Goal: Transaction & Acquisition: Purchase product/service

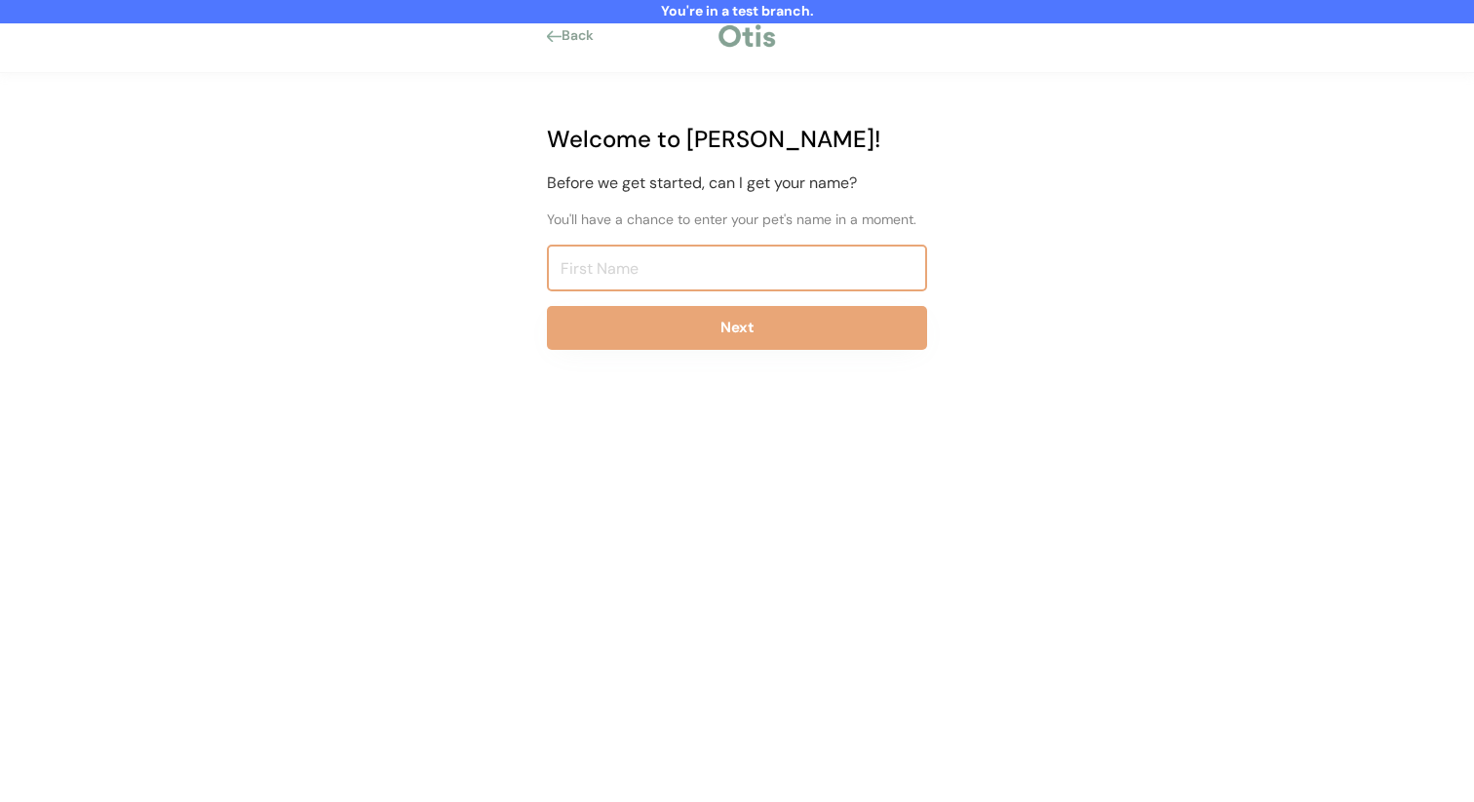
click at [672, 264] on input "input" at bounding box center [737, 268] width 380 height 47
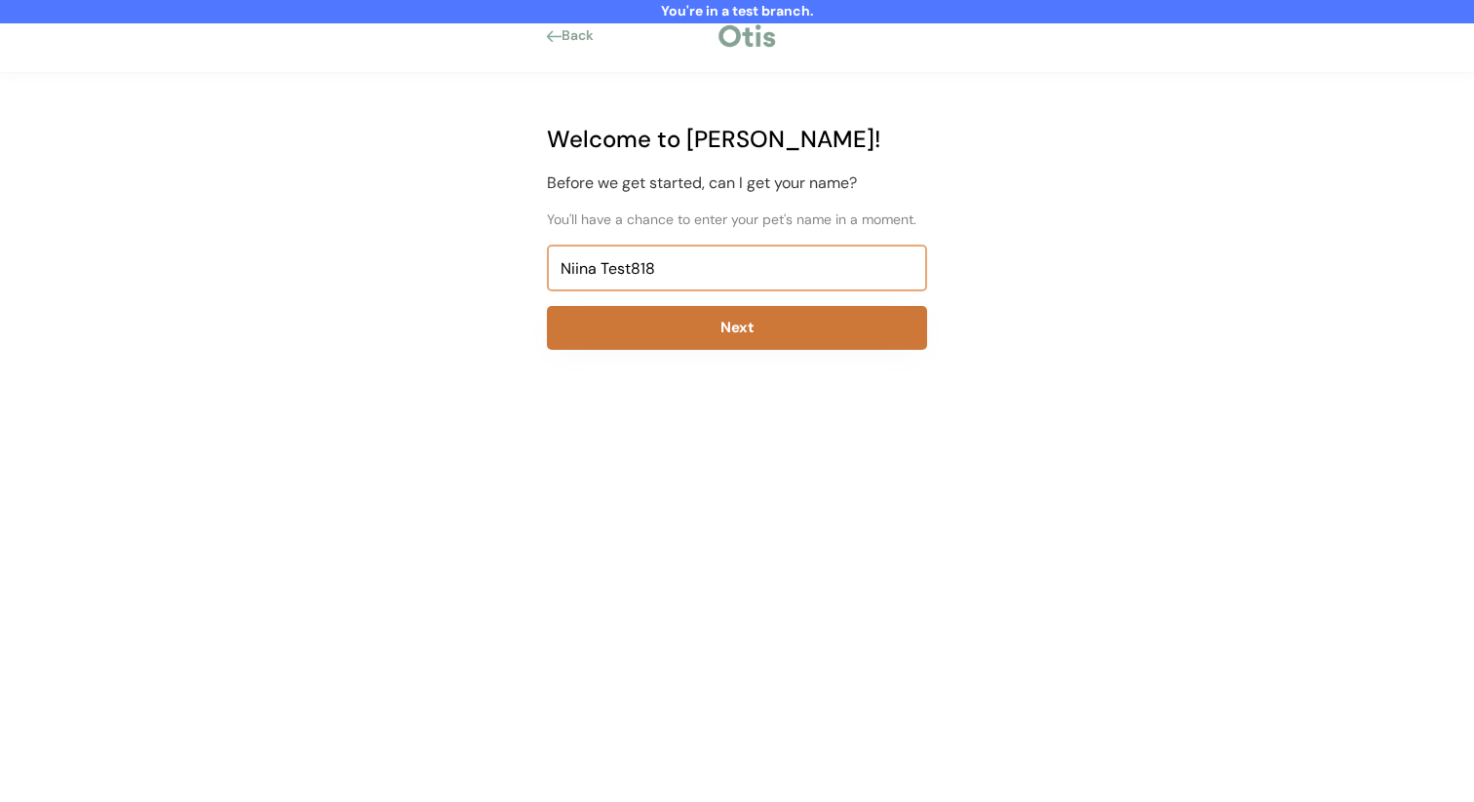
type input "Niina Test818"
click at [677, 341] on button "Next" at bounding box center [737, 328] width 380 height 44
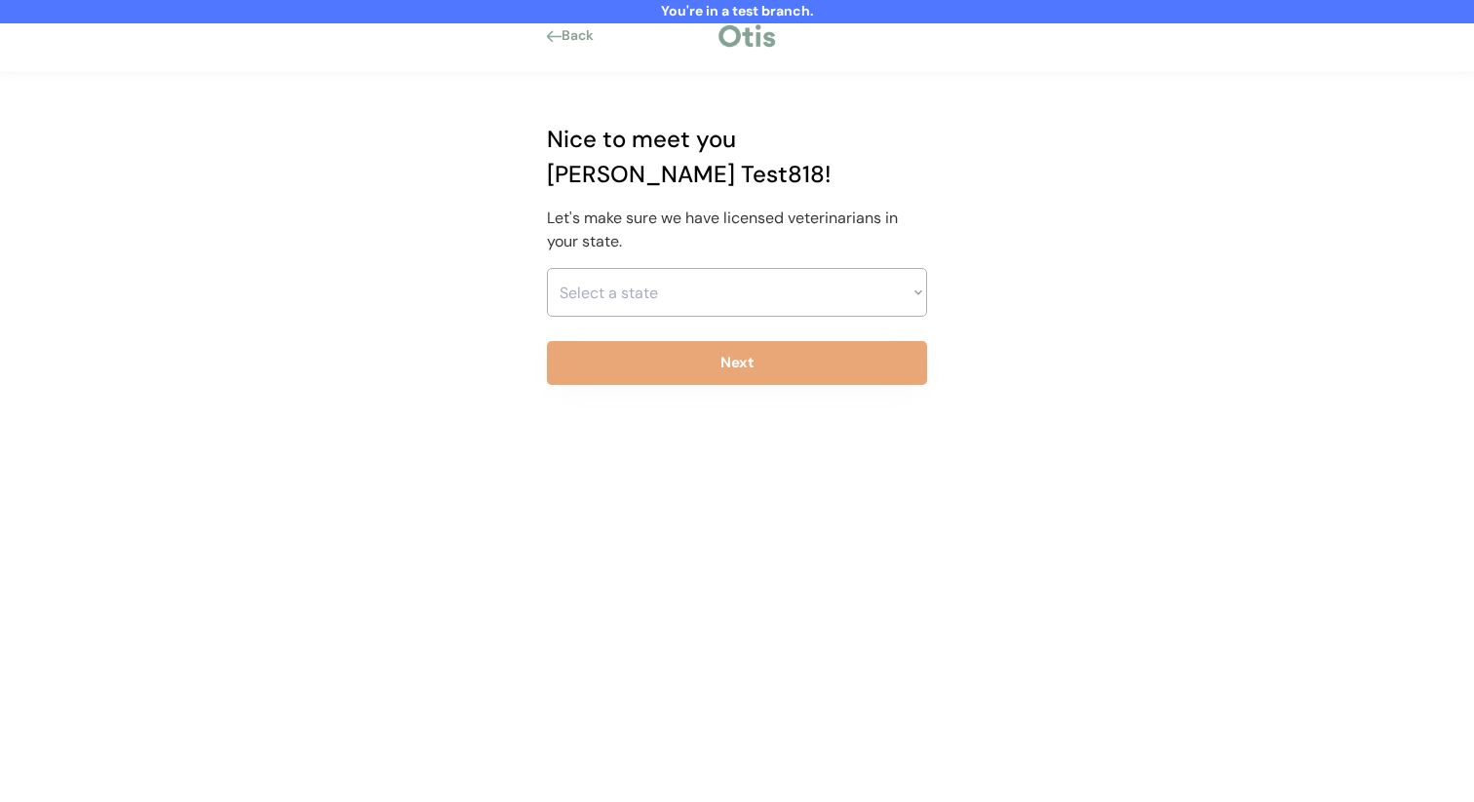
click at [676, 278] on select "Select a state Alabama Alaska American Samoa Arizona Arkansas California Colora…" at bounding box center [737, 292] width 380 height 49
select select ""1348695171700984260__LOOKUP__1703261330894x541121467086235900""
click at [547, 268] on select "Select a state Alabama Alaska American Samoa Arizona Arkansas California Colora…" at bounding box center [737, 292] width 380 height 49
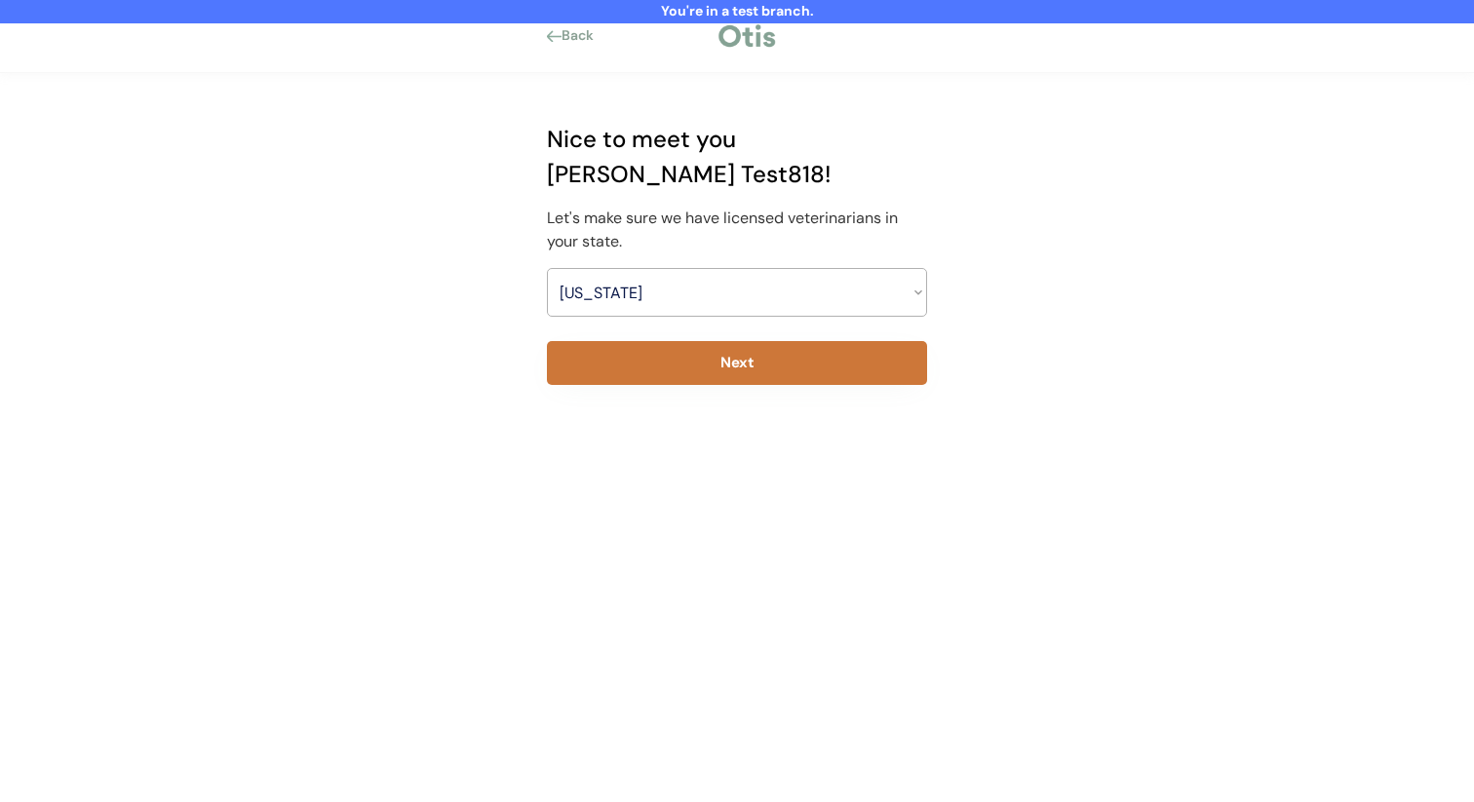
click at [669, 341] on button "Next" at bounding box center [737, 363] width 380 height 44
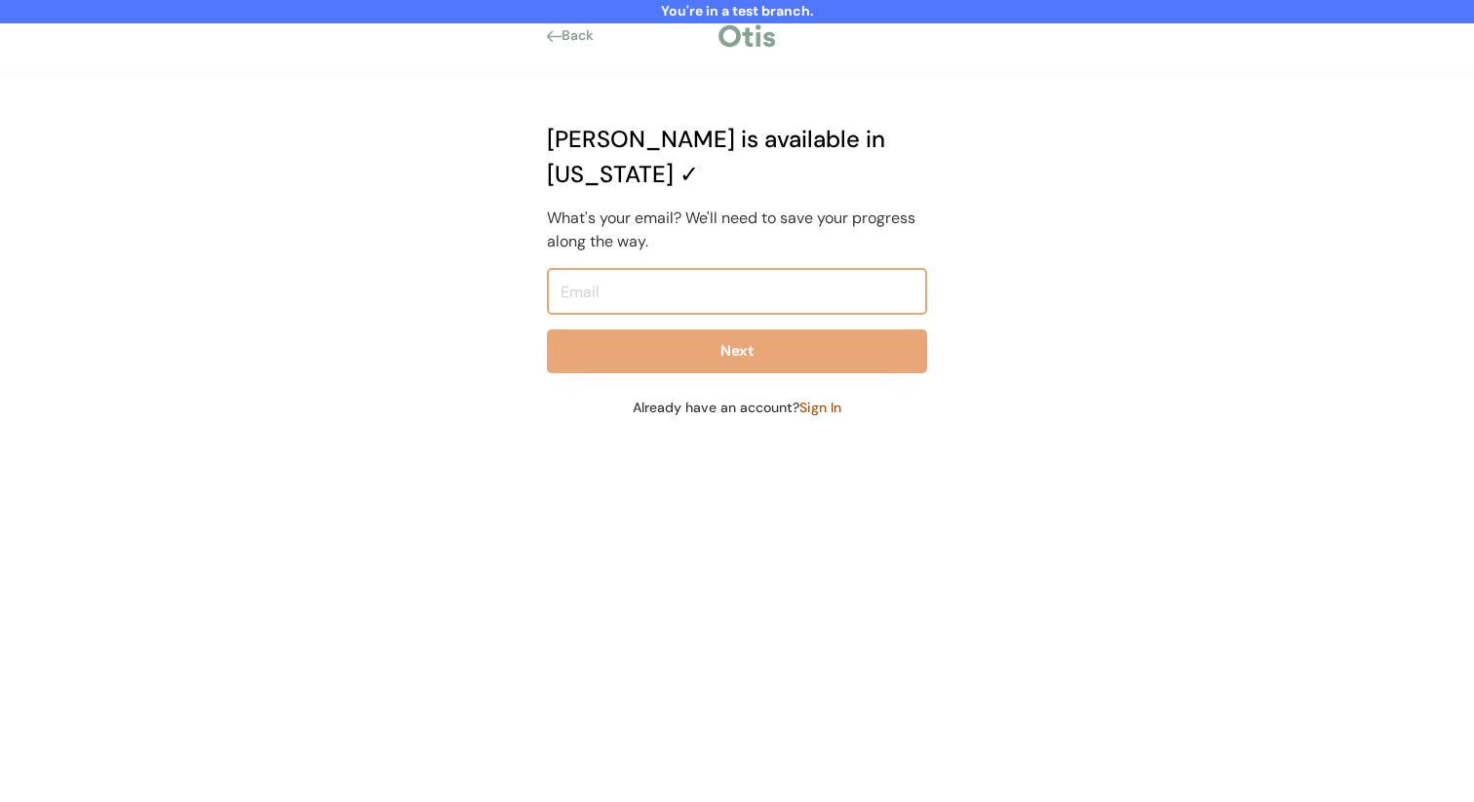
click at [707, 268] on input "email" at bounding box center [737, 291] width 380 height 47
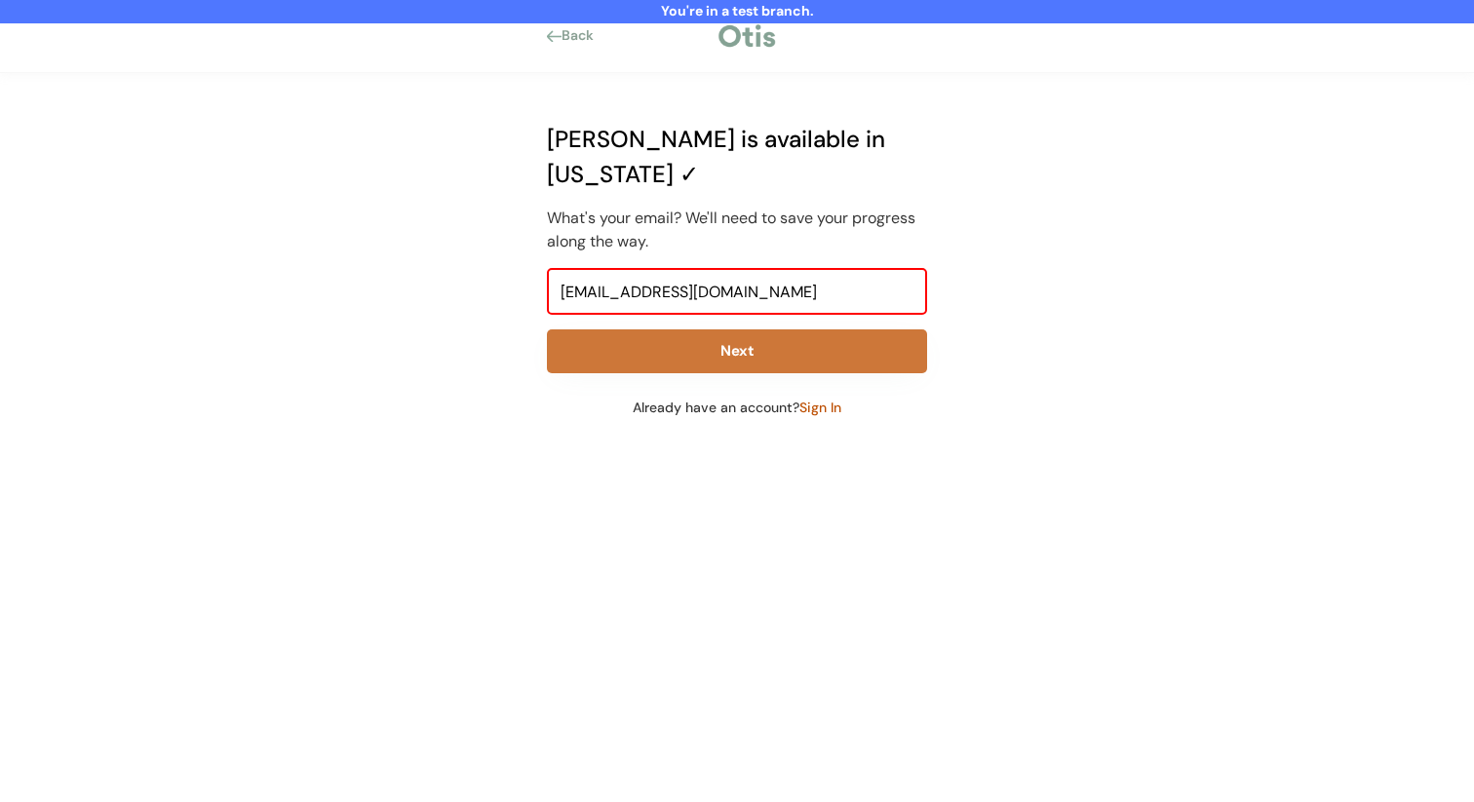
type input "niina+test818@otisforpets.com"
click at [685, 331] on button "Next" at bounding box center [737, 352] width 380 height 44
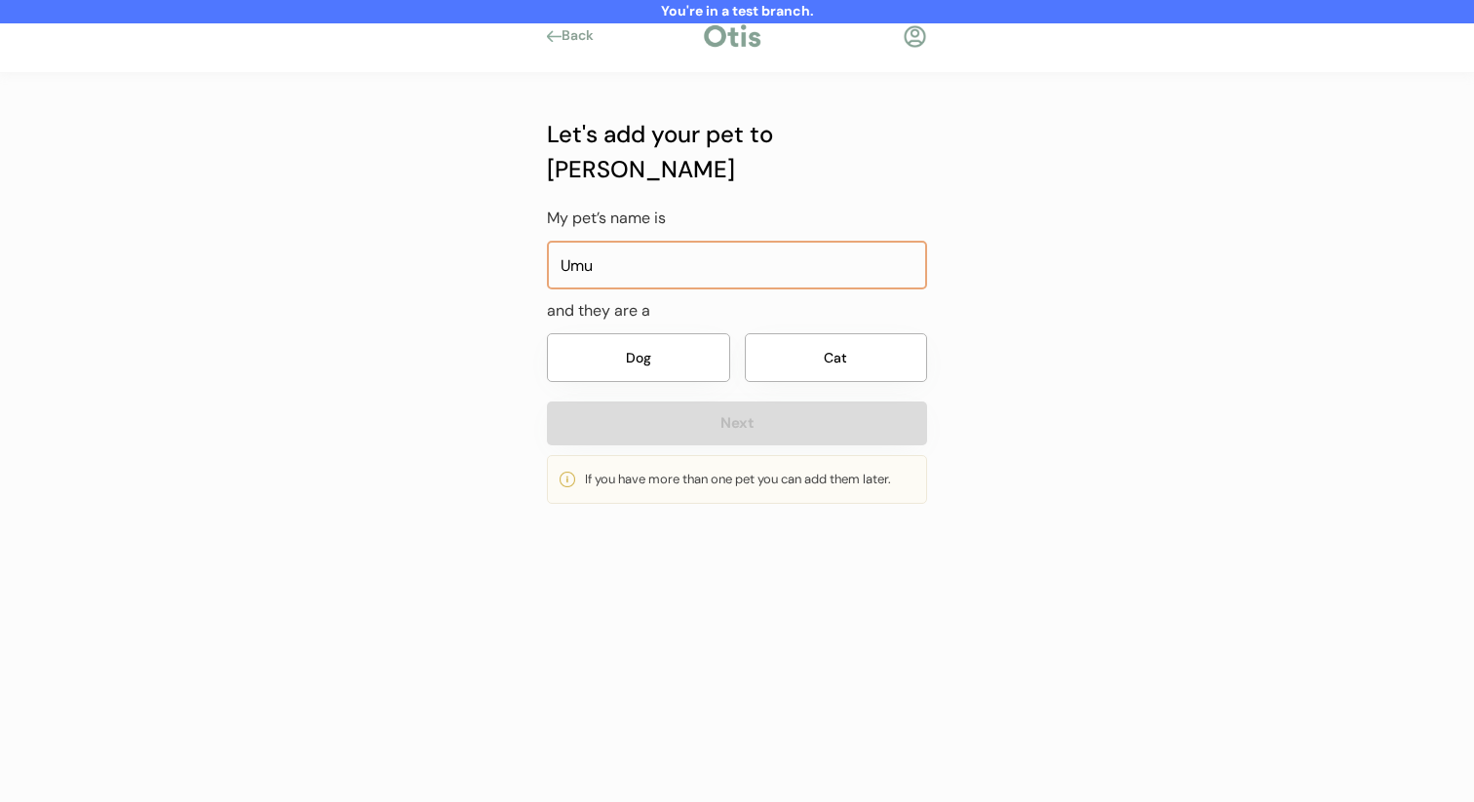
type input "Umu"
click at [712, 333] on button "Dog" at bounding box center [638, 357] width 183 height 49
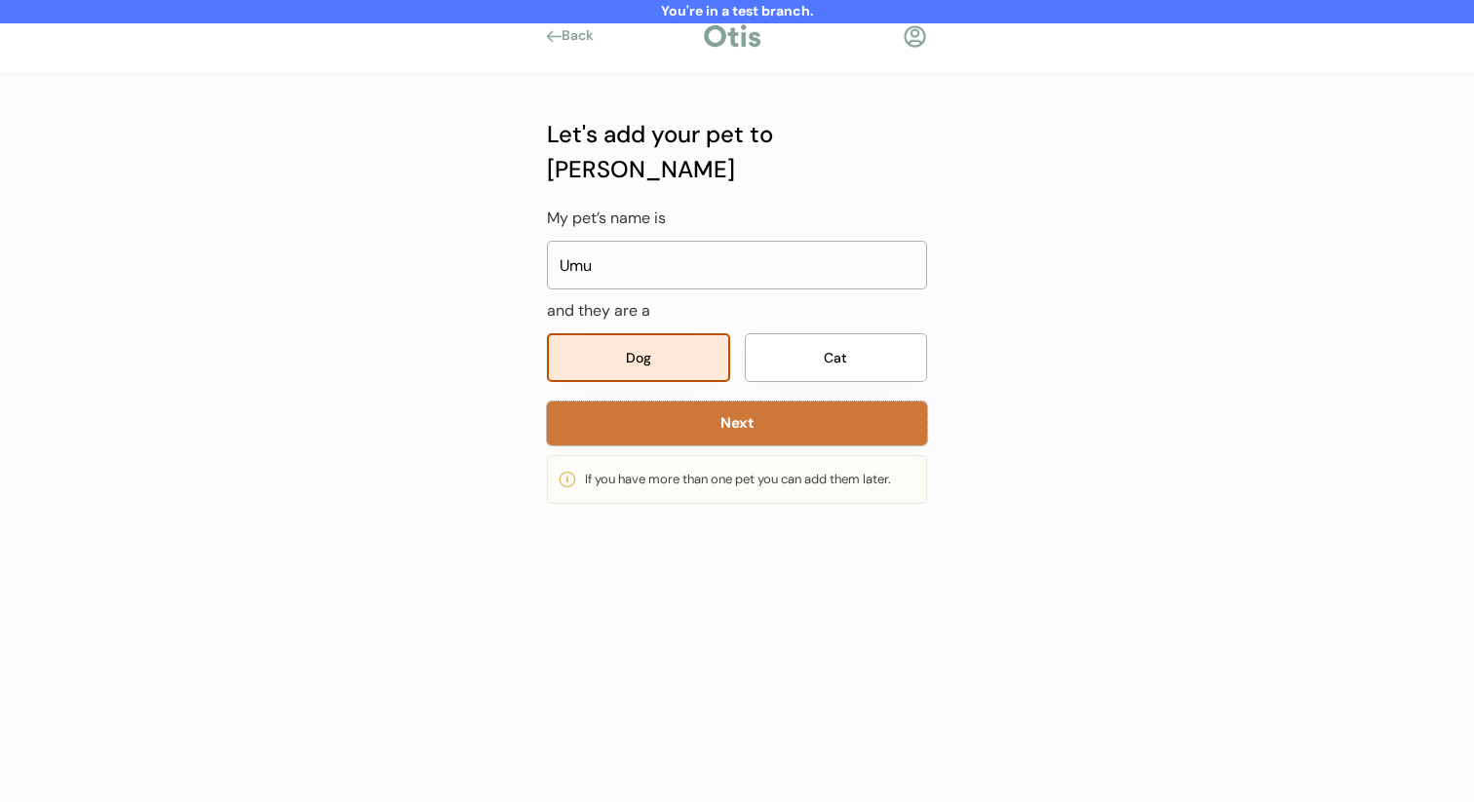
click at [706, 402] on button "Next" at bounding box center [737, 424] width 380 height 44
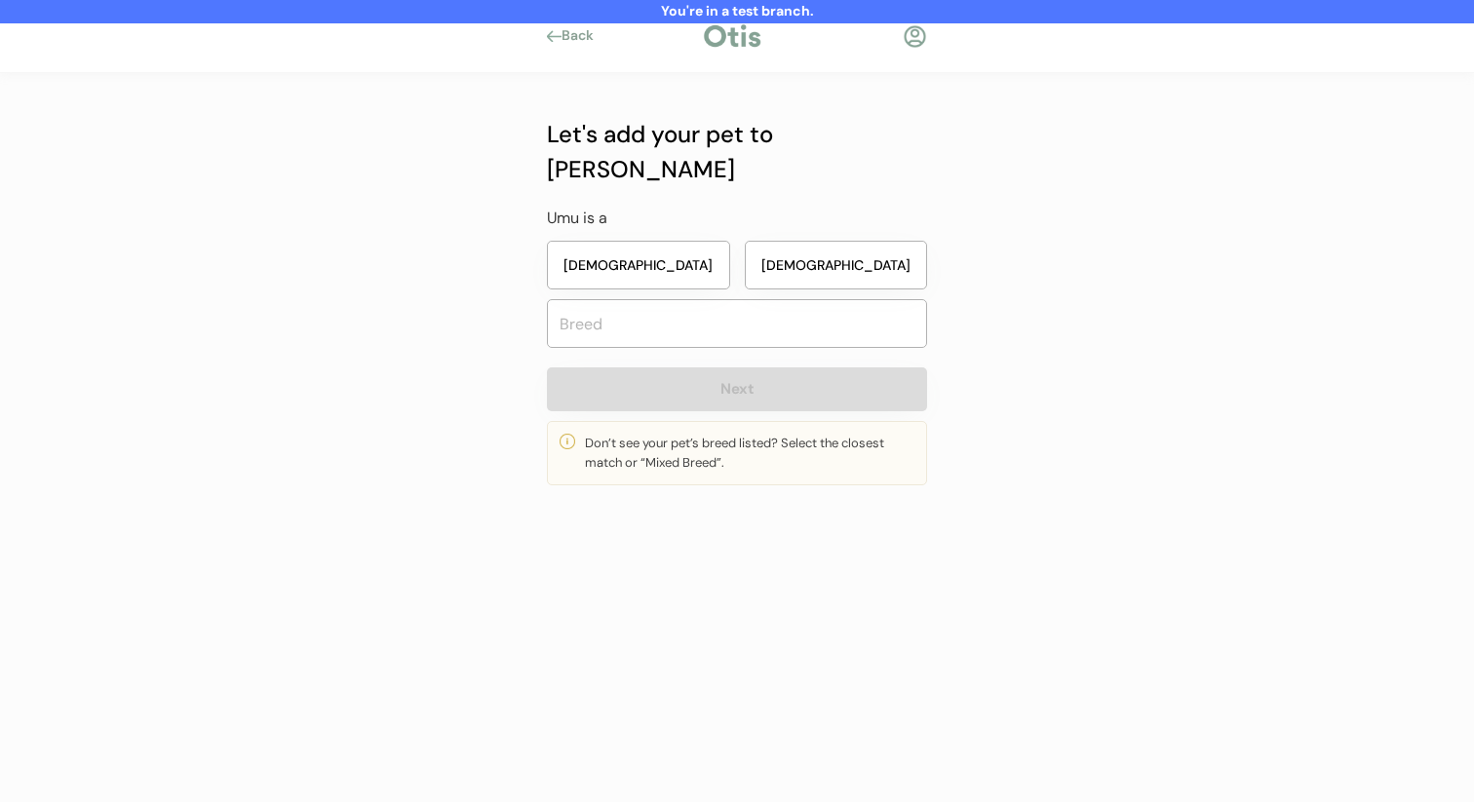
click at [799, 241] on button "Male" at bounding box center [836, 265] width 183 height 49
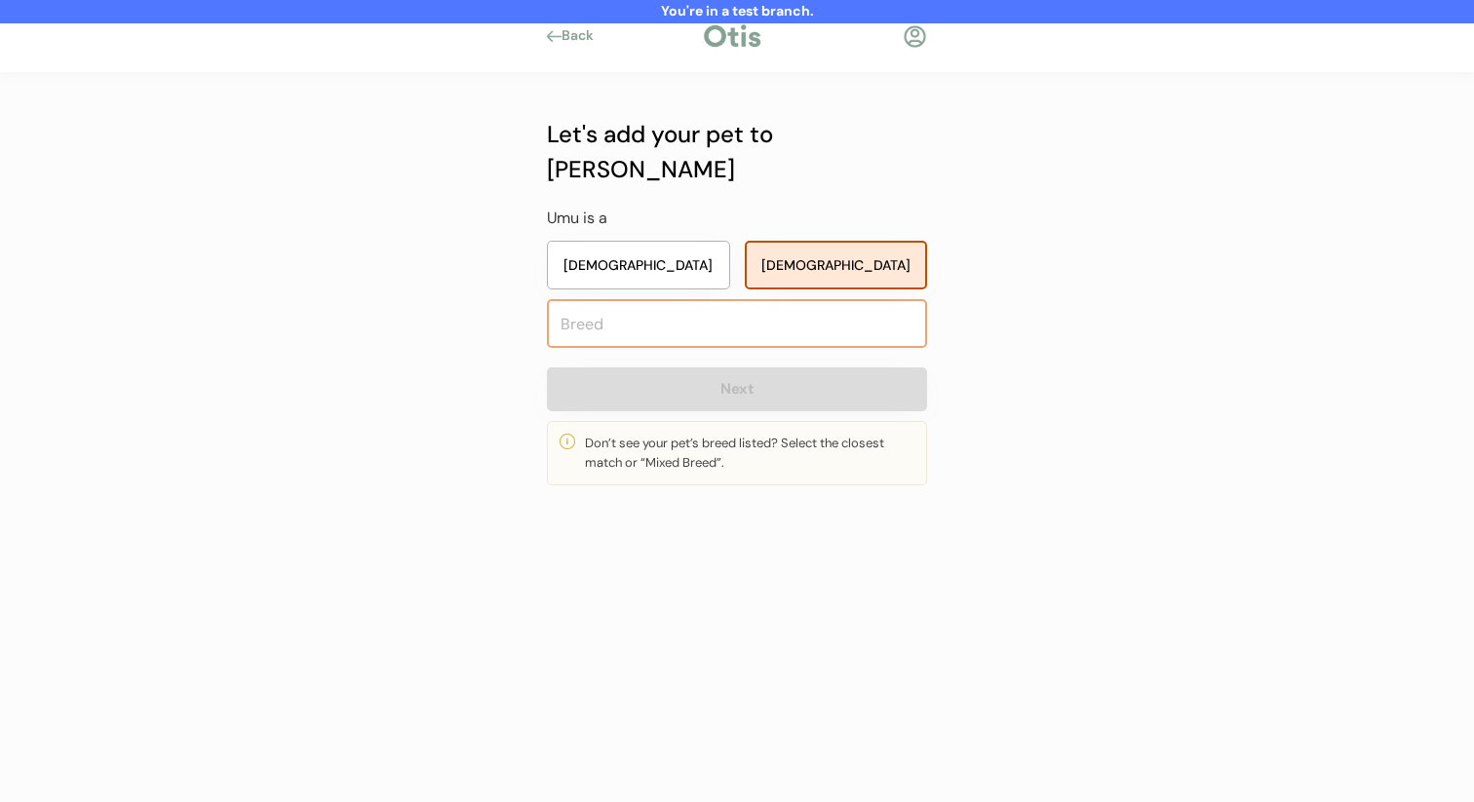
click at [758, 307] on input "text" at bounding box center [737, 323] width 380 height 49
type input "mix"
type input "mixed Breed"
type input "mixed"
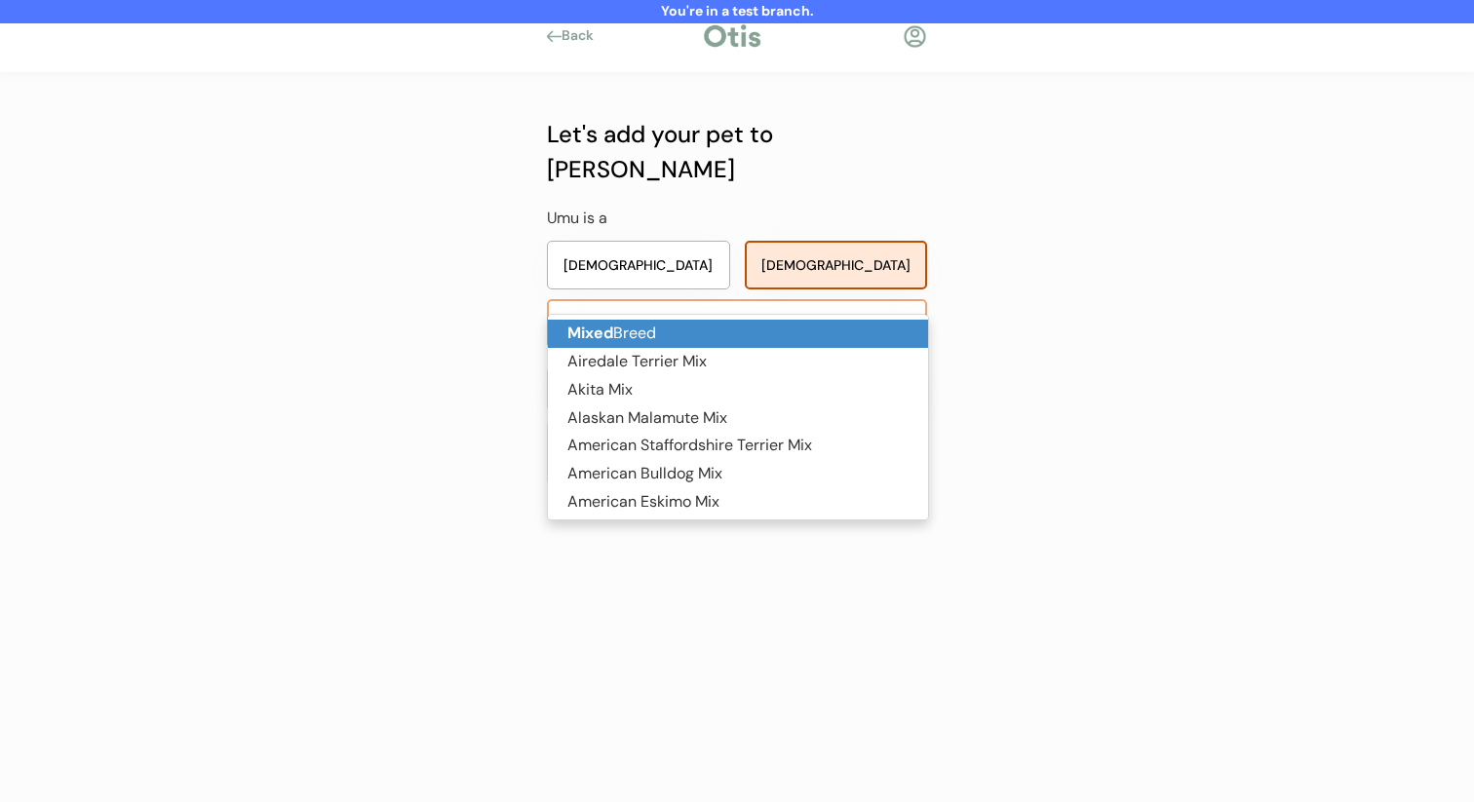
click at [743, 324] on p "Mixed Breed" at bounding box center [738, 334] width 380 height 28
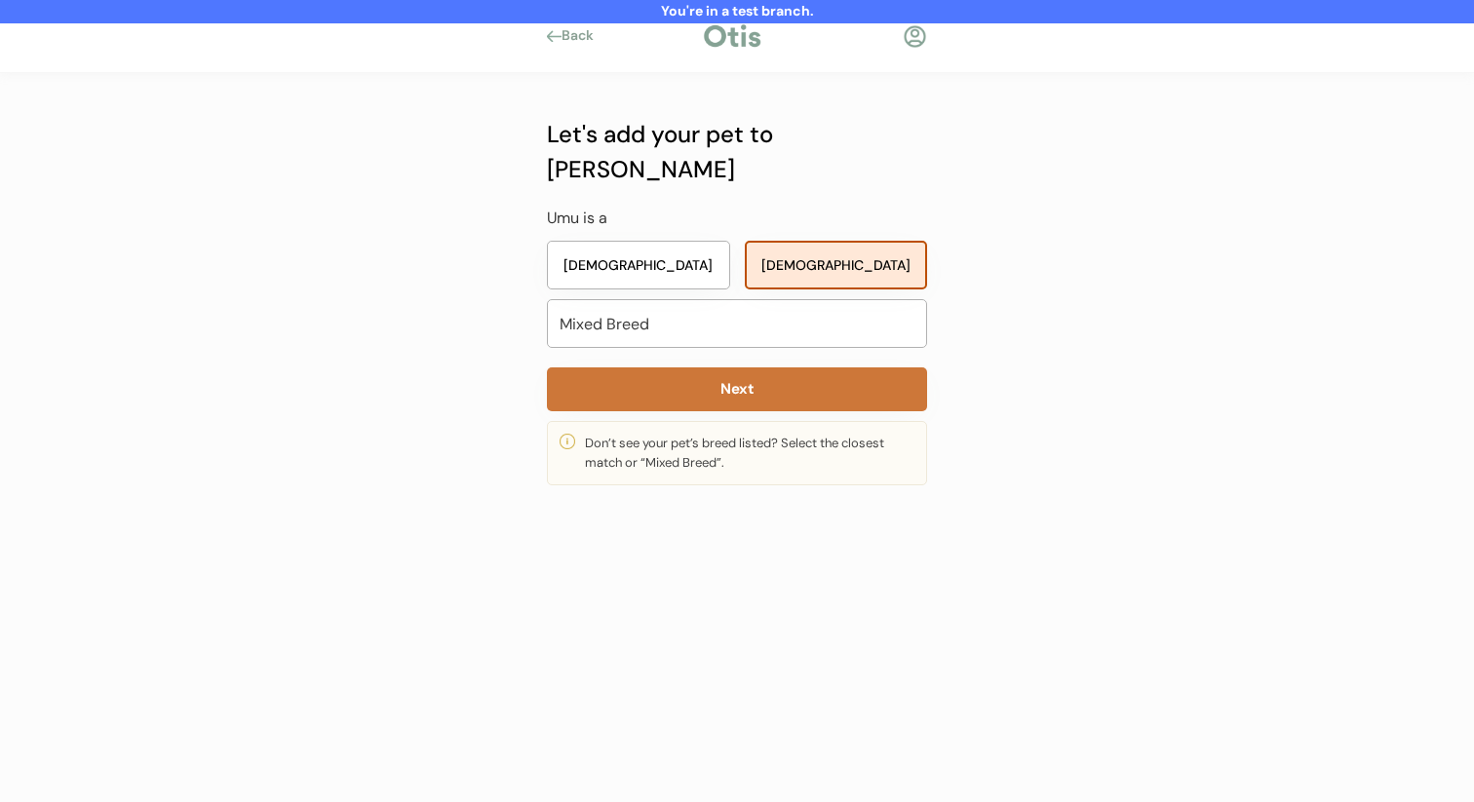
type input "Mixed Breed"
click at [744, 368] on button "Next" at bounding box center [737, 390] width 380 height 44
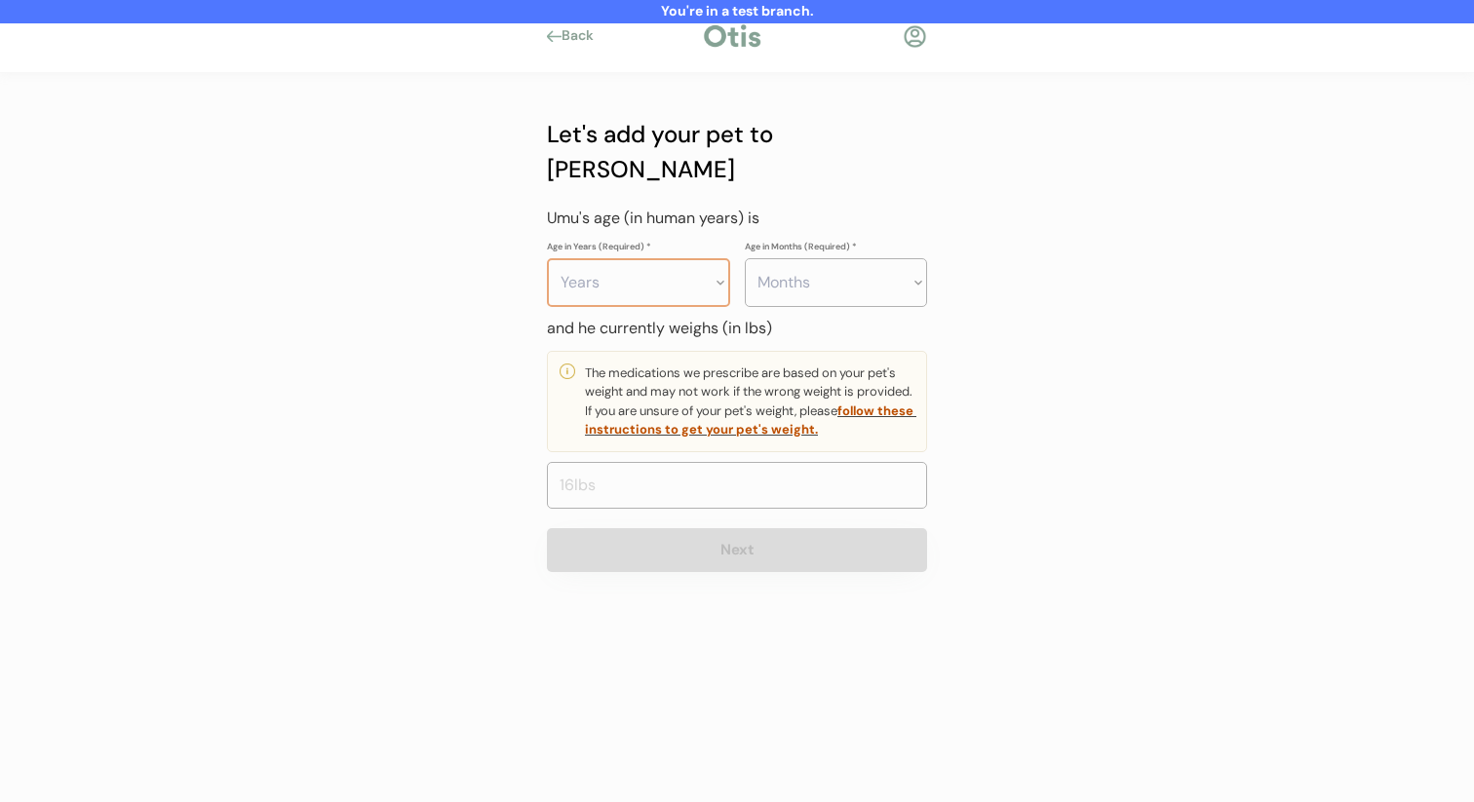
click at [676, 258] on select "Years 0 1 2 3 4 5 6 7 8 9 10 11 12 13 14 15 16 17 18 19 20" at bounding box center [638, 282] width 183 height 49
select select "2"
click at [547, 258] on select "Years 0 1 2 3 4 5 6 7 8 9 10 11 12 13 14 15 16 17 18 19 20" at bounding box center [638, 282] width 183 height 49
click at [813, 258] on select "Months 0 1 2 3 4 5 6 7 8 9 10 11" at bounding box center [836, 282] width 183 height 49
select select "4"
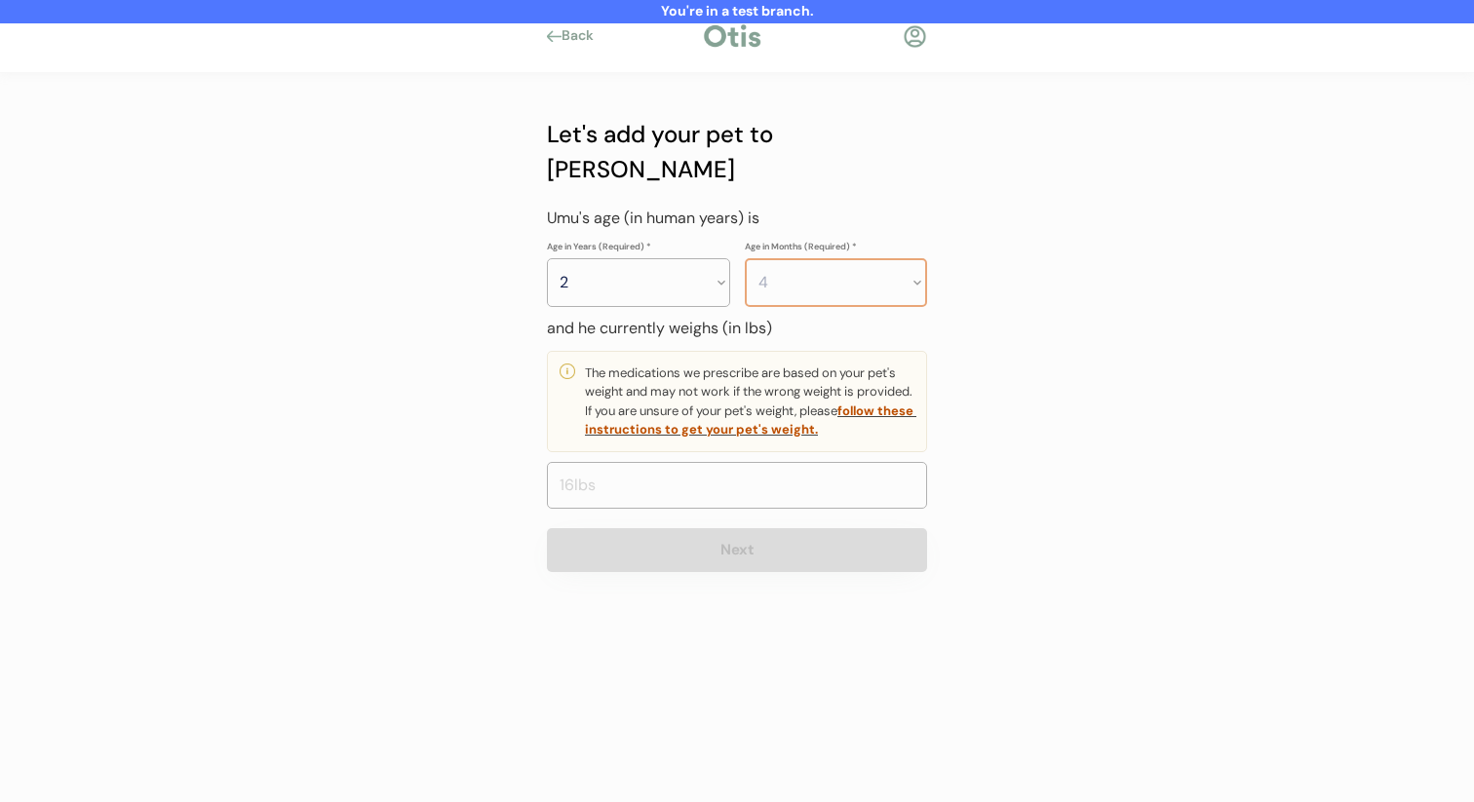
click at [745, 258] on select "Months 0 1 2 3 4 5 6 7 8 9 10 11" at bounding box center [836, 282] width 183 height 49
click at [681, 462] on input "input" at bounding box center [737, 485] width 380 height 47
type input "22.0"
click at [670, 528] on button "Next" at bounding box center [737, 550] width 380 height 44
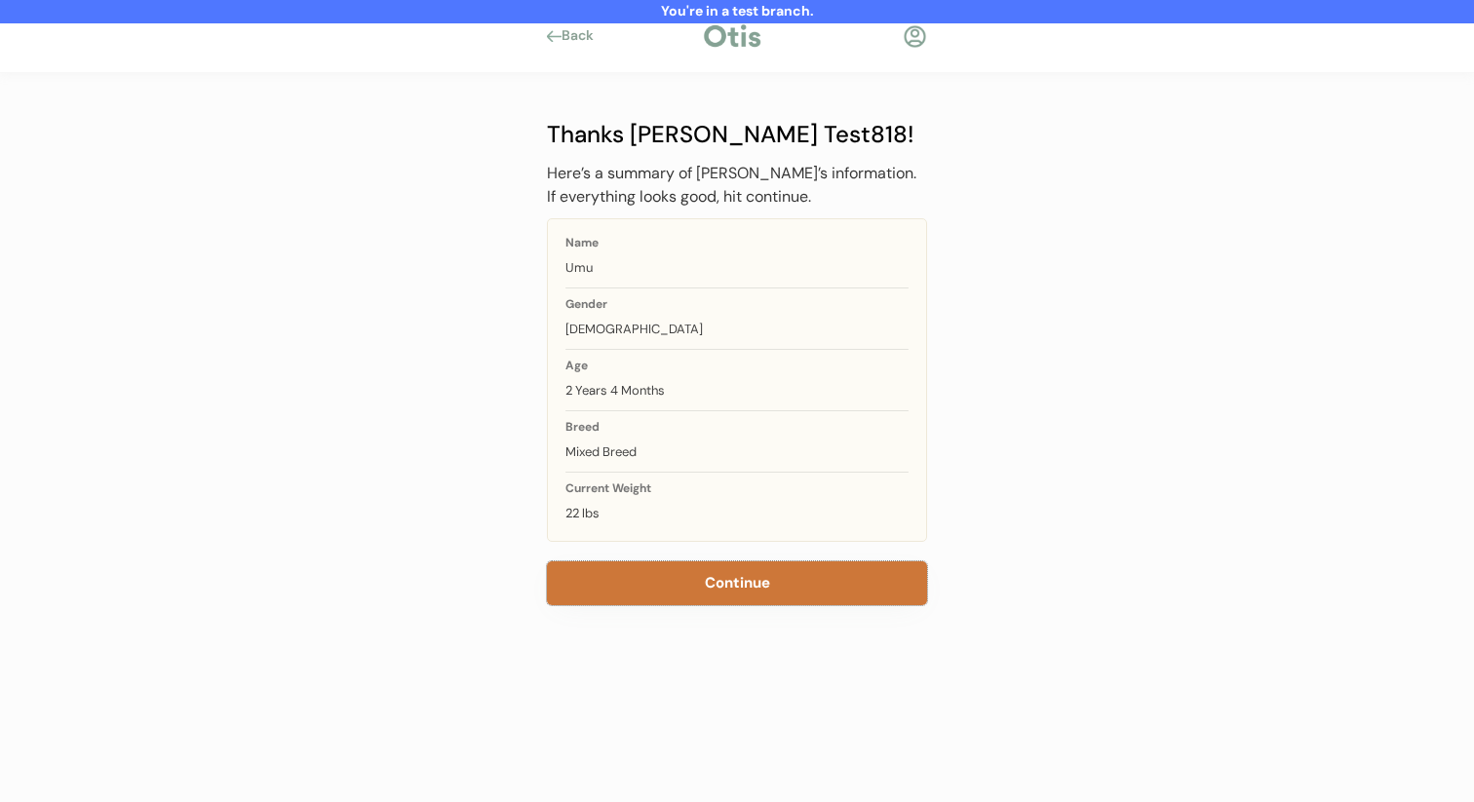
click at [680, 587] on button "Continue" at bounding box center [737, 584] width 380 height 44
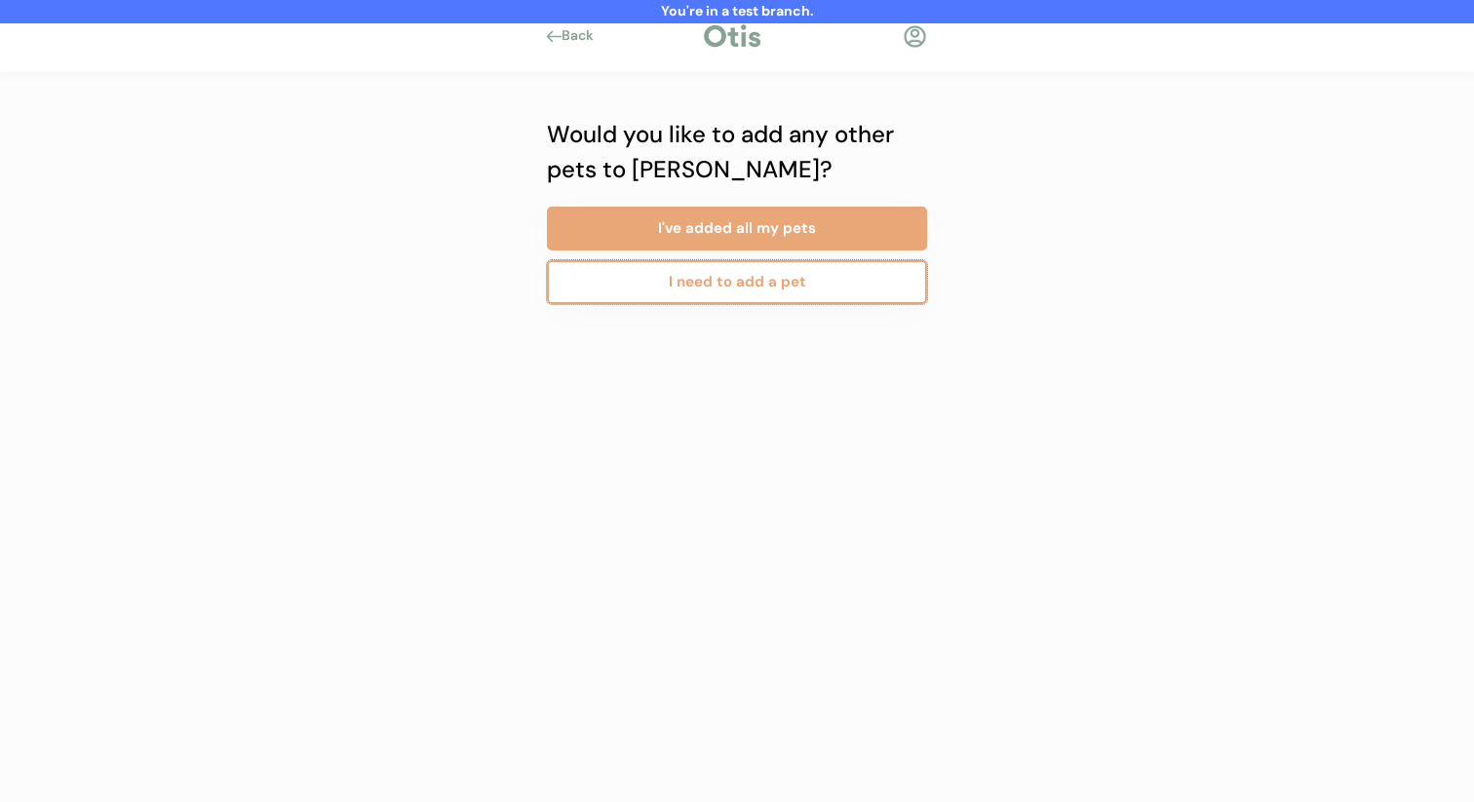
click at [744, 281] on button "I need to add a pet" at bounding box center [737, 282] width 380 height 44
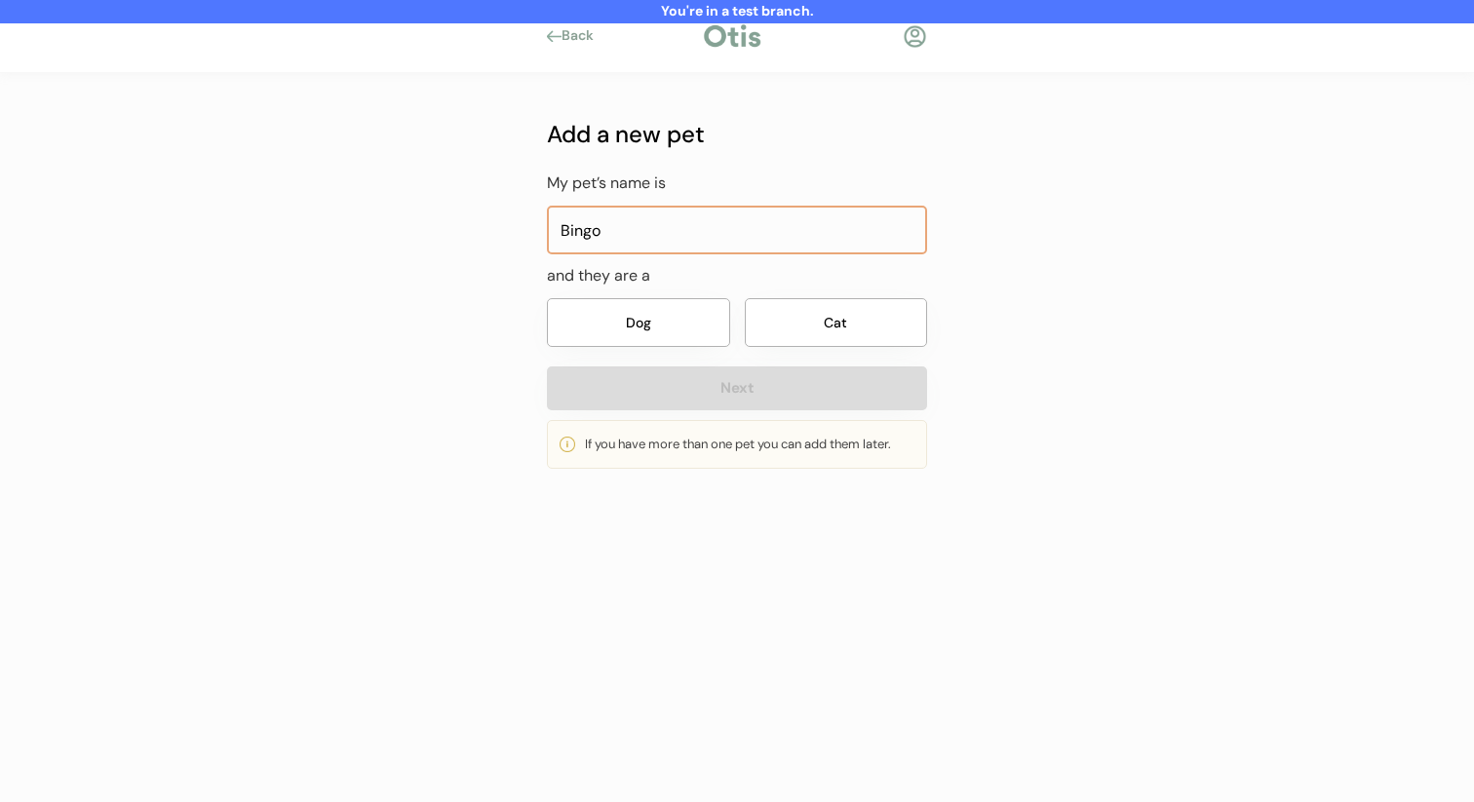
type input "Bingo"
drag, startPoint x: 634, startPoint y: 323, endPoint x: 647, endPoint y: 349, distance: 29.7
click at [634, 323] on button "Dog" at bounding box center [638, 322] width 183 height 49
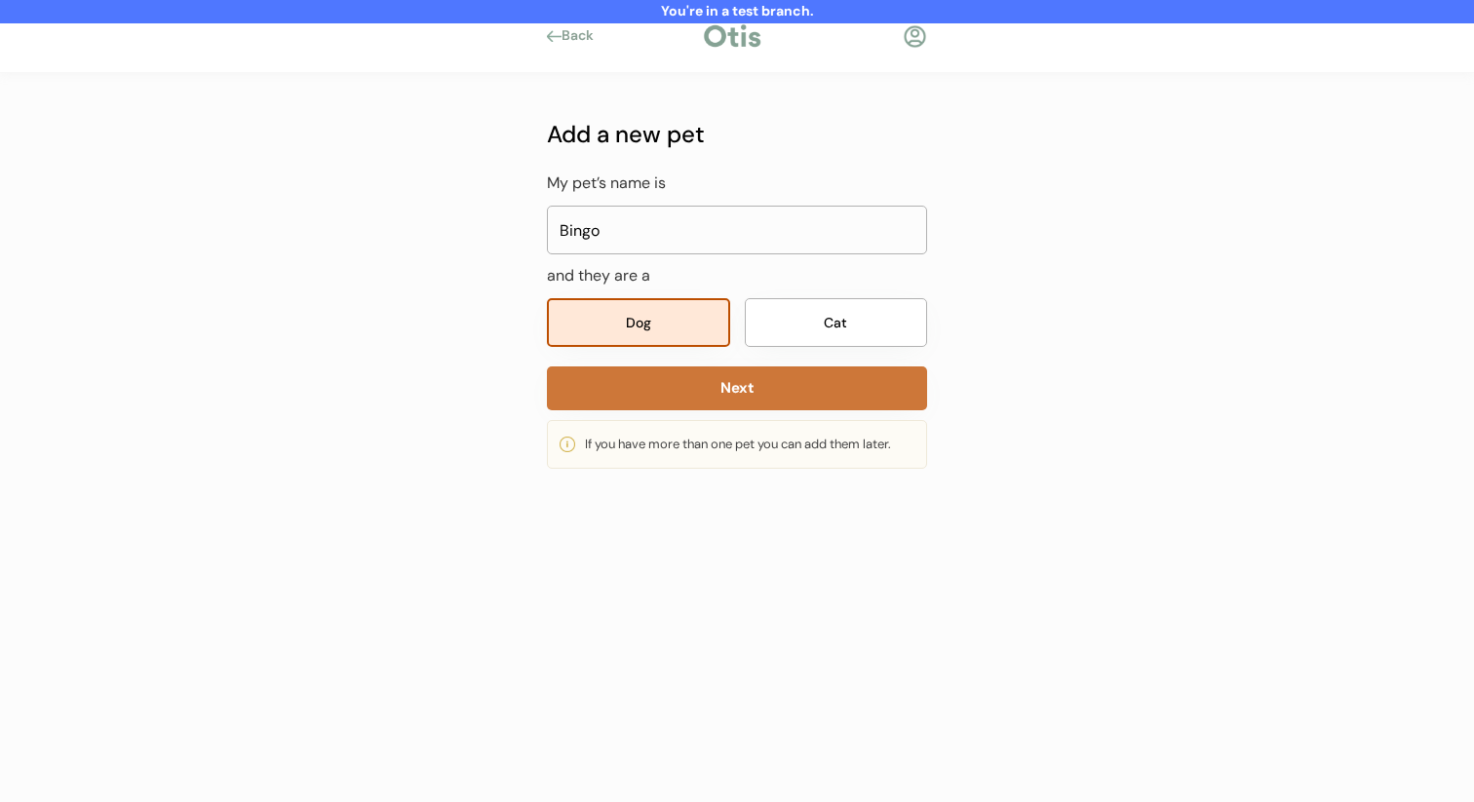
click at [657, 373] on button "Next" at bounding box center [737, 389] width 380 height 44
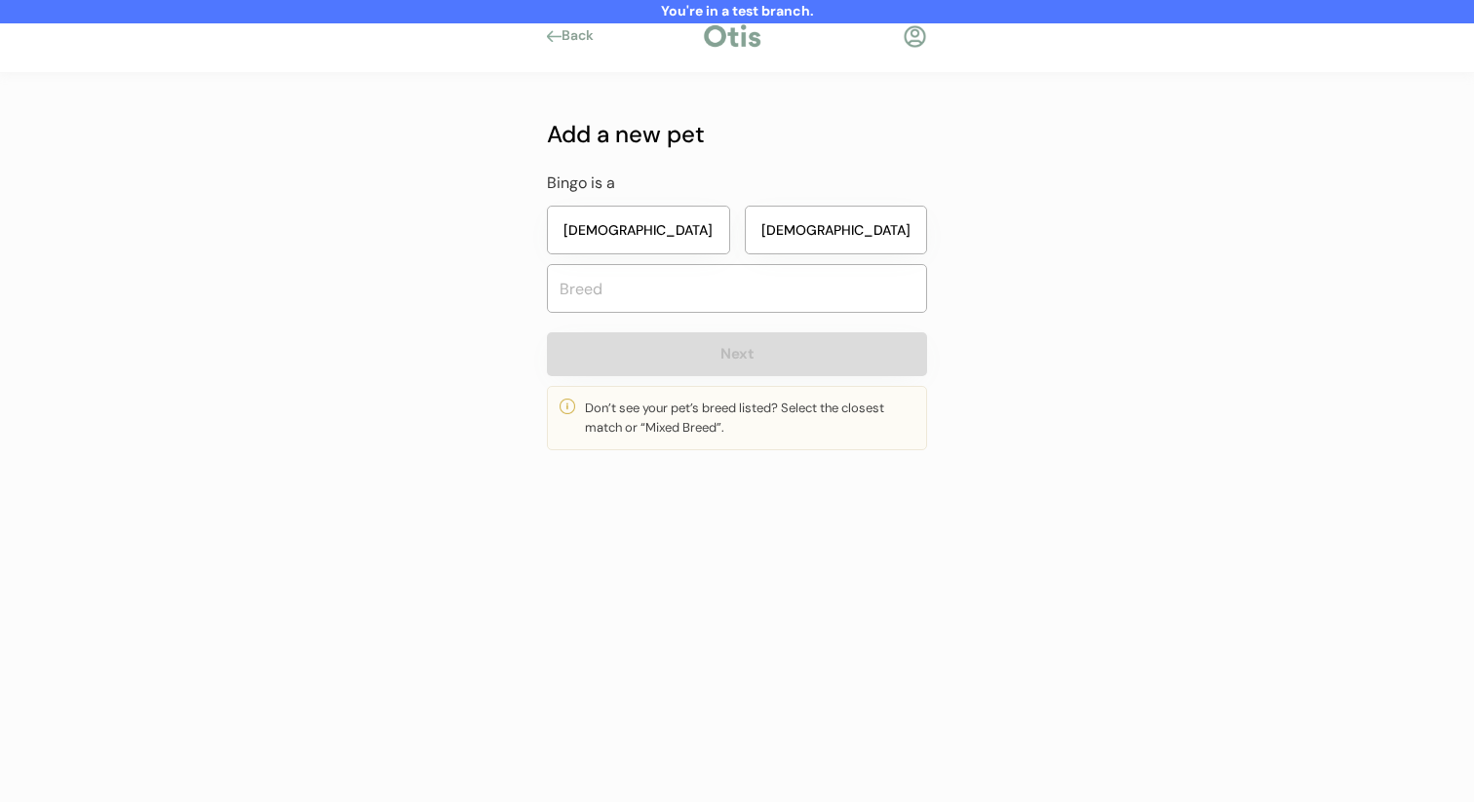
click at [791, 248] on button "Male" at bounding box center [836, 230] width 183 height 49
click at [778, 289] on input "text" at bounding box center [737, 288] width 380 height 49
click at [661, 233] on button "Female" at bounding box center [638, 230] width 183 height 49
click at [667, 285] on input "text" at bounding box center [737, 288] width 380 height 49
type input "mixed"
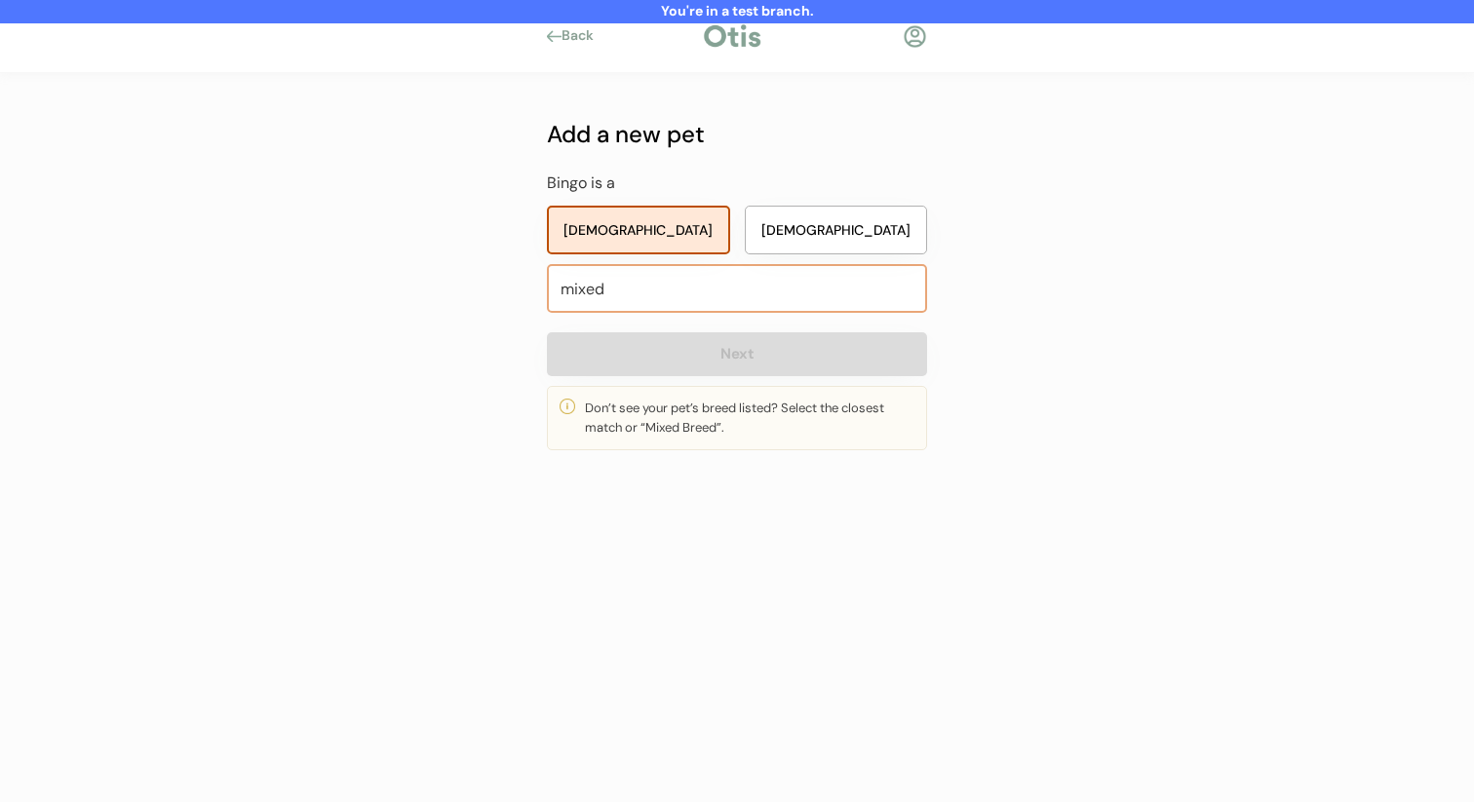
type input "mixed Breed"
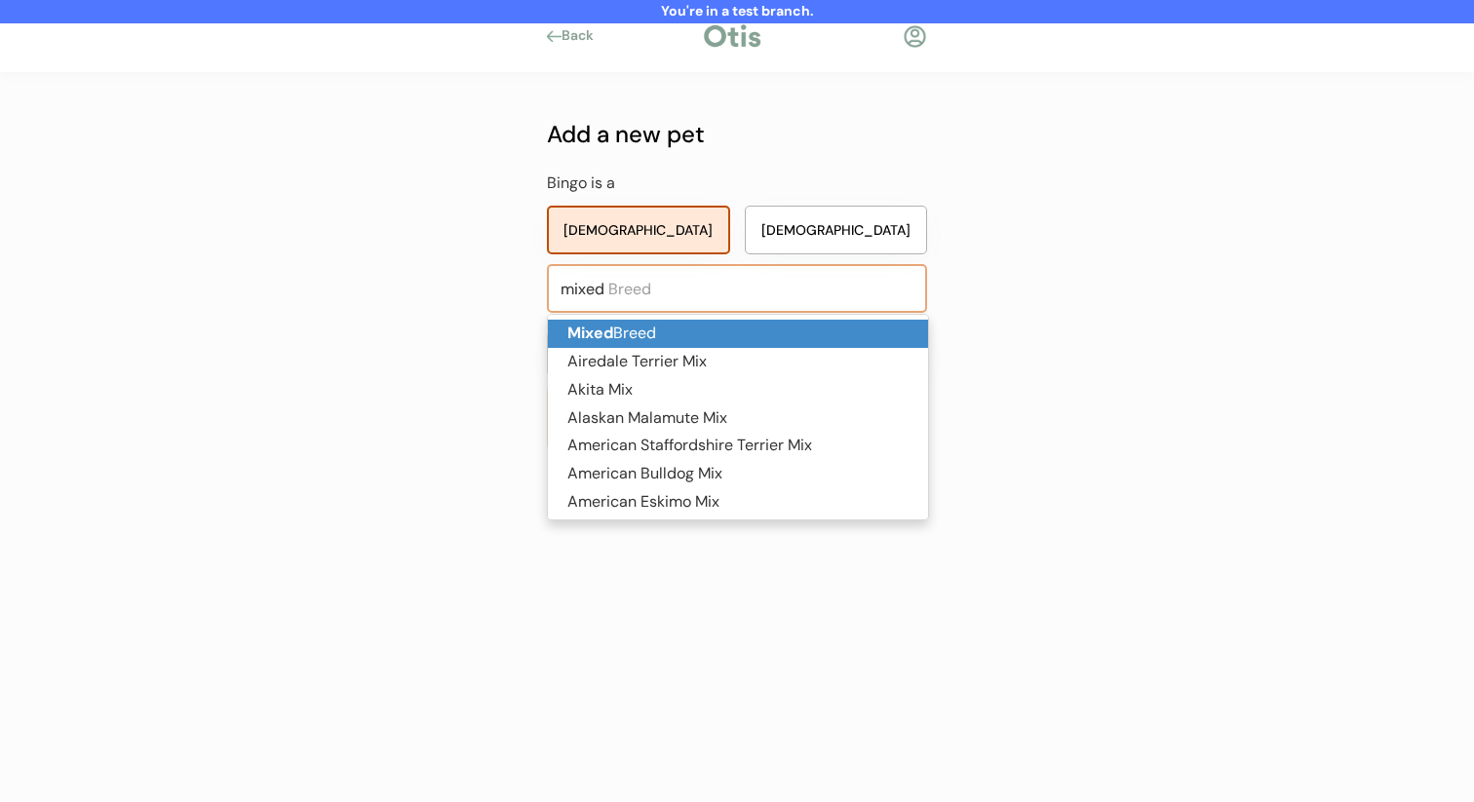
click at [674, 332] on p "Mixed Breed" at bounding box center [738, 334] width 380 height 28
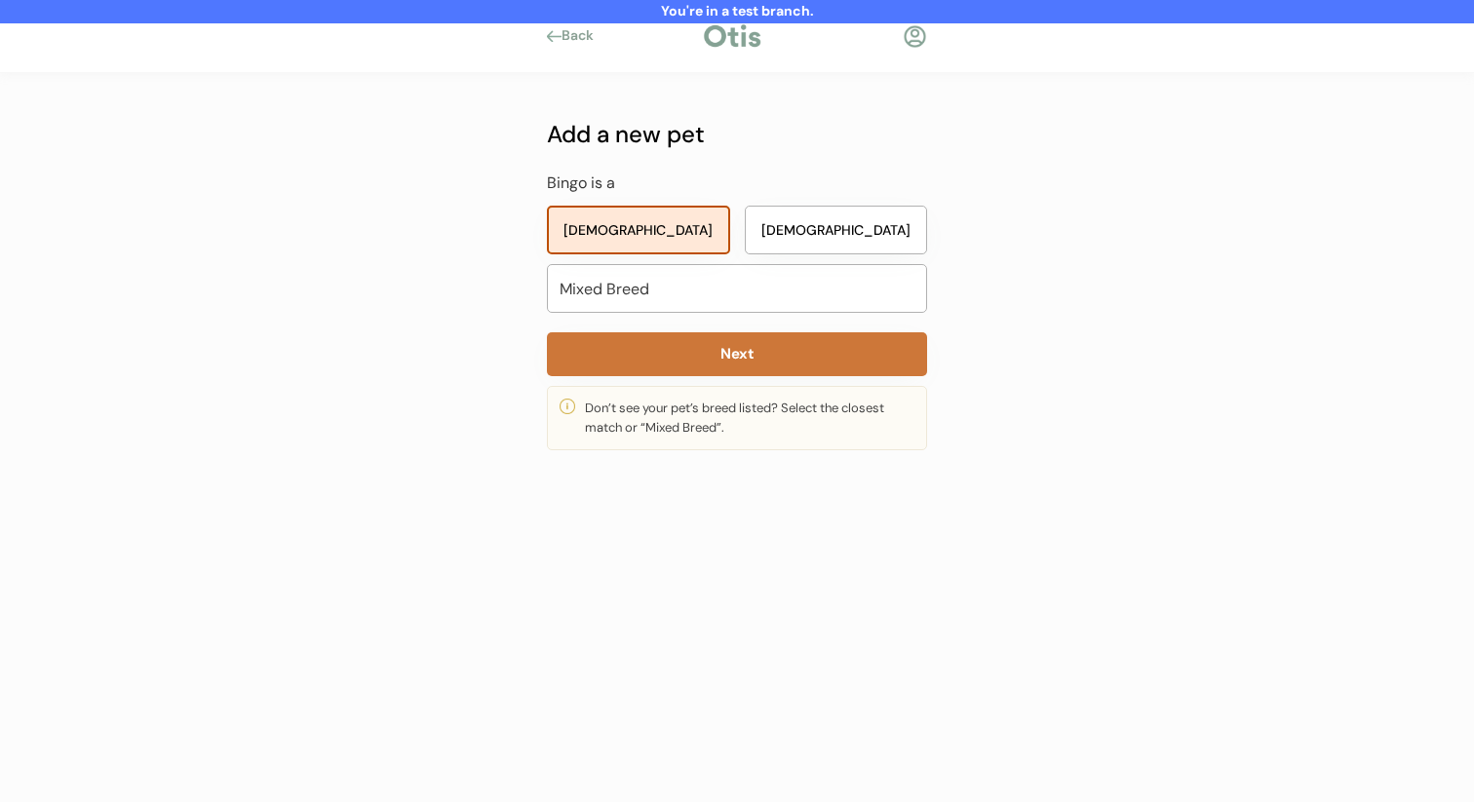
type input "Mixed Breed"
click at [729, 371] on button "Next" at bounding box center [737, 354] width 380 height 44
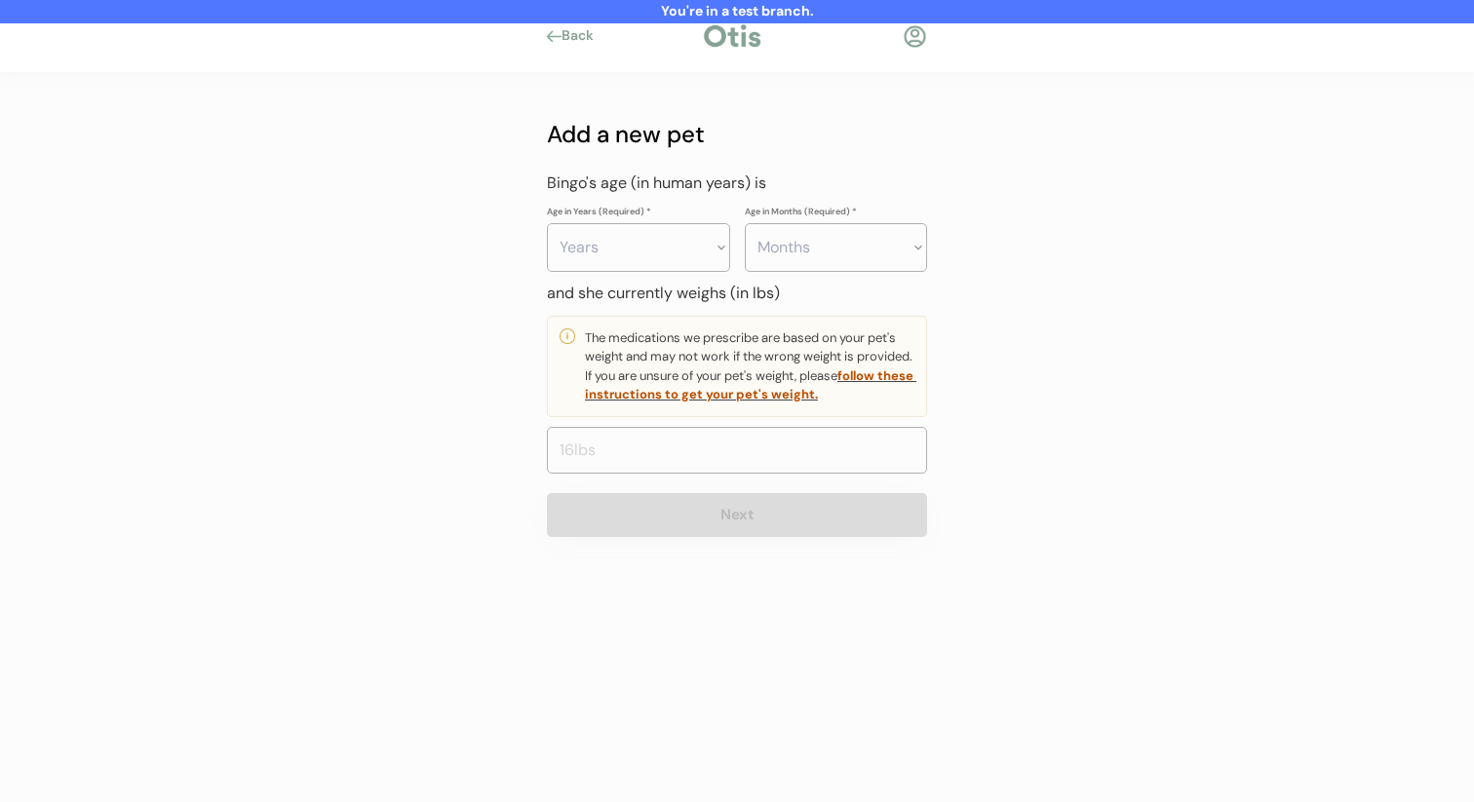
click at [695, 264] on select "Years 0 1 2 3 4 5 6 7 8 9 10 11 12 13 14 15 16 17 18 19 20" at bounding box center [638, 247] width 183 height 49
select select "4"
click at [547, 223] on select "Years 0 1 2 3 4 5 6 7 8 9 10 11 12 13 14 15 16 17 18 19 20" at bounding box center [638, 247] width 183 height 49
drag, startPoint x: 695, startPoint y: 264, endPoint x: 858, endPoint y: 241, distance: 164.5
click at [858, 241] on select "Months 0 1 2 3 4 5 6 7 8 9 10 11" at bounding box center [836, 247] width 183 height 49
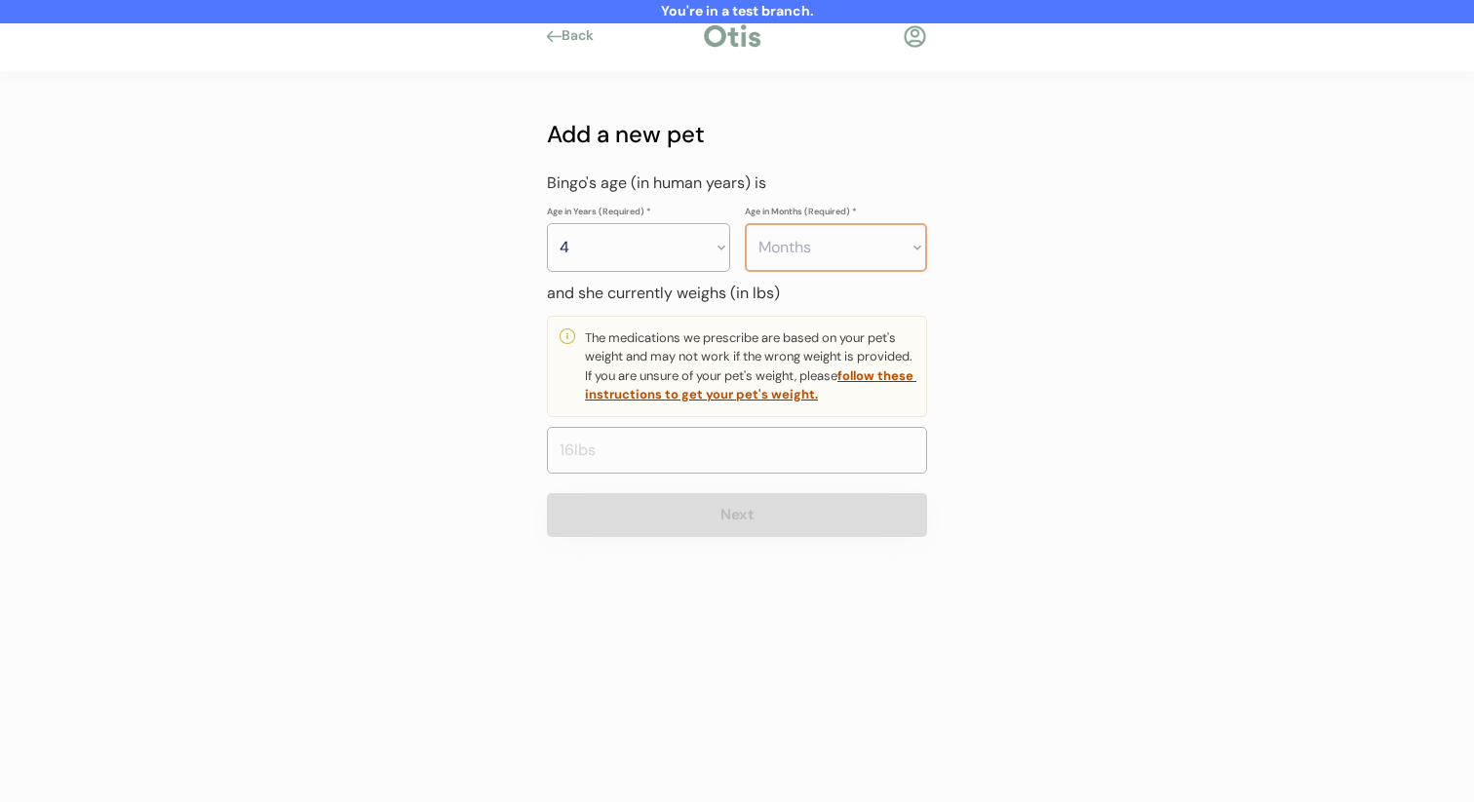
select select "4"
click at [745, 223] on select "Months 0 1 2 3 4 5 6 7 8 9 10 11" at bounding box center [836, 247] width 183 height 49
click at [775, 447] on input "input" at bounding box center [737, 450] width 380 height 47
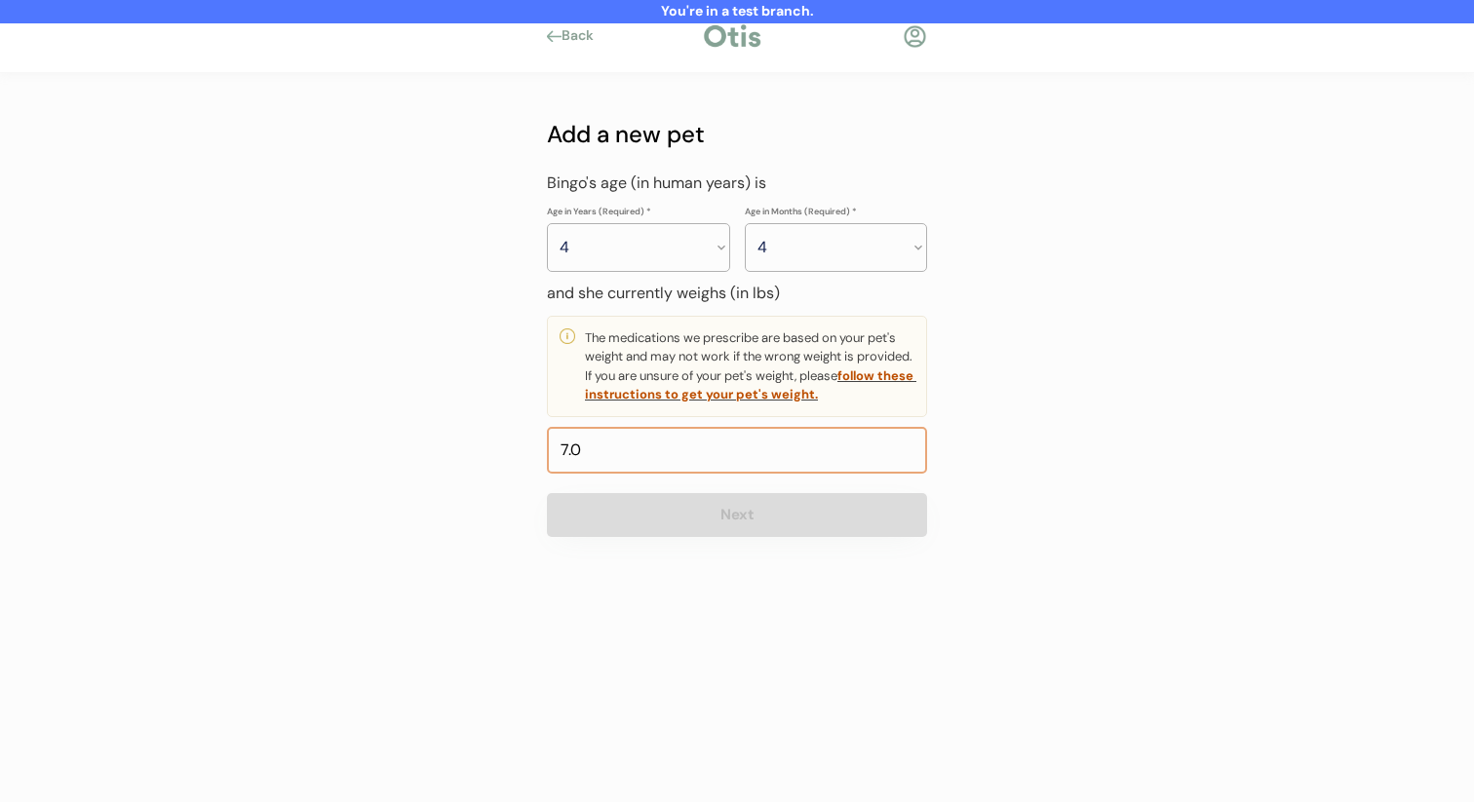
type input "78.0"
click at [731, 507] on button "Next" at bounding box center [737, 515] width 380 height 44
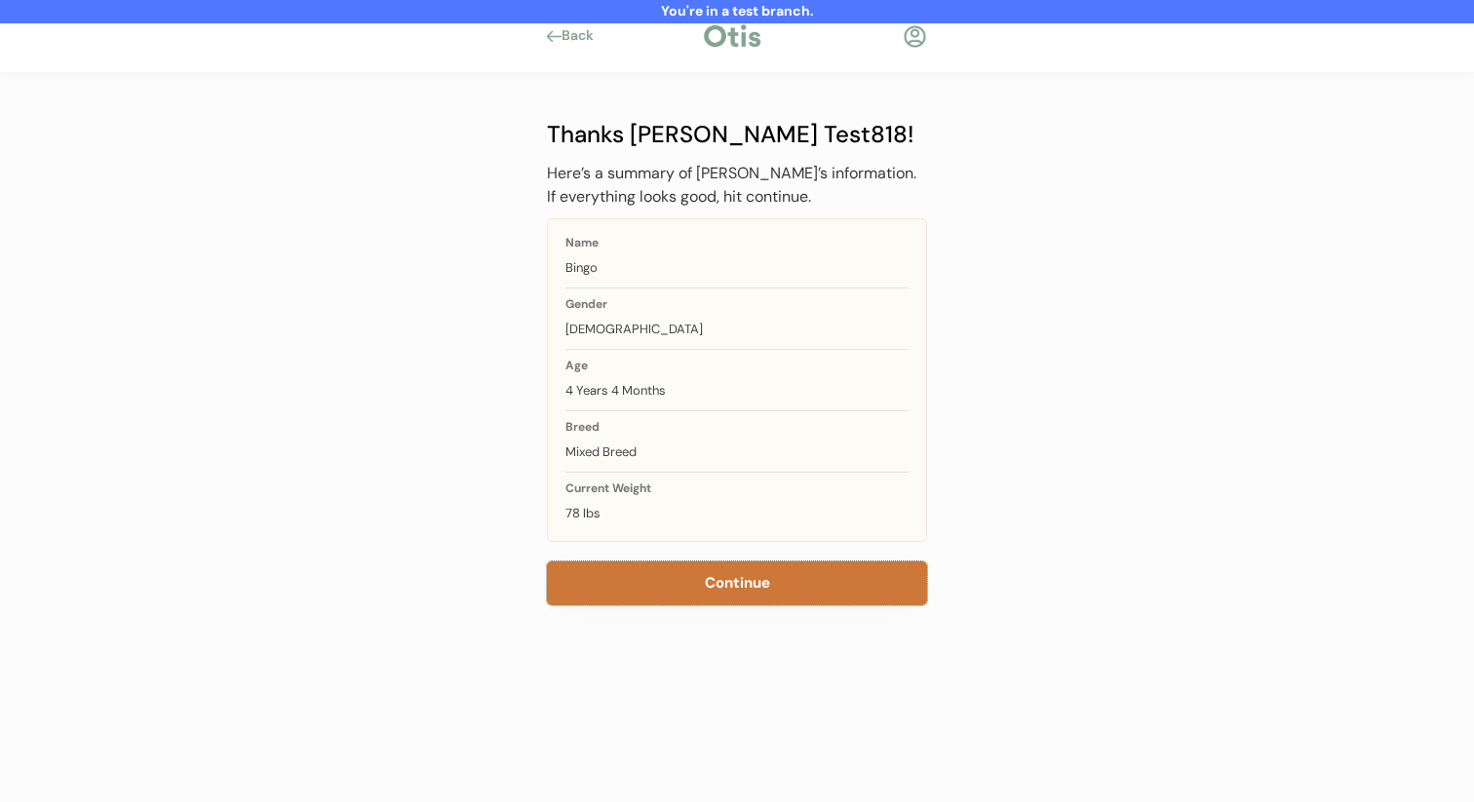
click at [720, 565] on button "Continue" at bounding box center [737, 584] width 380 height 44
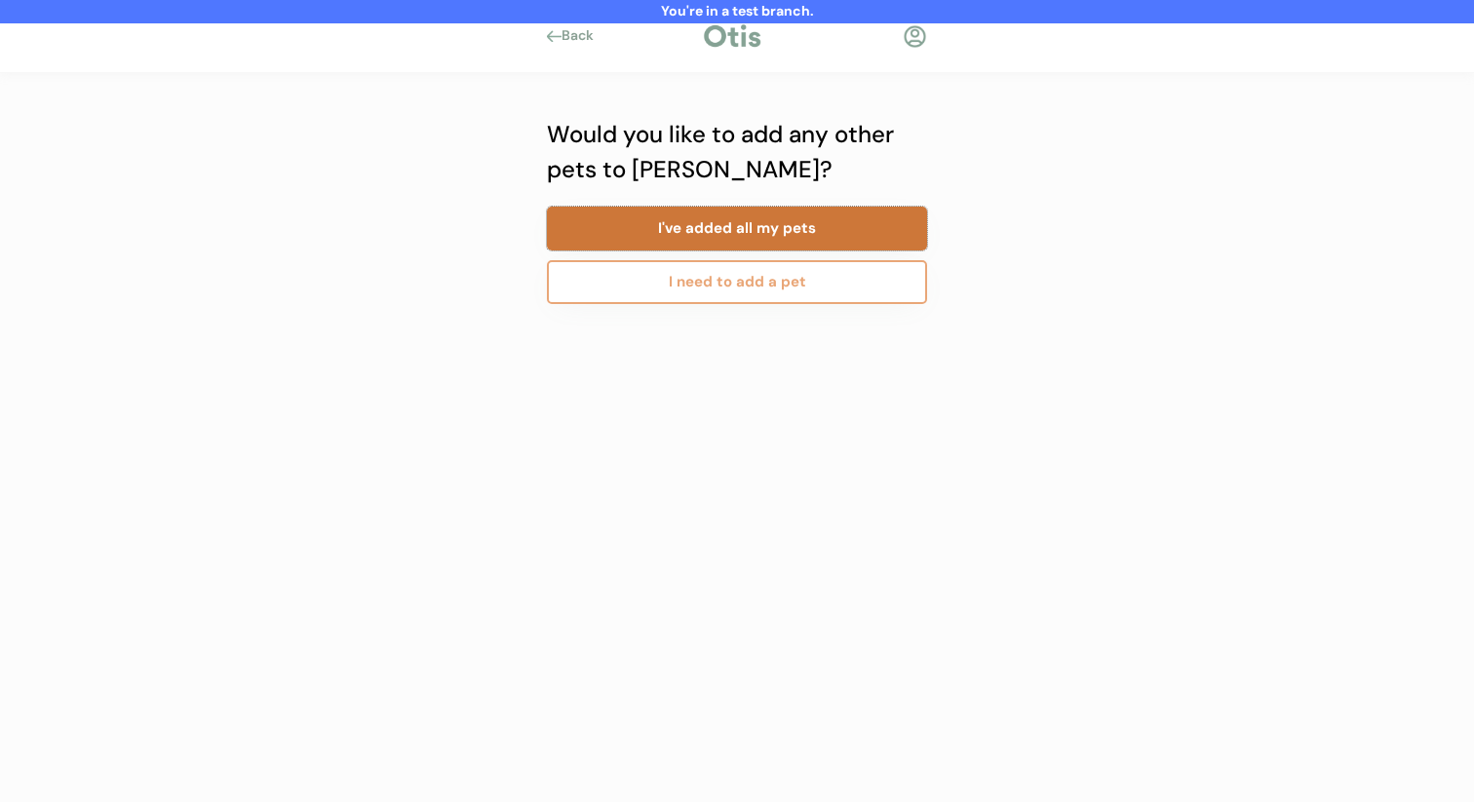
click at [787, 244] on button "I've added all my pets" at bounding box center [737, 229] width 380 height 44
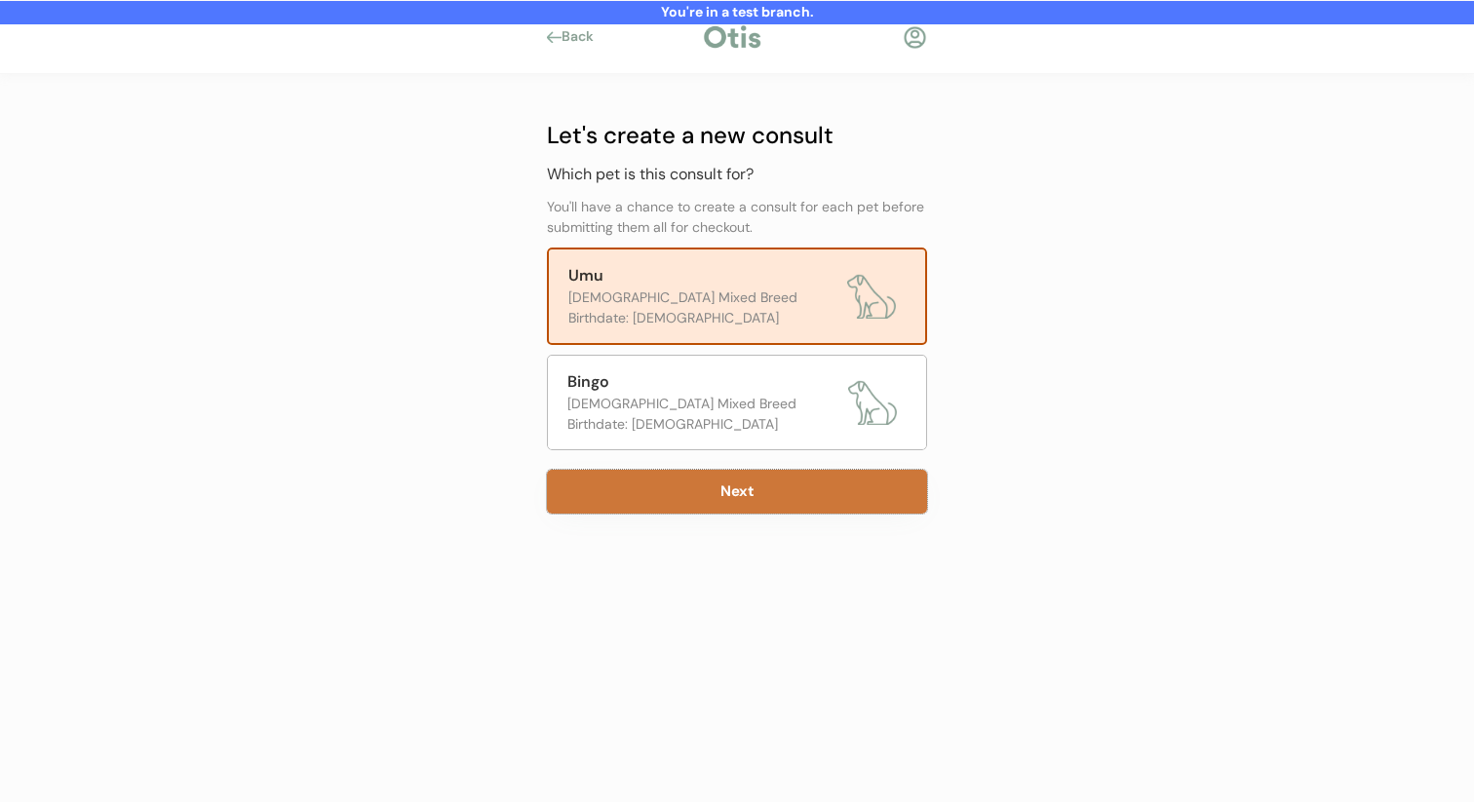
click at [674, 489] on button "Next" at bounding box center [737, 492] width 380 height 44
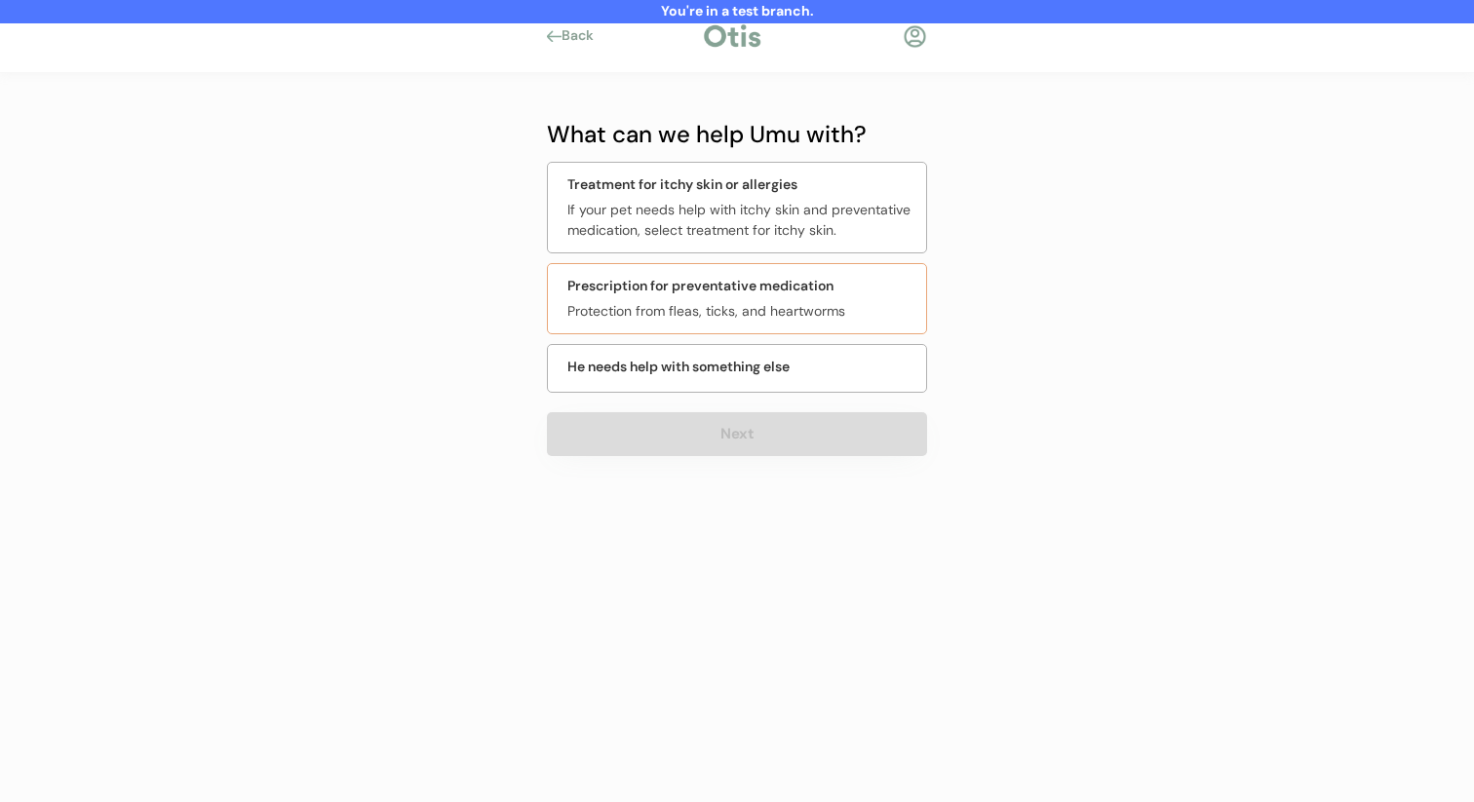
click at [777, 289] on div "Prescription for preventative medication" at bounding box center [700, 286] width 266 height 20
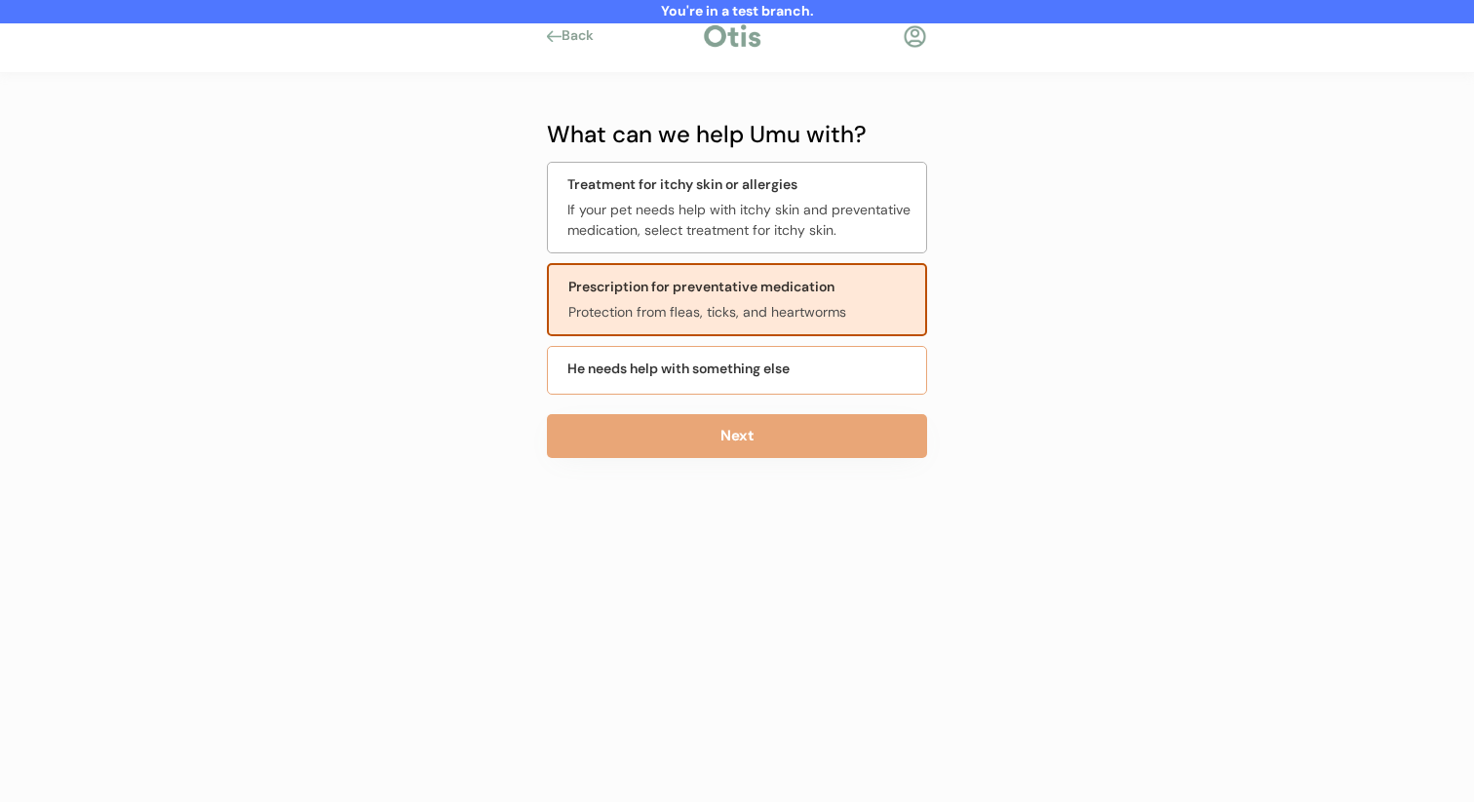
click at [750, 391] on div "He needs help with something else" at bounding box center [737, 370] width 380 height 49
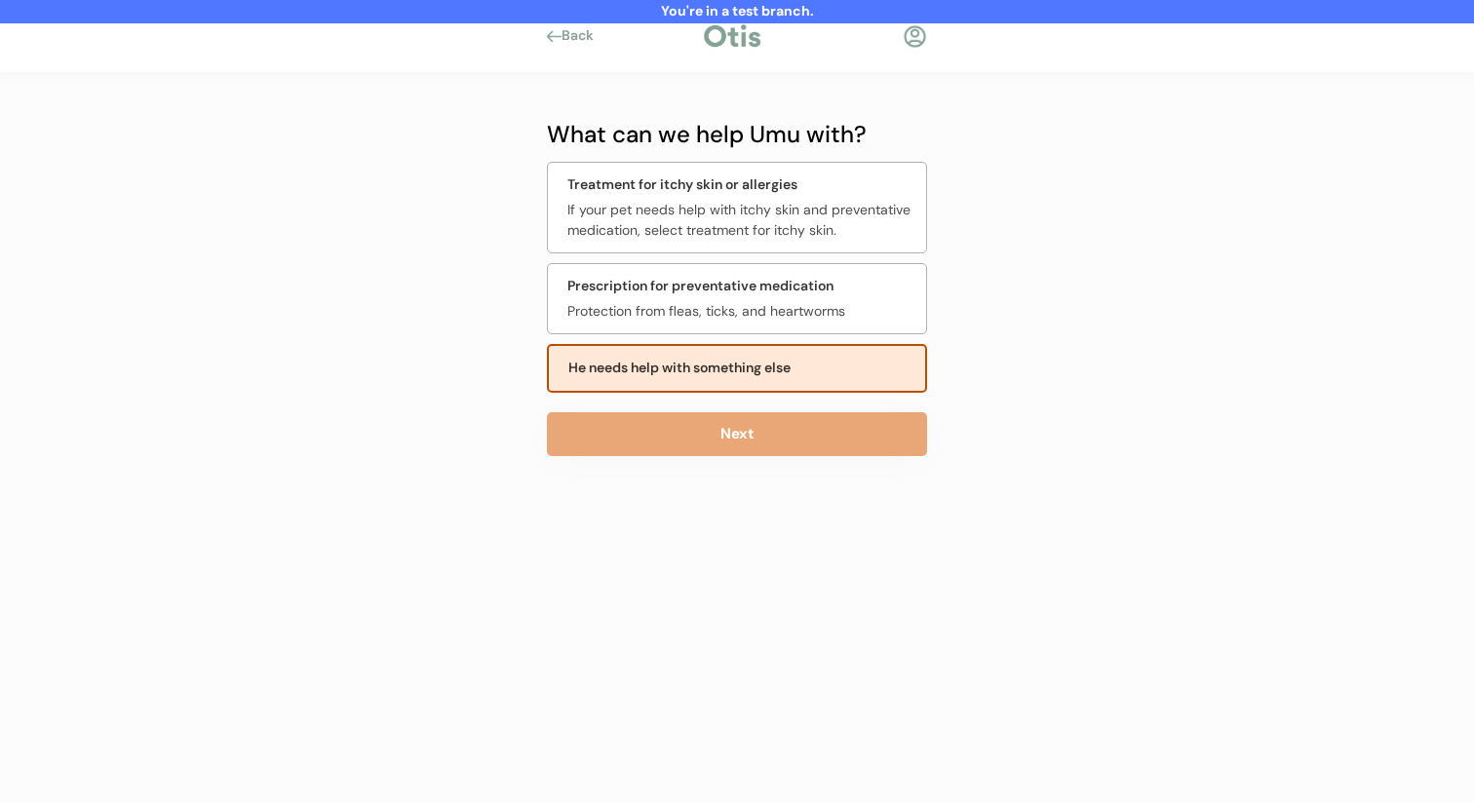
click at [766, 271] on div "Prescription for preventative medication Protection from fleas, ticks, and hear…" at bounding box center [737, 298] width 380 height 71
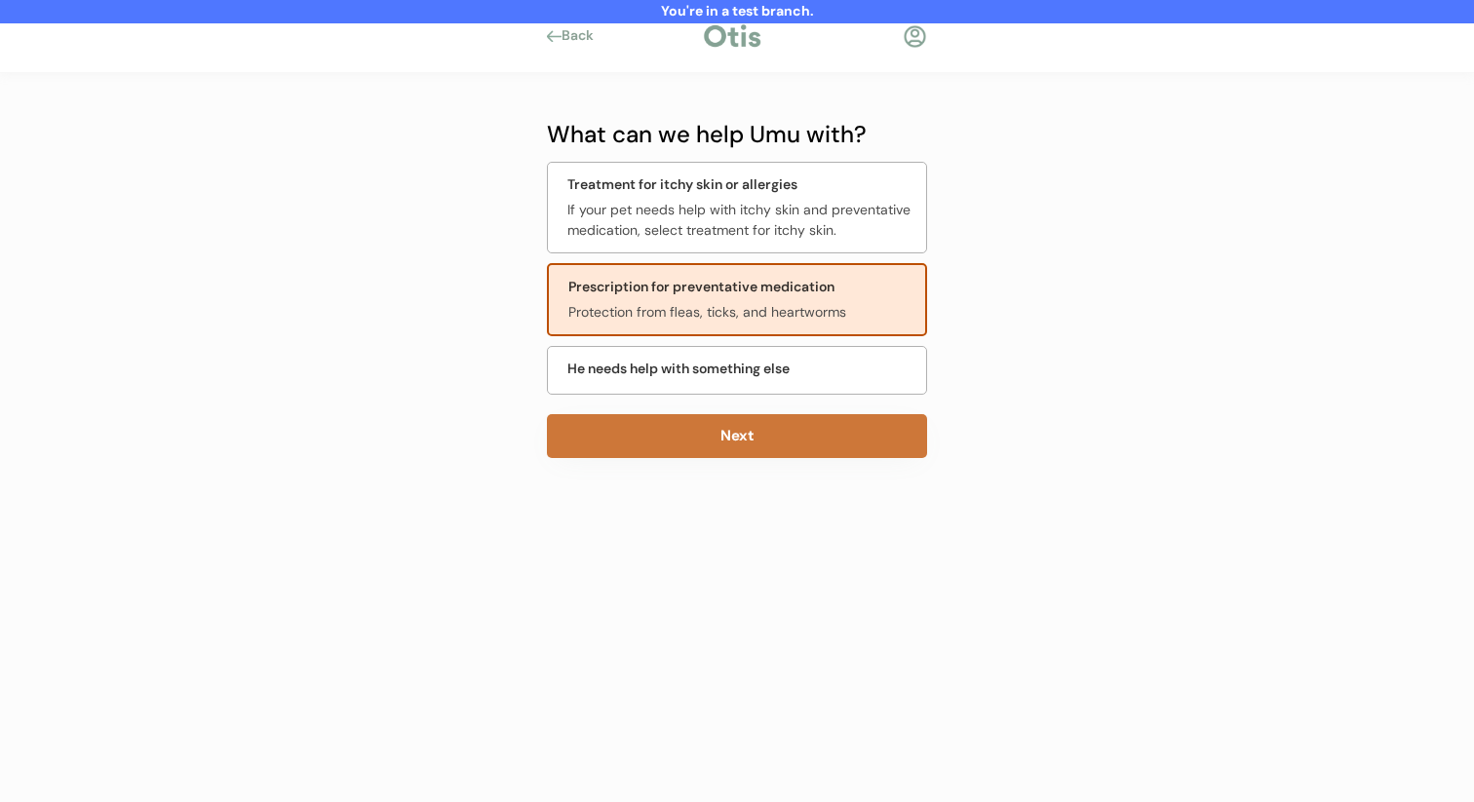
click at [705, 437] on button "Next" at bounding box center [737, 436] width 380 height 44
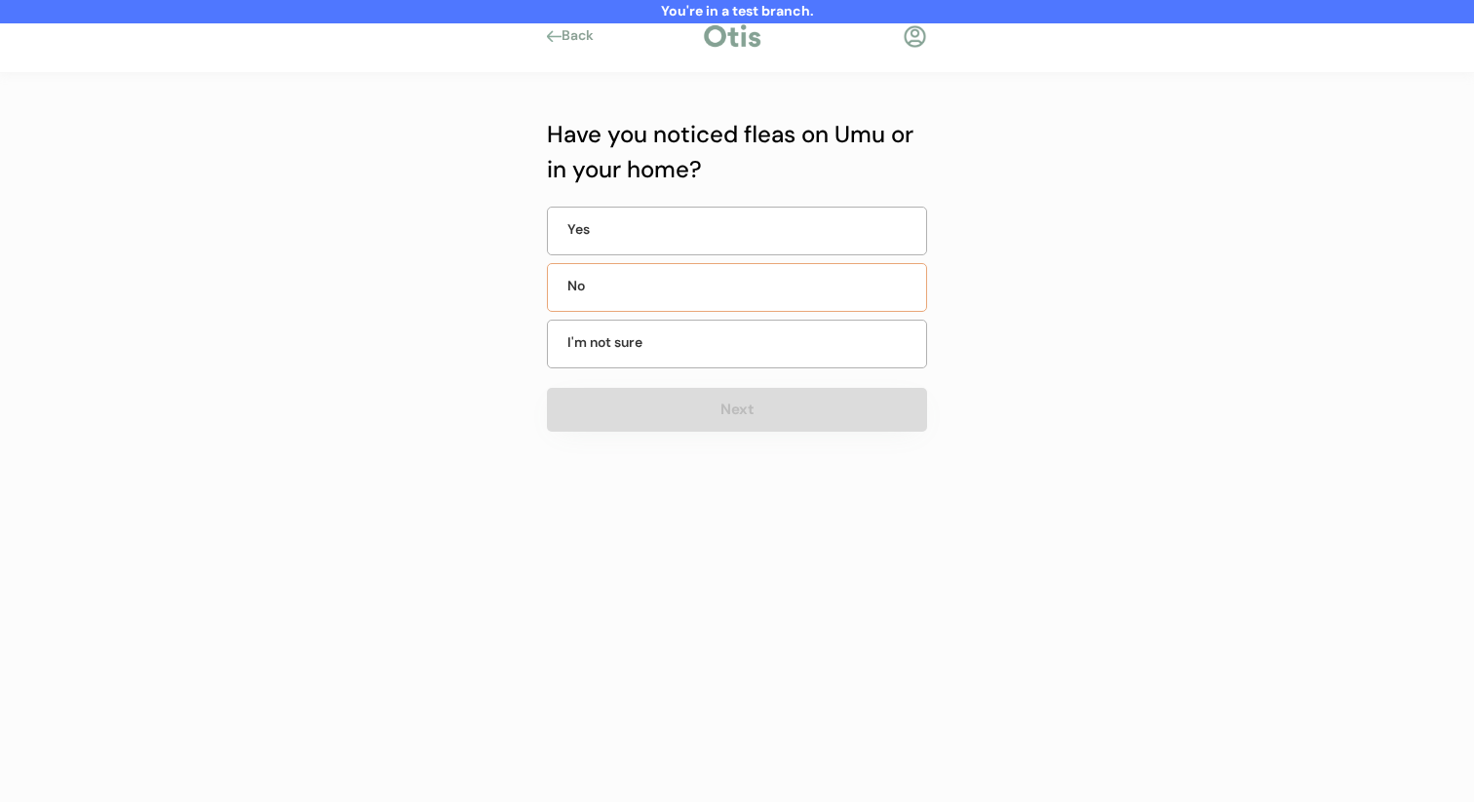
click at [739, 219] on div "Yes" at bounding box center [737, 231] width 380 height 49
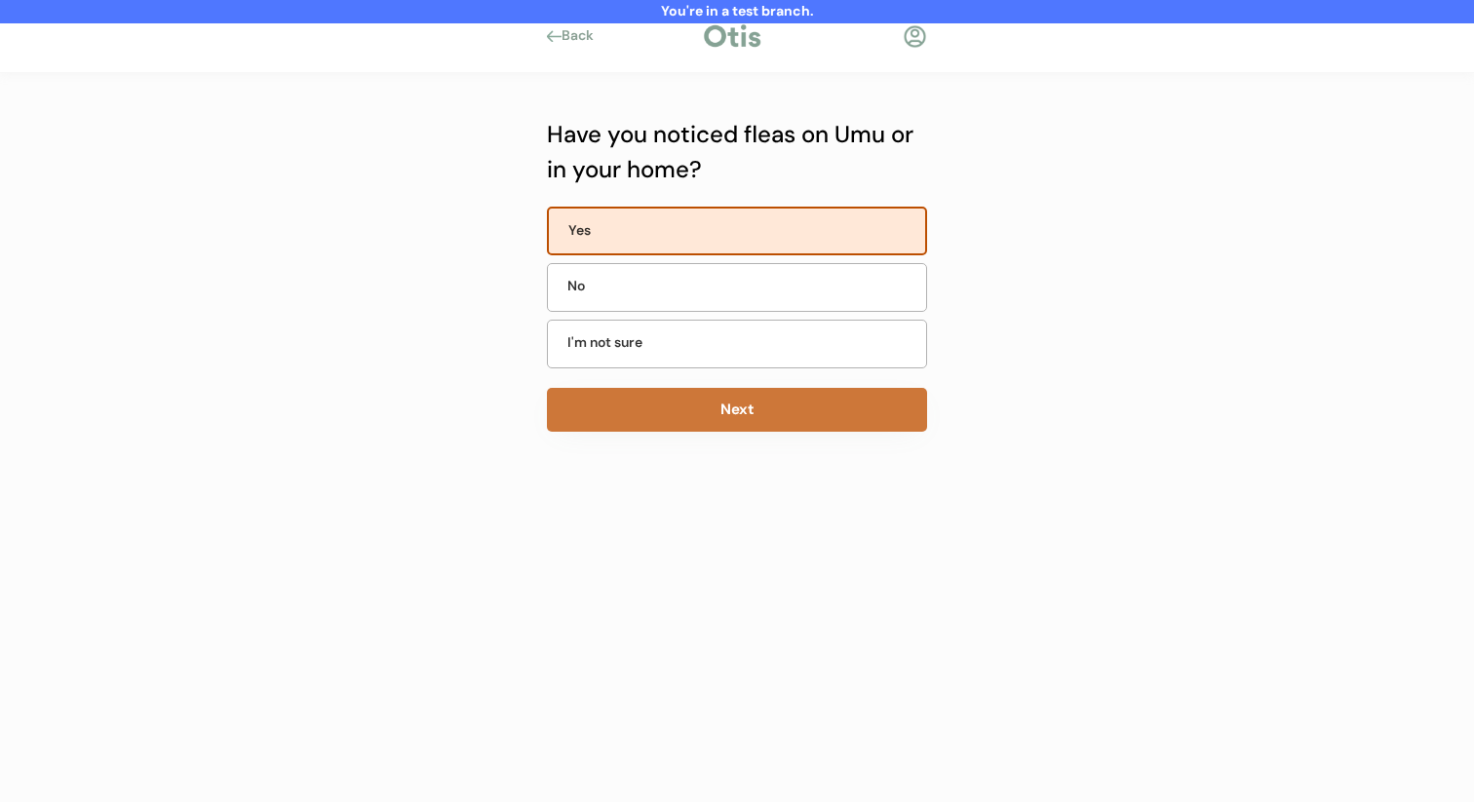
click at [689, 408] on button "Next" at bounding box center [737, 410] width 380 height 44
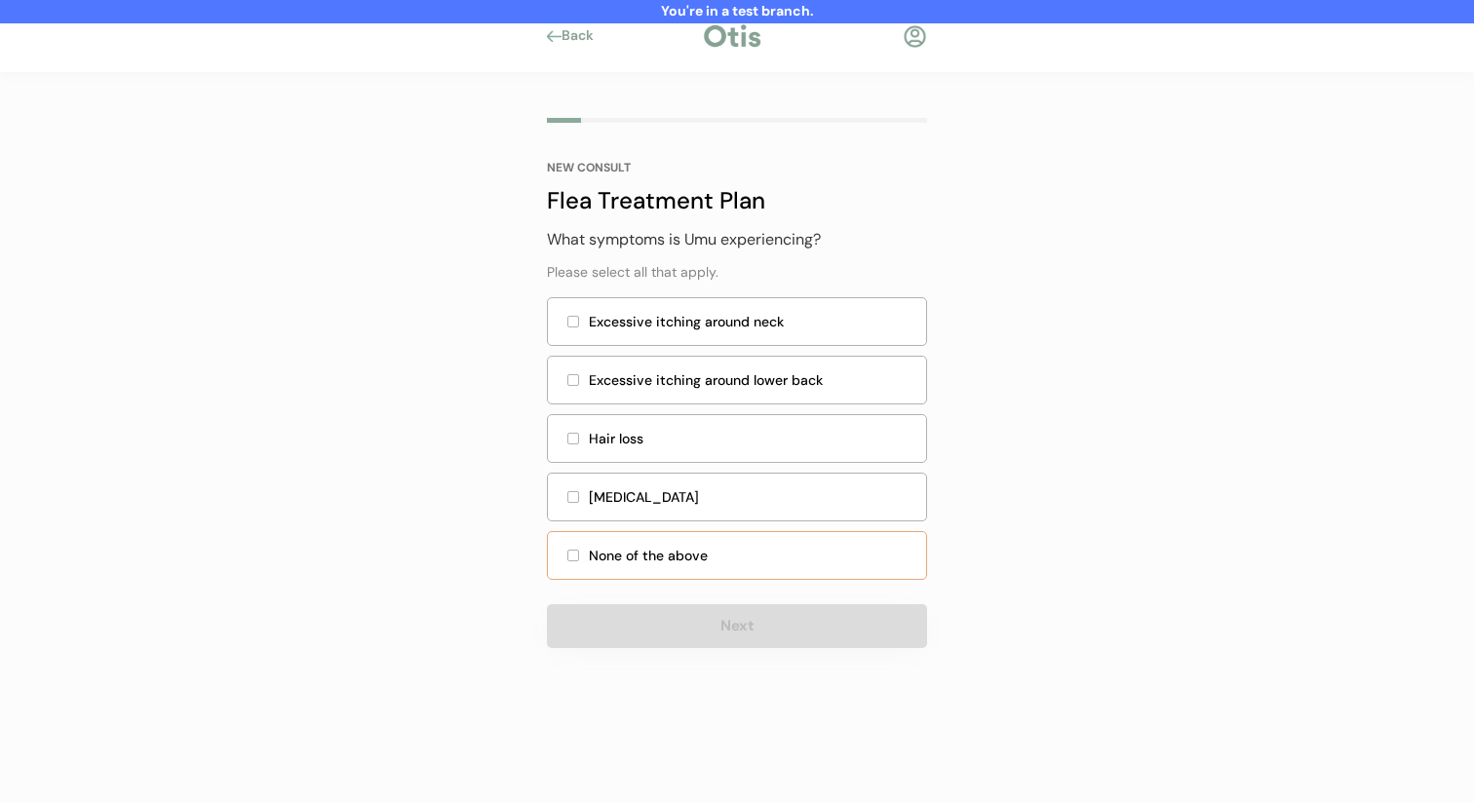
click at [660, 556] on div "None of the above" at bounding box center [752, 556] width 326 height 20
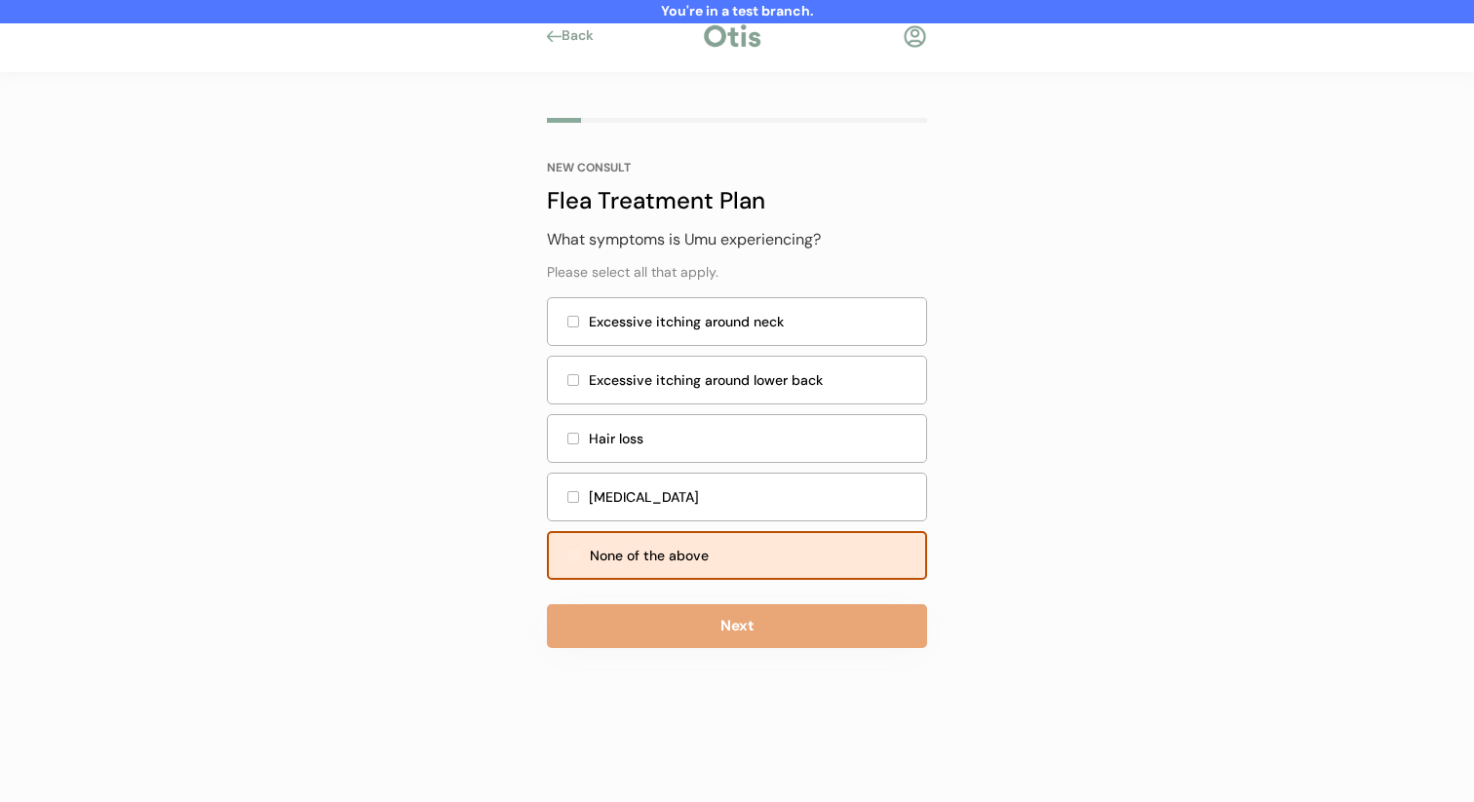
click at [654, 608] on button "Next" at bounding box center [737, 627] width 380 height 44
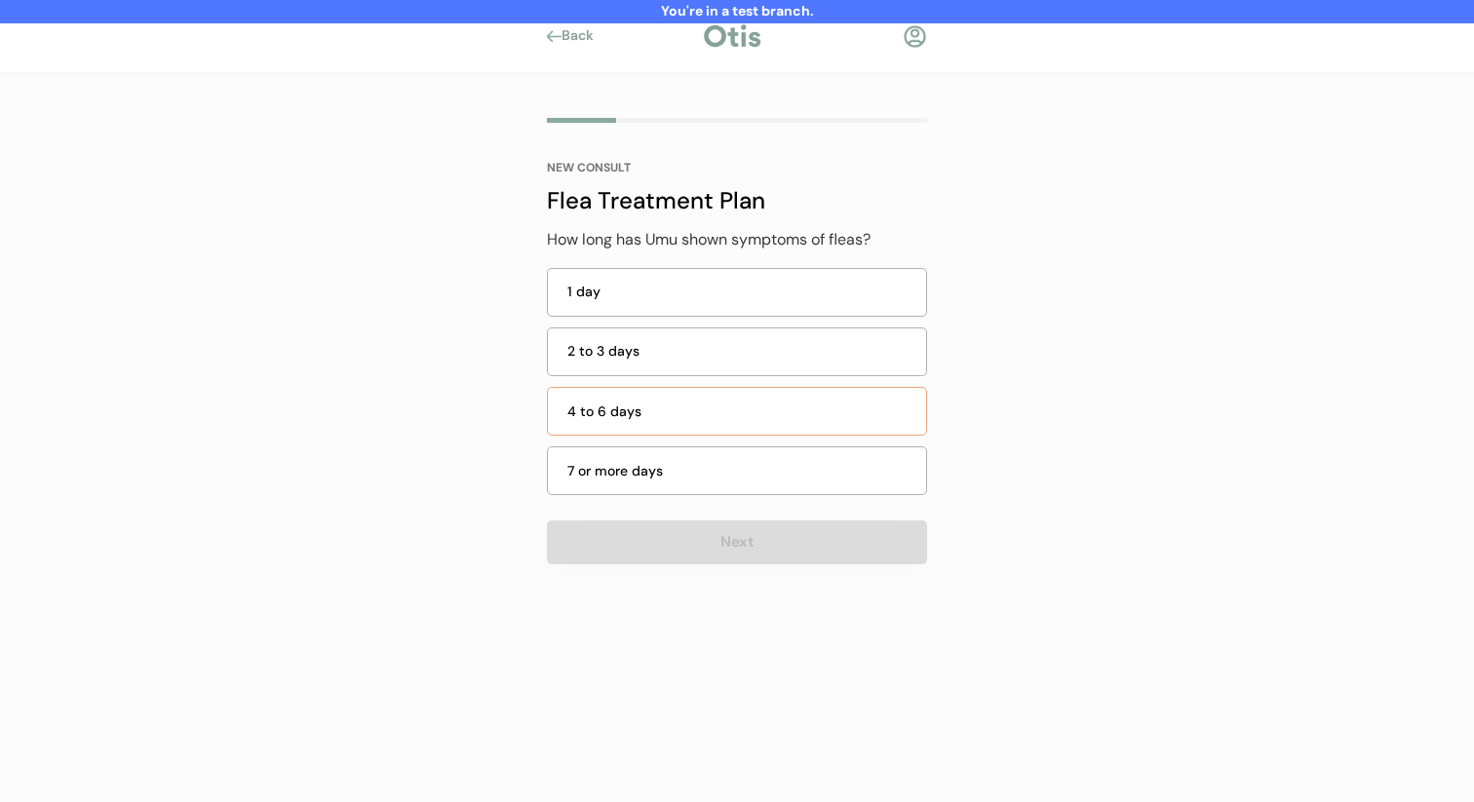
click at [724, 406] on div "4 to 6 days" at bounding box center [740, 412] width 347 height 20
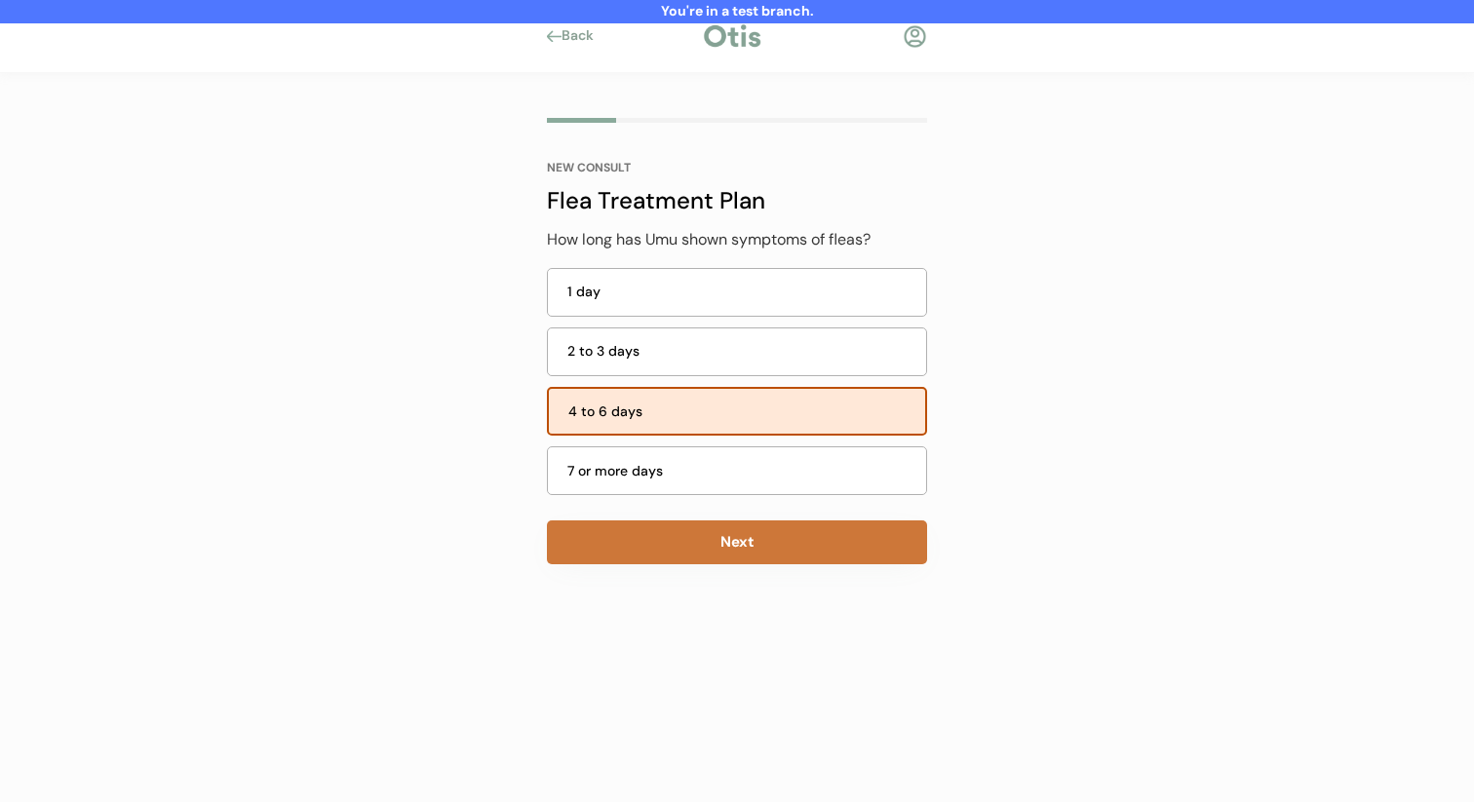
click at [681, 528] on button "Next" at bounding box center [737, 543] width 380 height 44
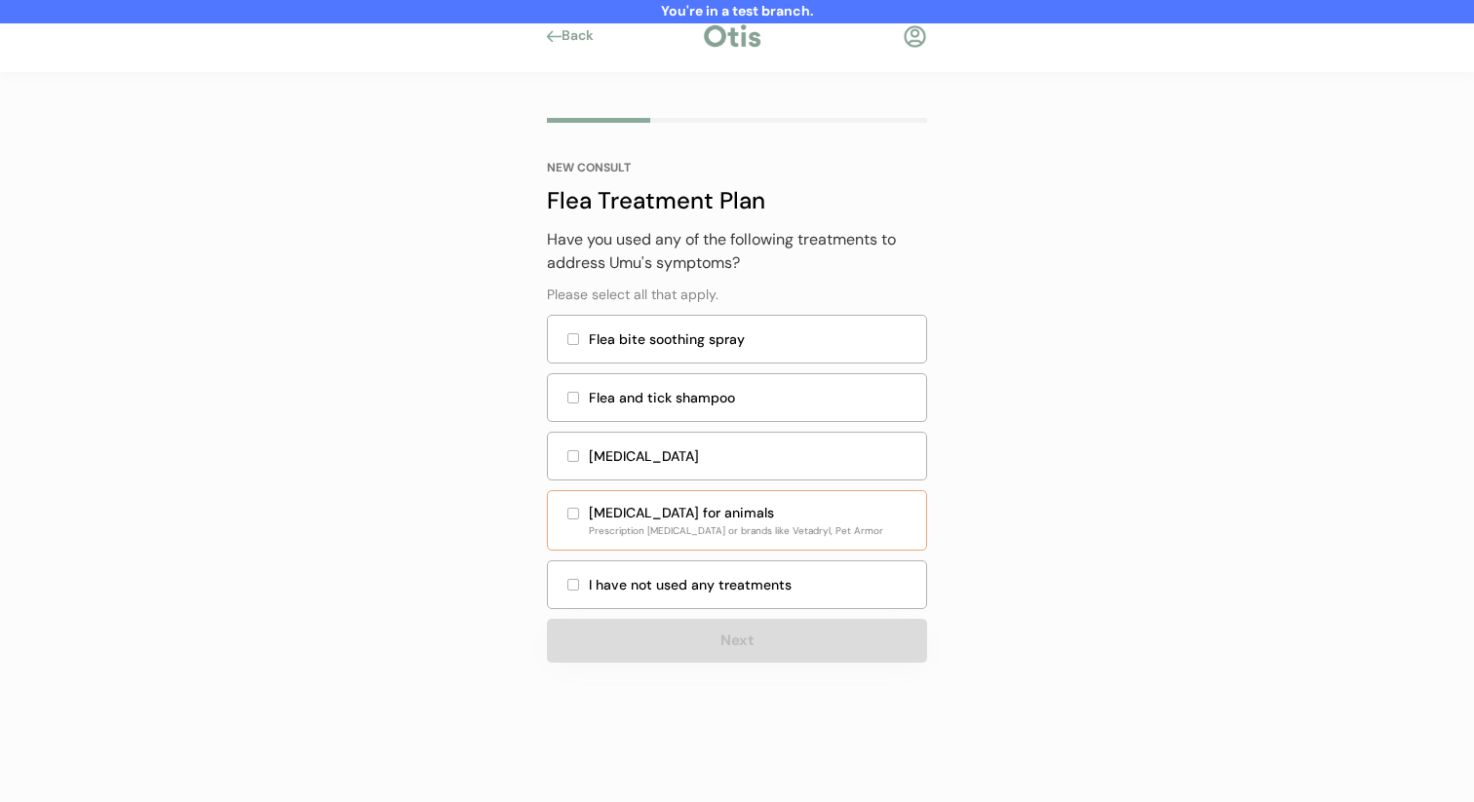
click at [696, 460] on div "Benadryl" at bounding box center [752, 457] width 326 height 20
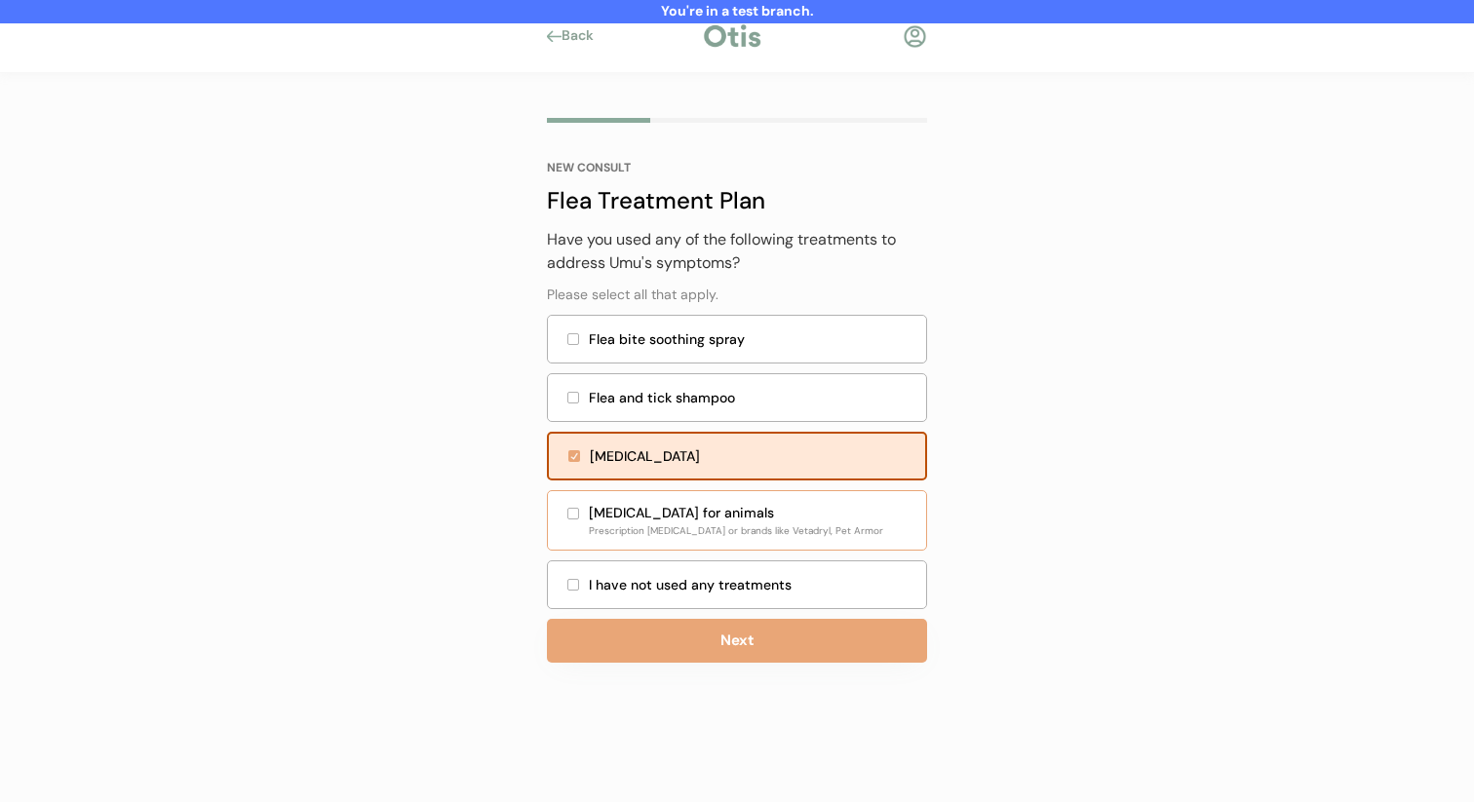
click at [675, 526] on div "Prescription Diphenhydramine or brands like Vetadryl, Pet Armor" at bounding box center [740, 531] width 347 height 15
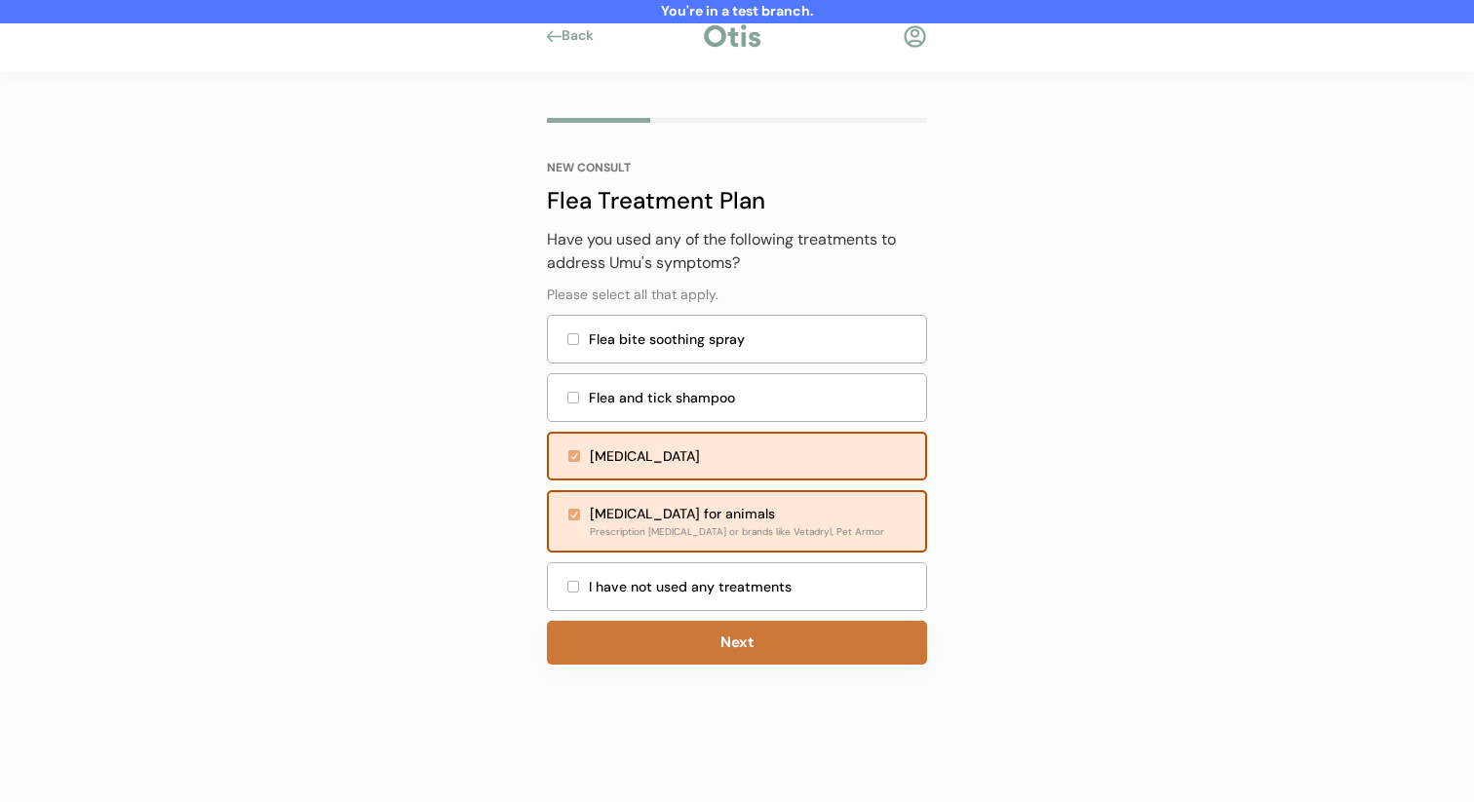
click at [657, 639] on button "Next" at bounding box center [737, 643] width 380 height 44
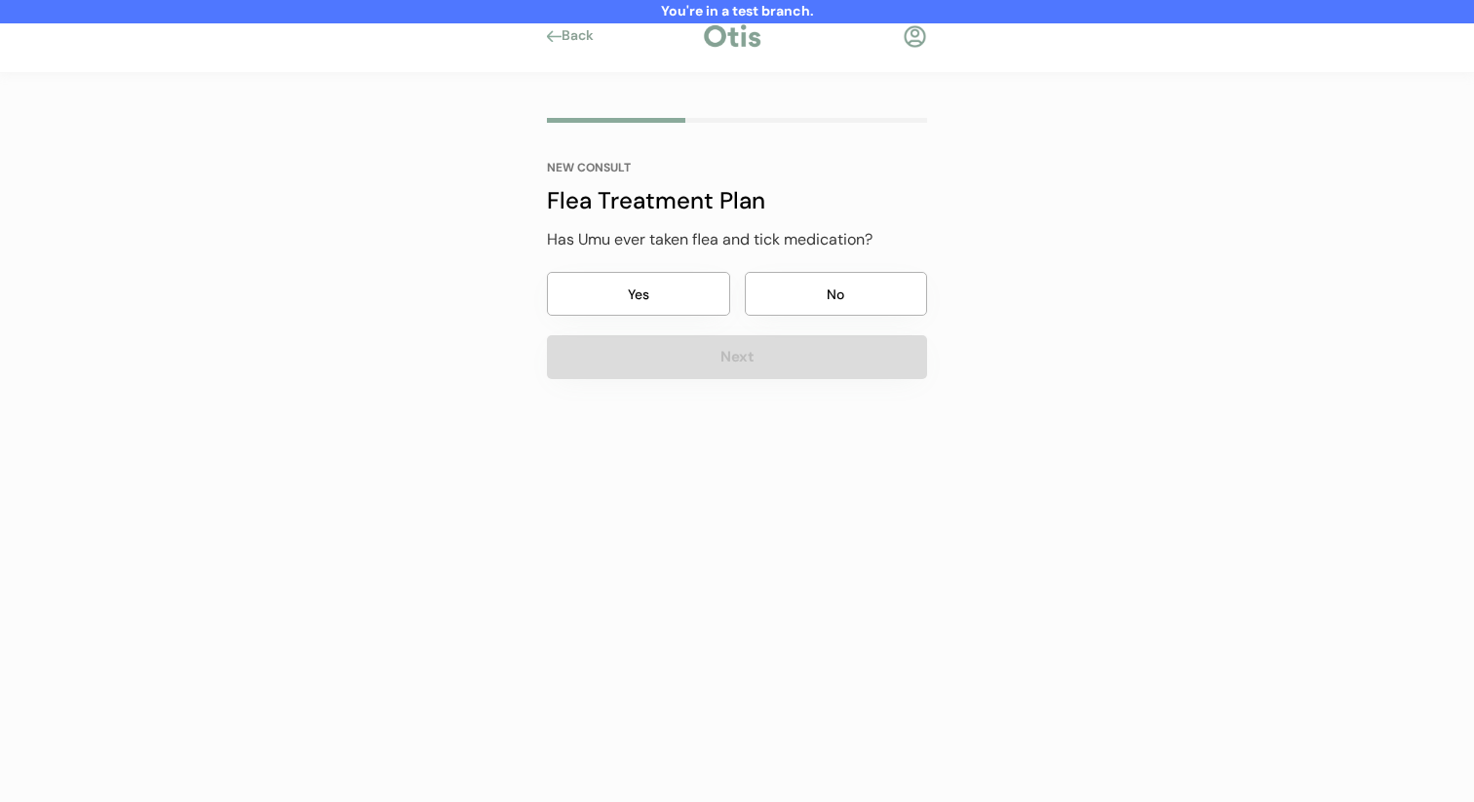
click at [781, 300] on button "No" at bounding box center [836, 294] width 183 height 44
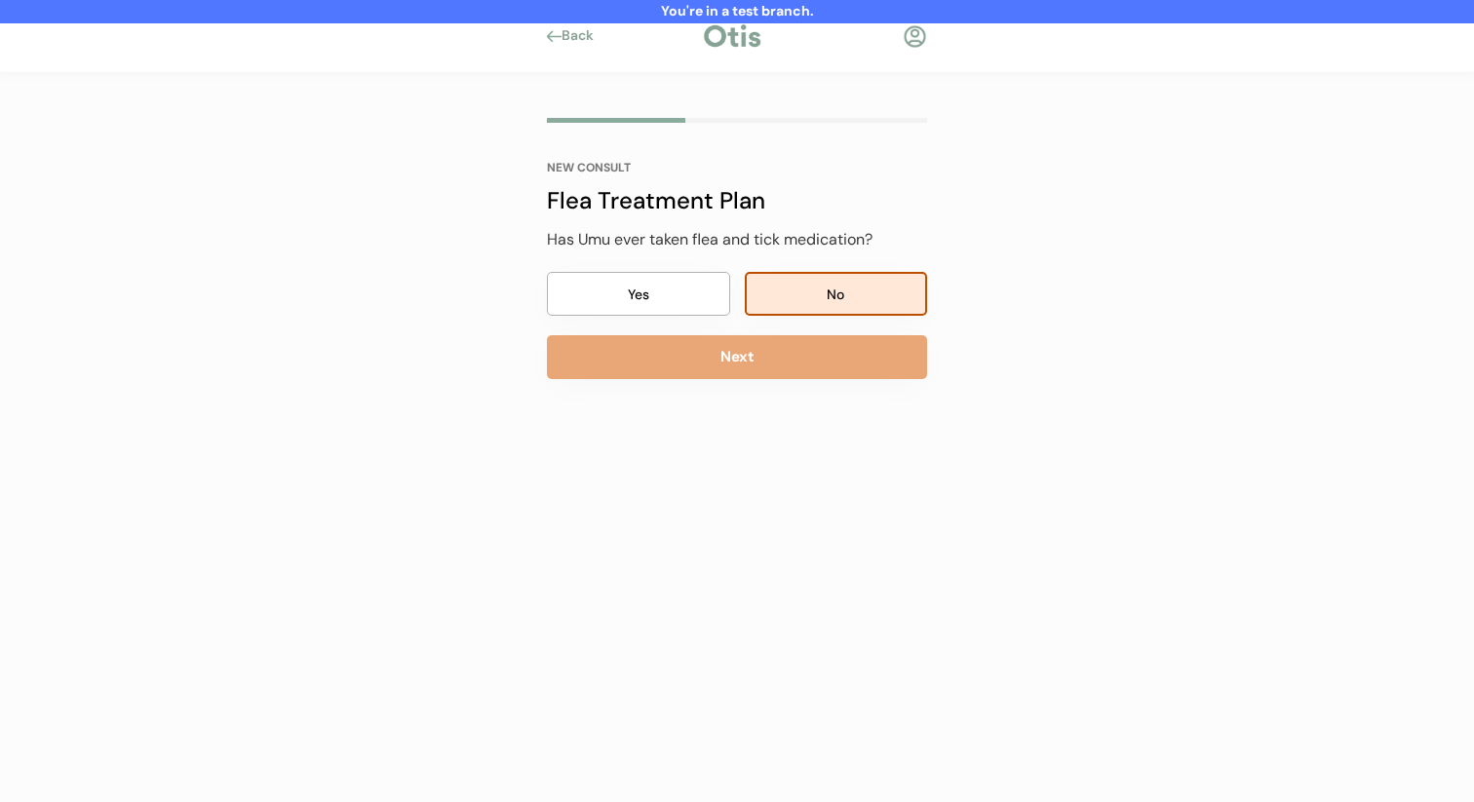
click at [756, 350] on button "Next" at bounding box center [737, 357] width 380 height 44
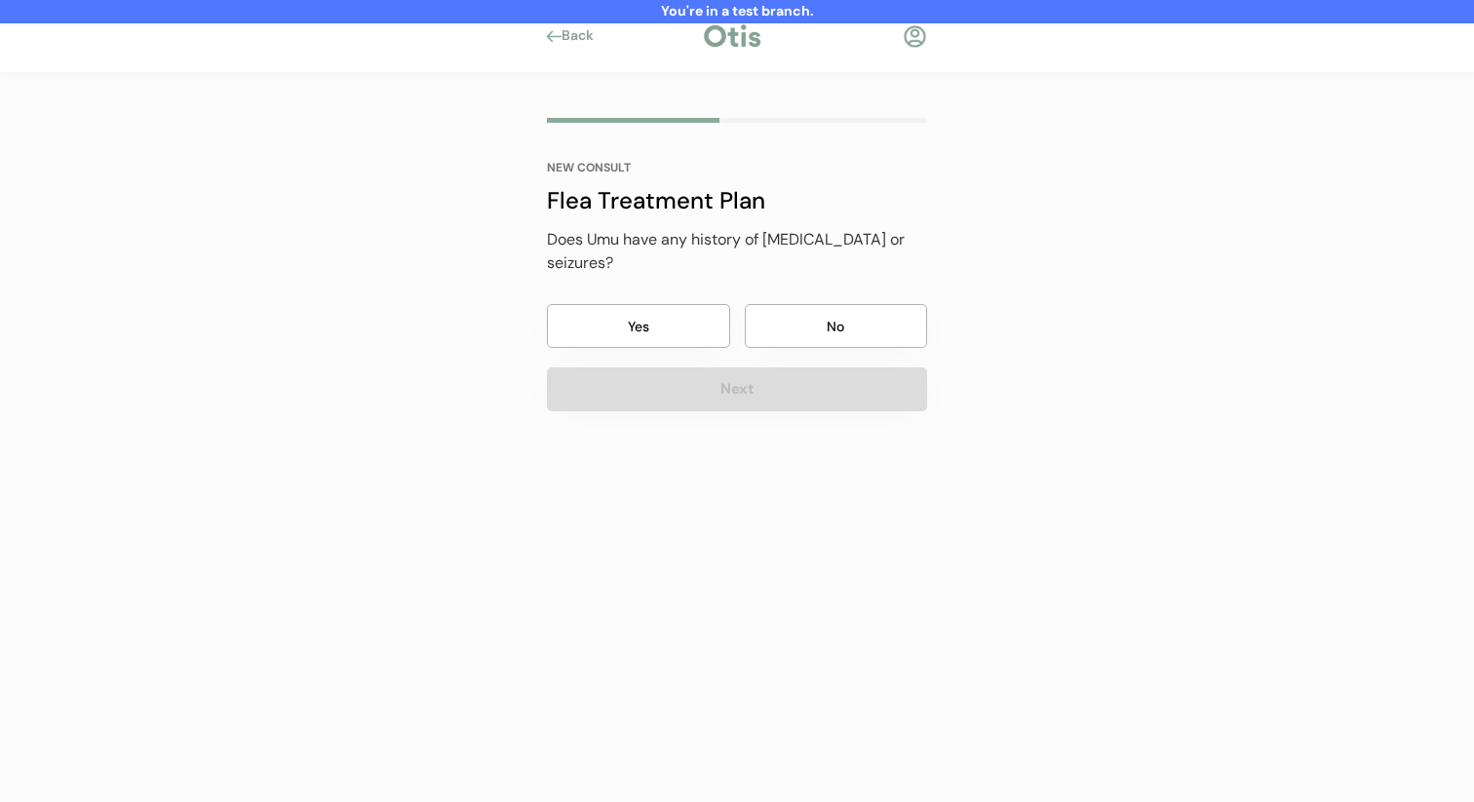
click at [790, 304] on button "No" at bounding box center [836, 326] width 183 height 44
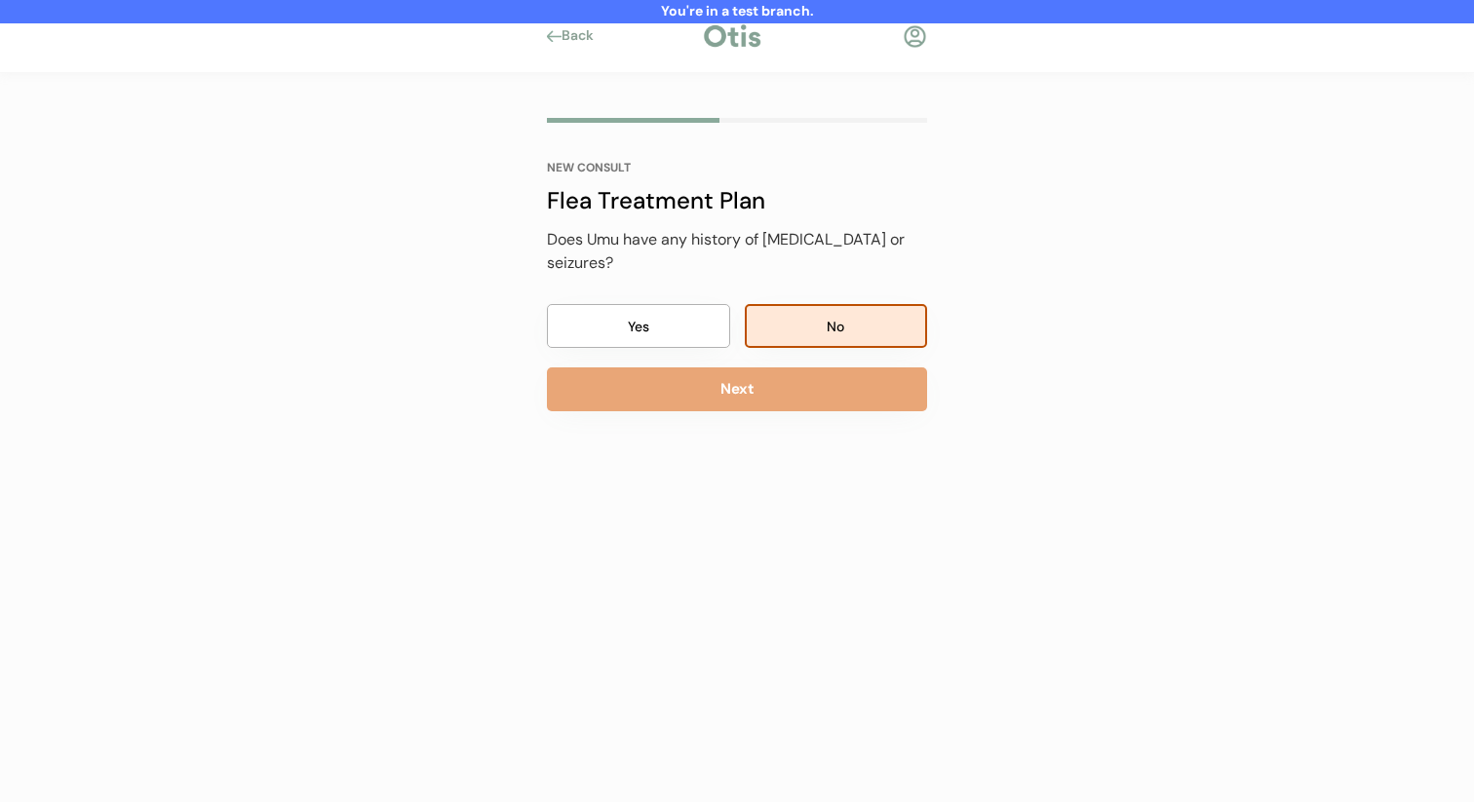
click at [766, 368] on button "Next" at bounding box center [737, 390] width 380 height 44
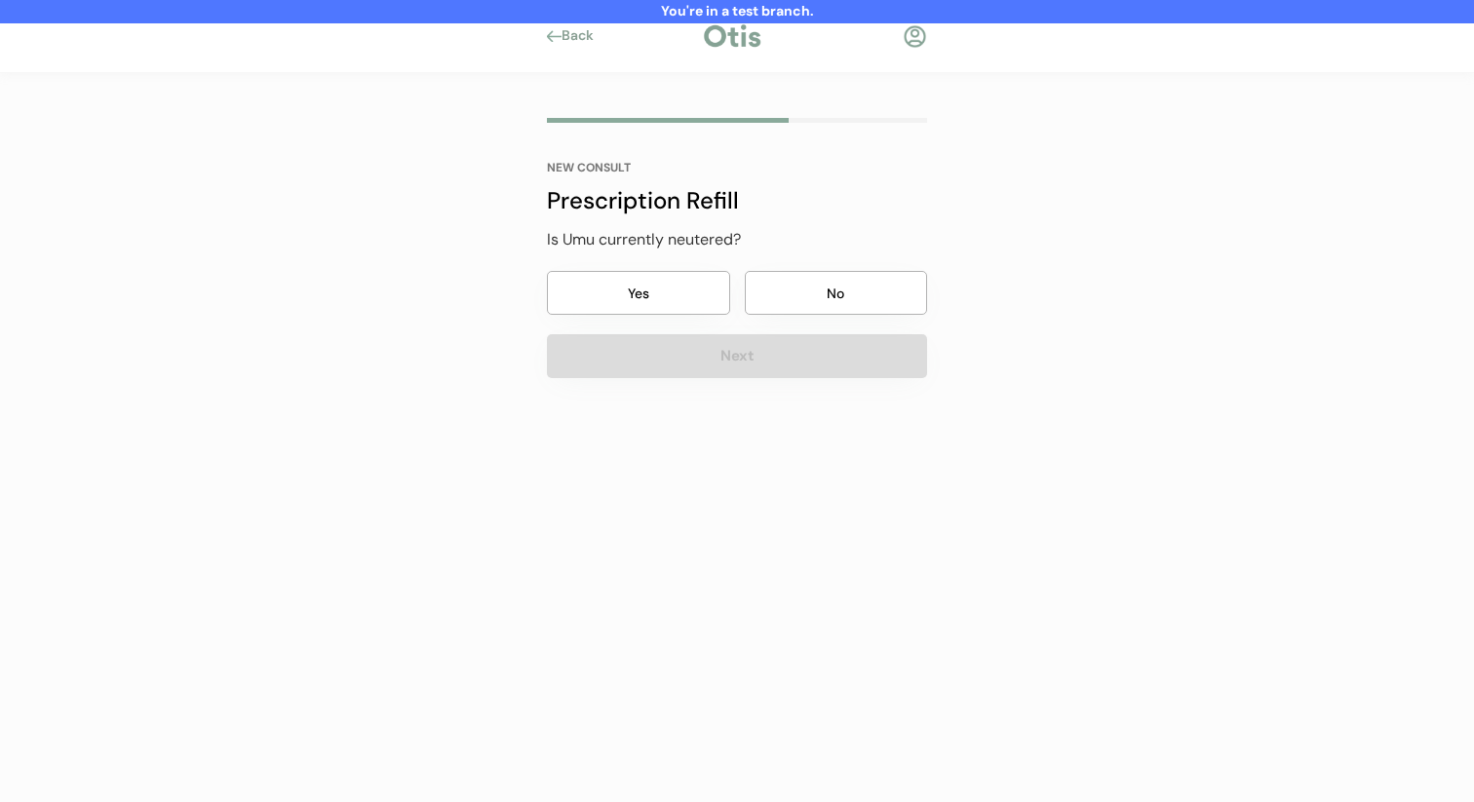
click at [793, 312] on button "No" at bounding box center [836, 293] width 183 height 44
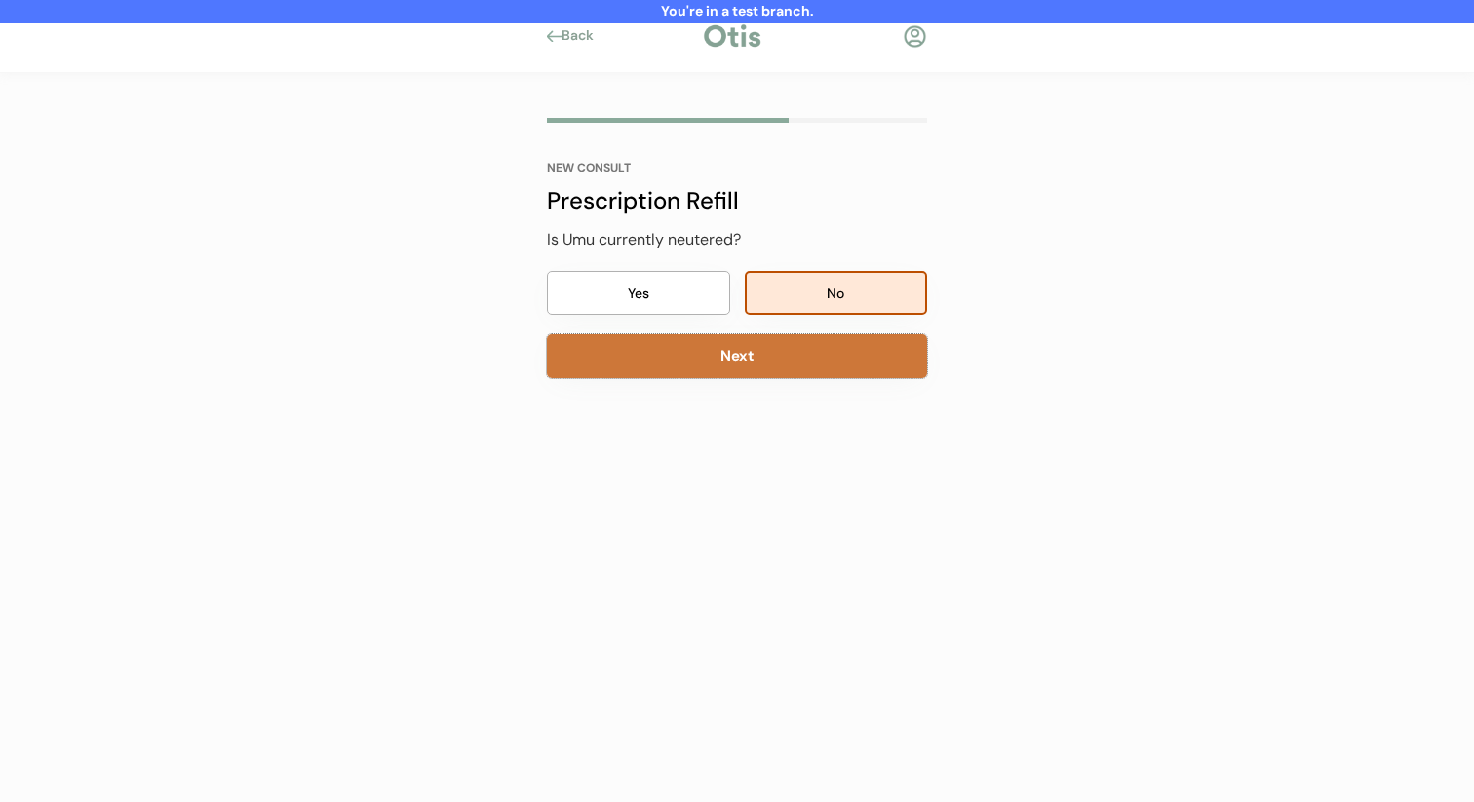
click at [760, 372] on button "Next" at bounding box center [737, 356] width 380 height 44
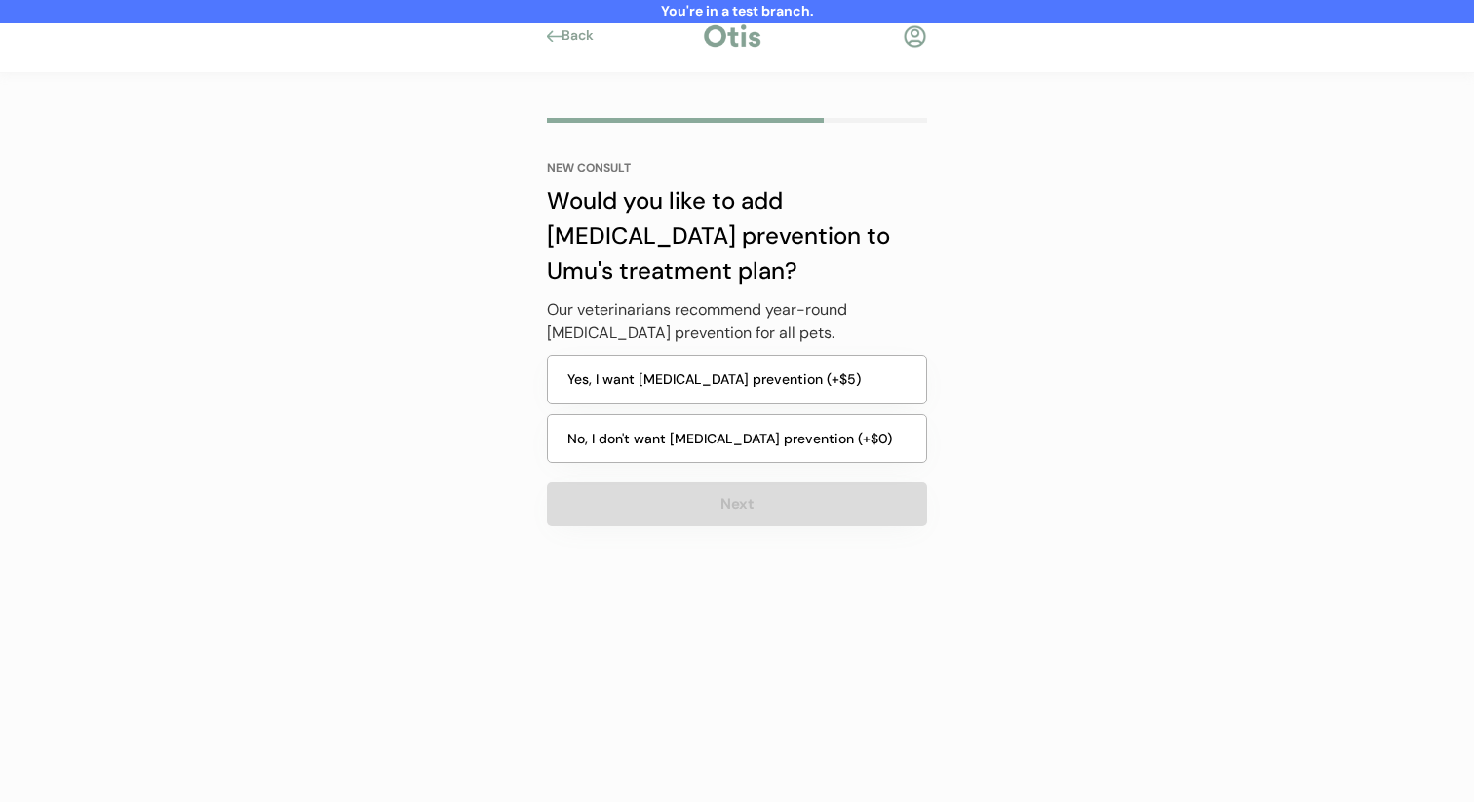
click at [709, 437] on button "No, I don't want heartworm prevention (+$0)" at bounding box center [737, 439] width 380 height 50
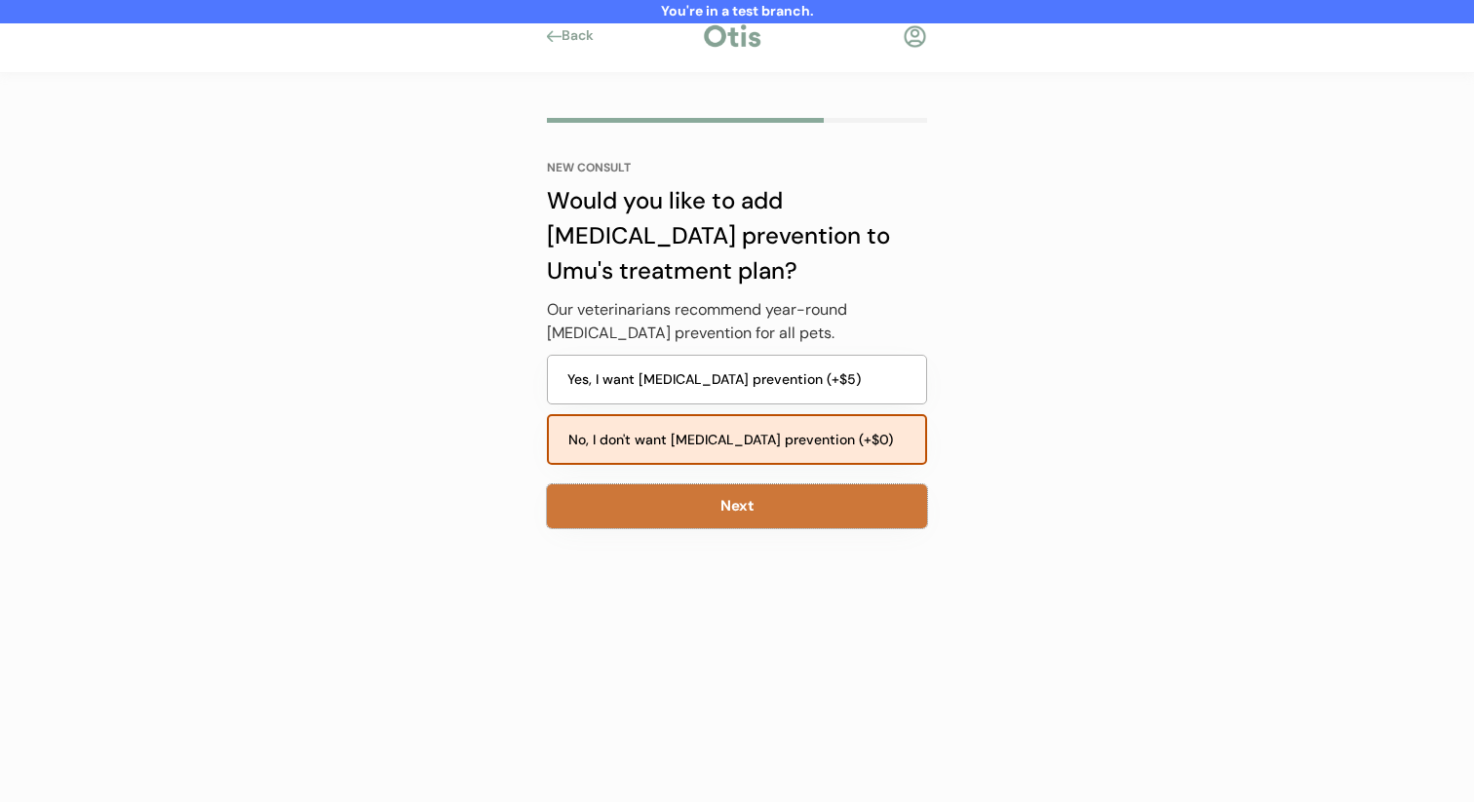
click at [697, 493] on button "Next" at bounding box center [737, 507] width 380 height 44
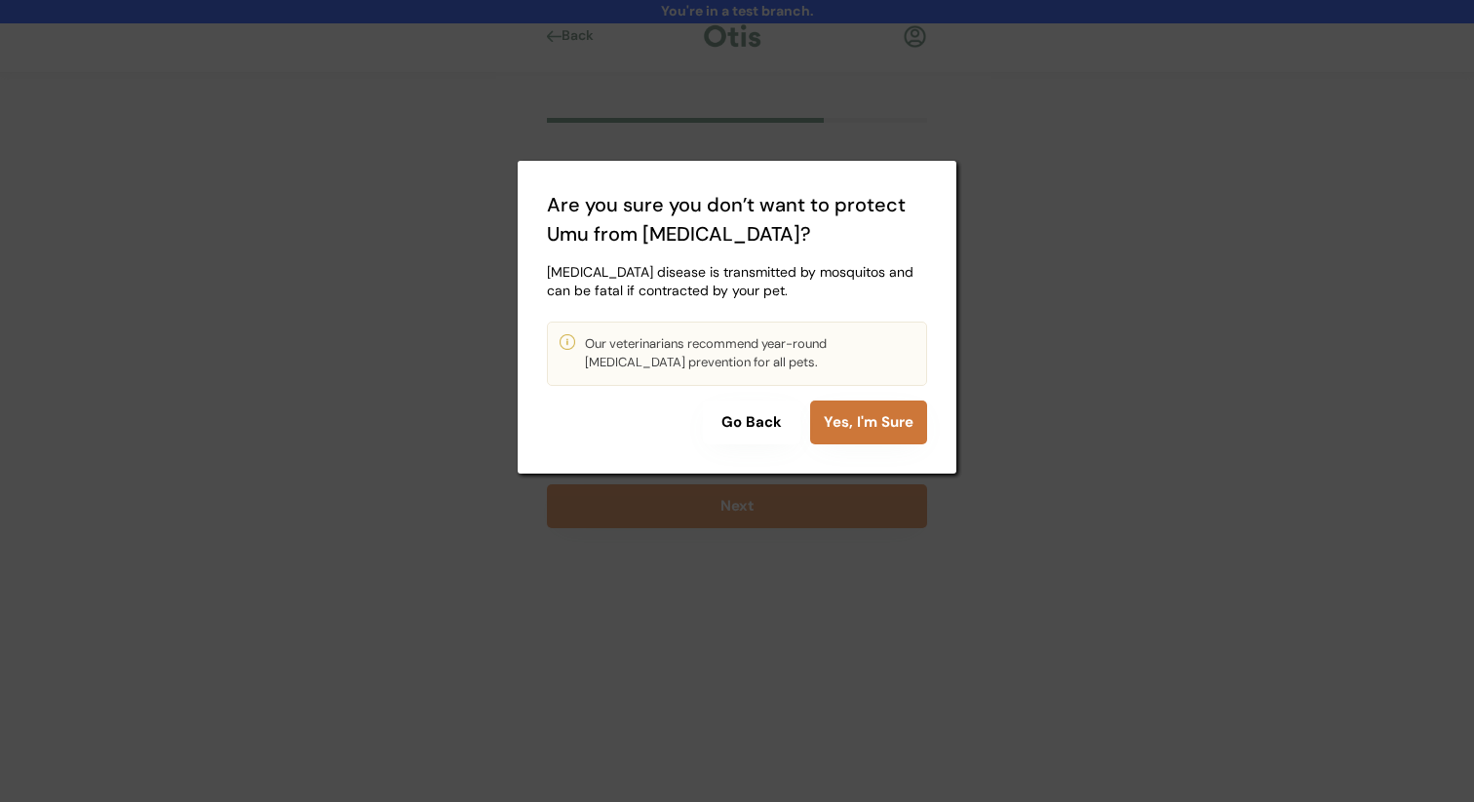
click at [833, 424] on button "Yes, I'm Sure" at bounding box center [868, 423] width 117 height 44
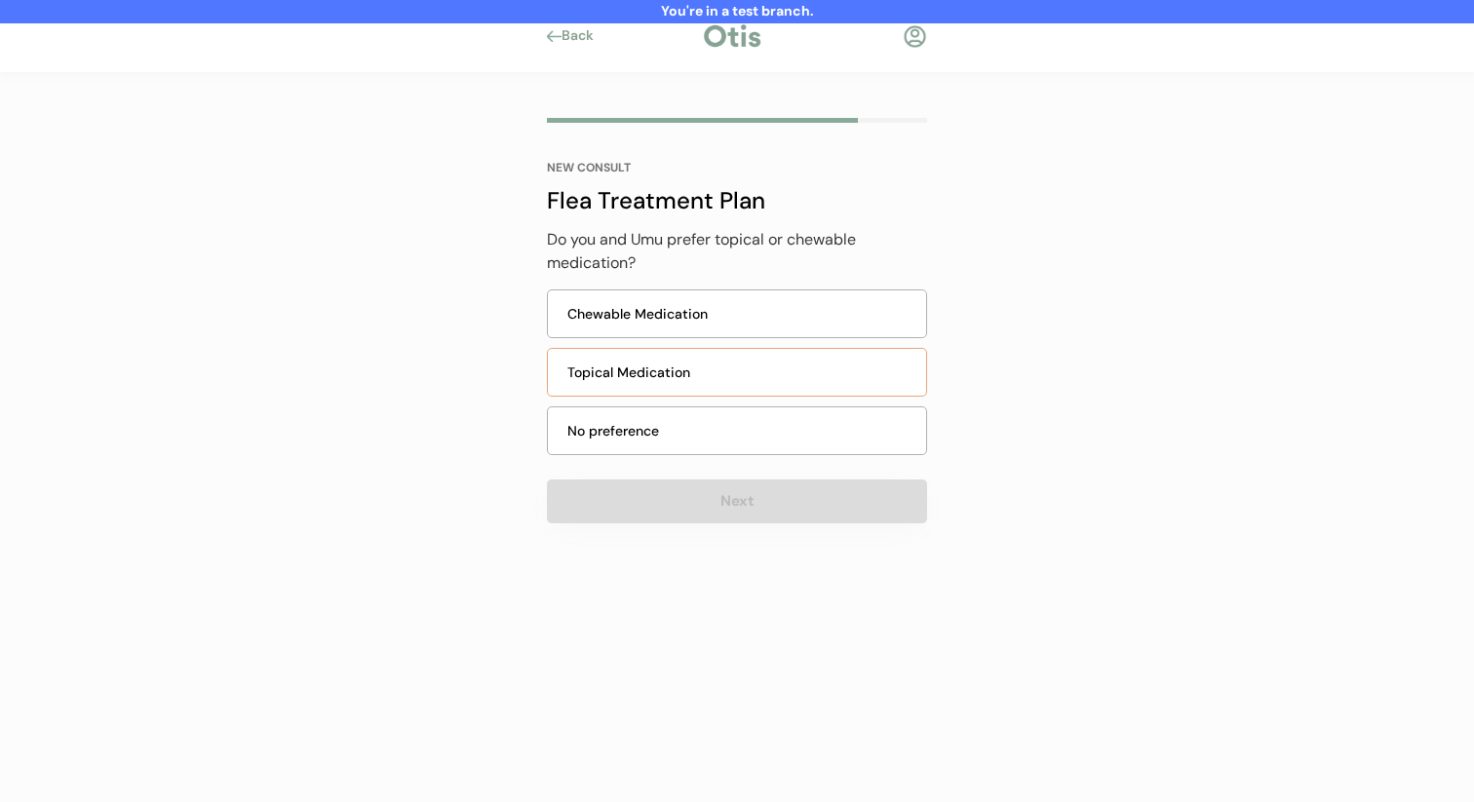
click at [681, 369] on div "Topical Medication" at bounding box center [740, 373] width 347 height 20
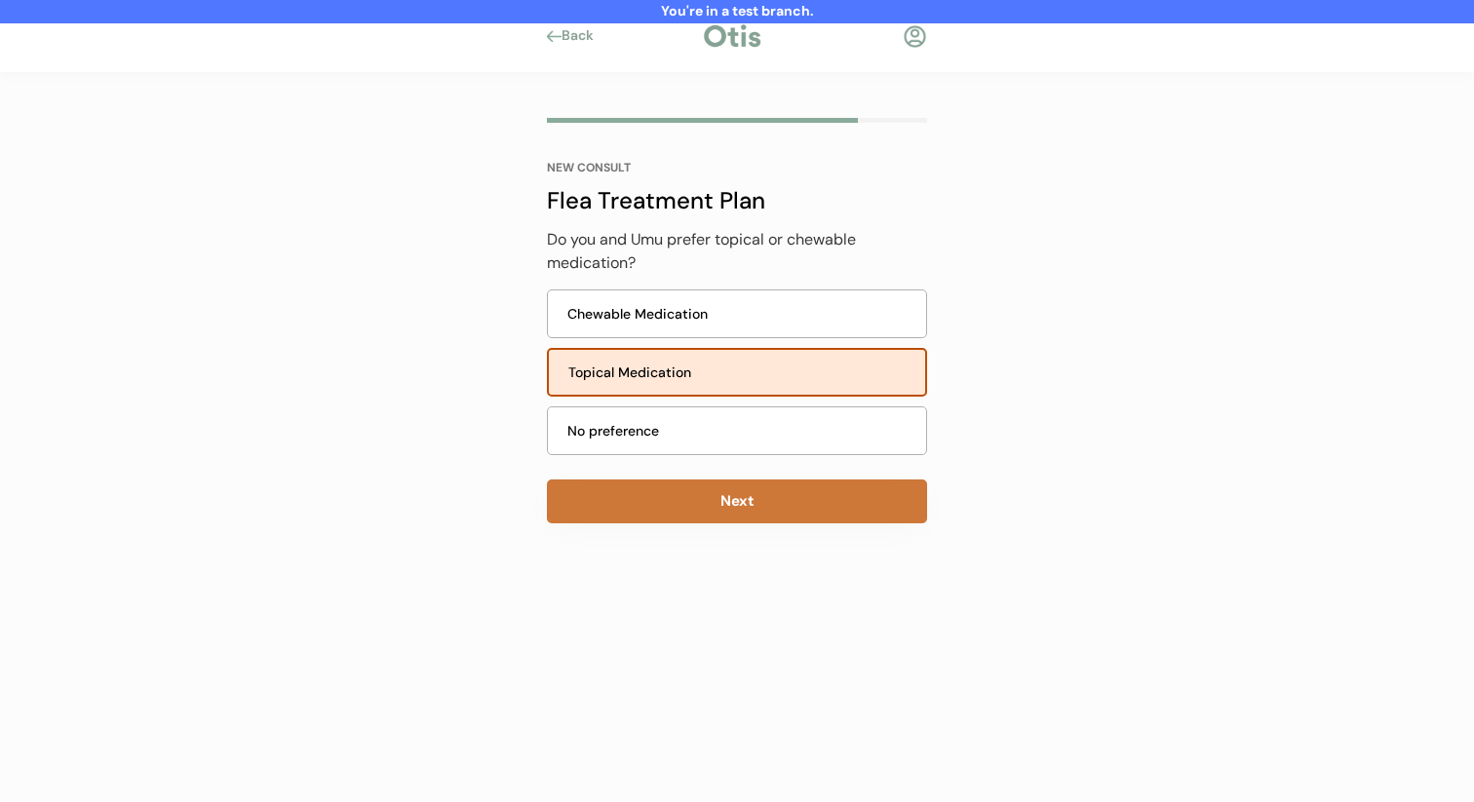
click at [653, 513] on button "Next" at bounding box center [737, 502] width 380 height 44
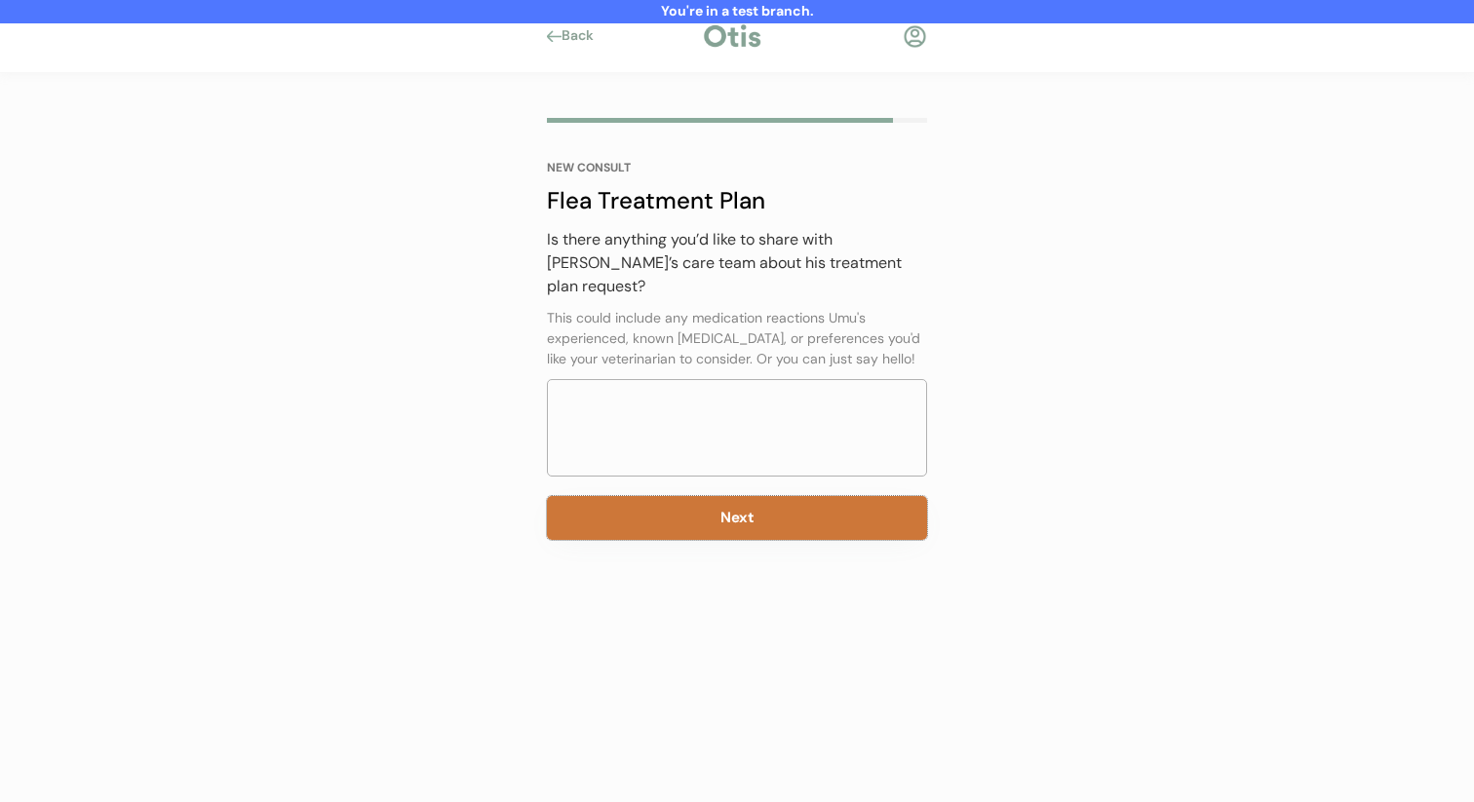
click at [681, 505] on button "Next" at bounding box center [737, 518] width 380 height 44
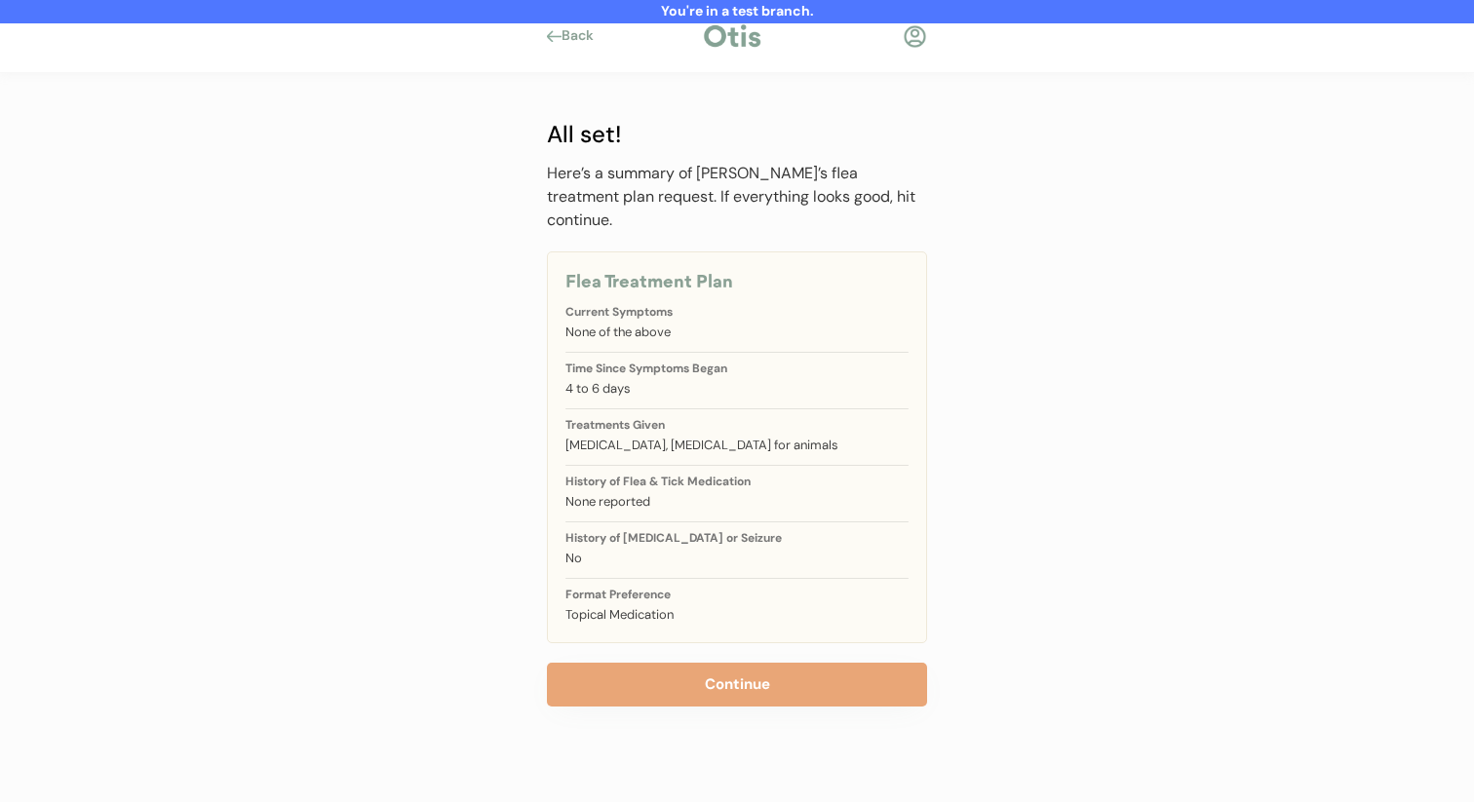
click at [690, 631] on div "All set! Here’s a summary of Umu’s flea treatment plan request. If everything l…" at bounding box center [737, 412] width 380 height 590
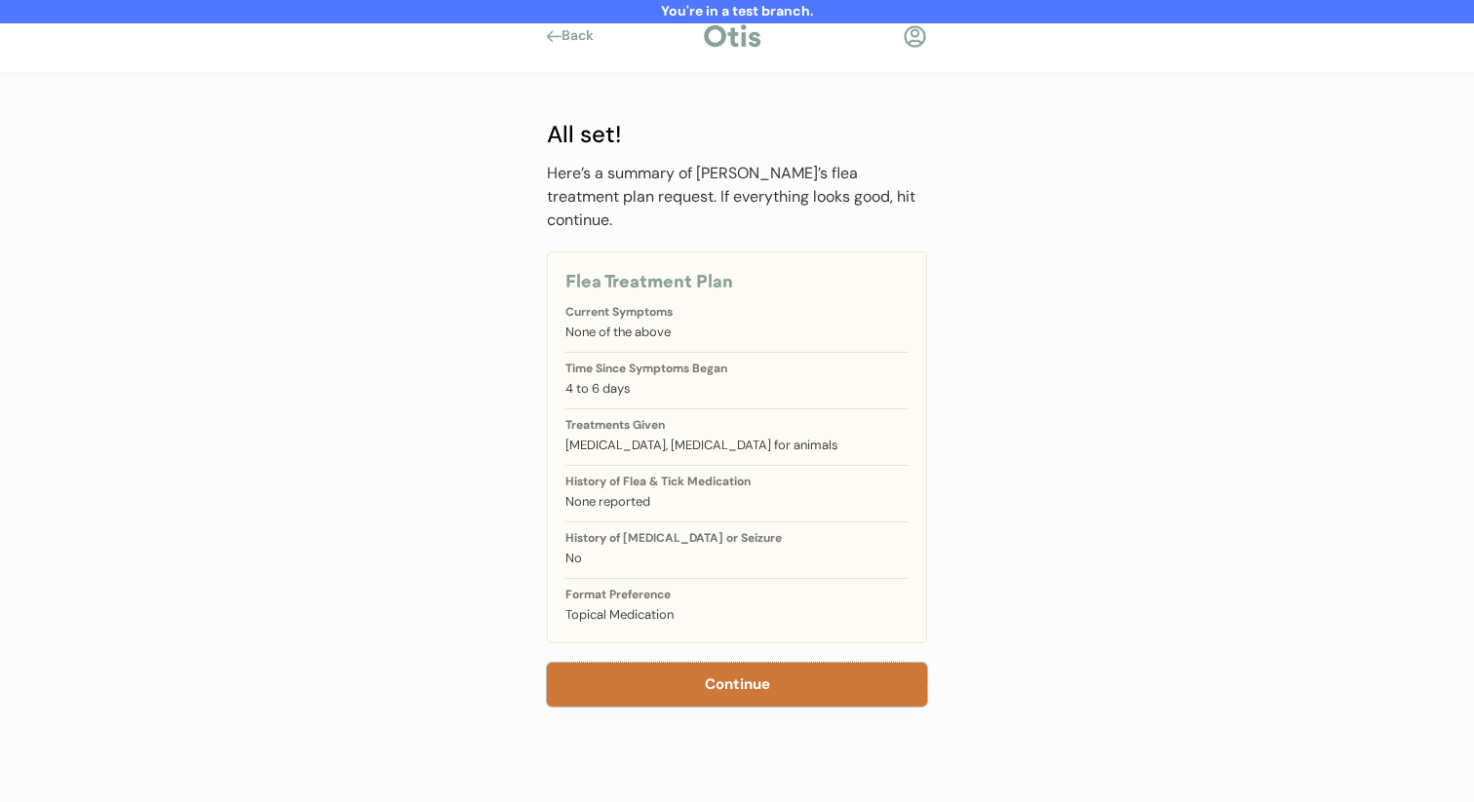
click at [687, 663] on button "Continue" at bounding box center [737, 685] width 380 height 44
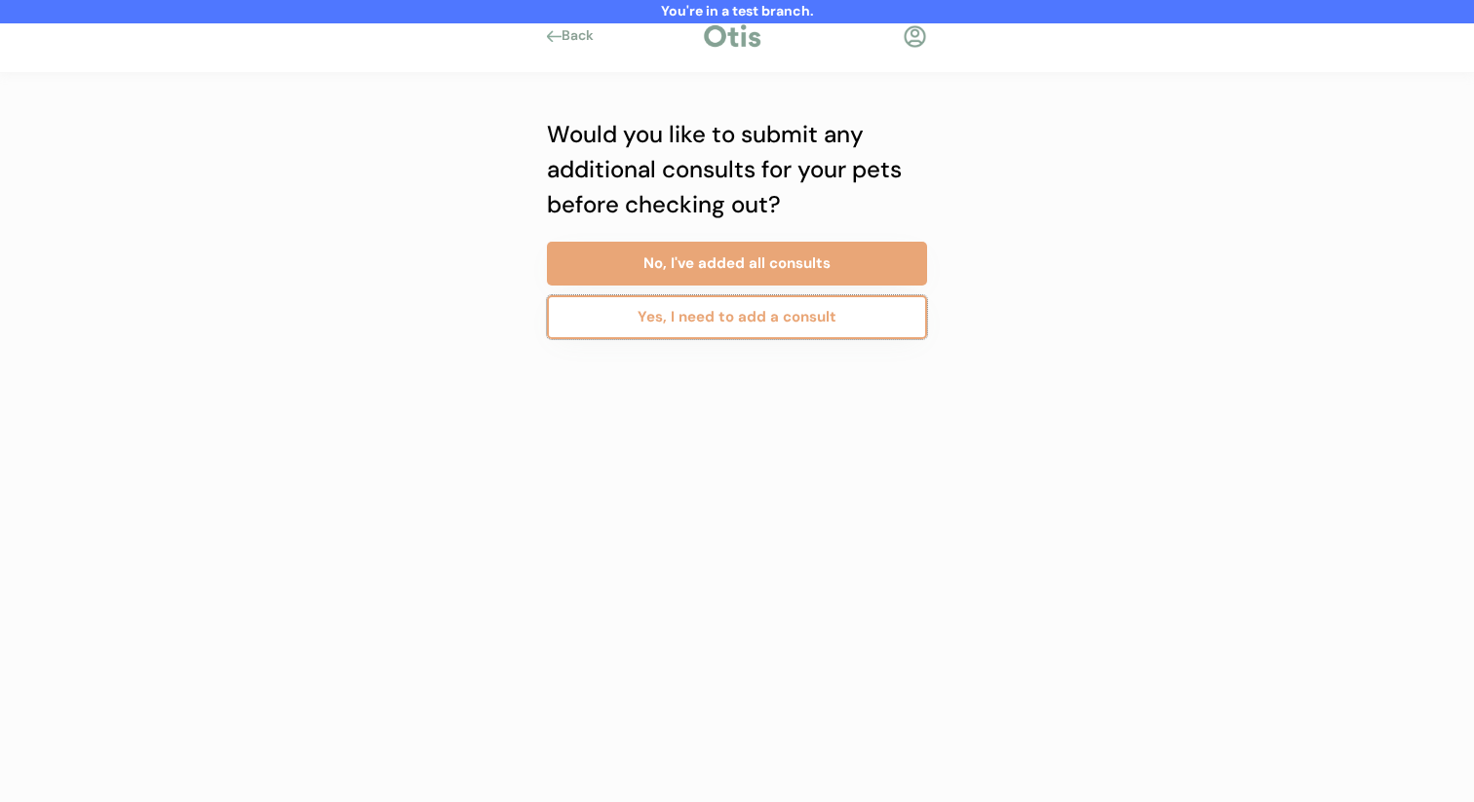
click at [778, 317] on button "Yes, I need to add a consult" at bounding box center [737, 317] width 380 height 44
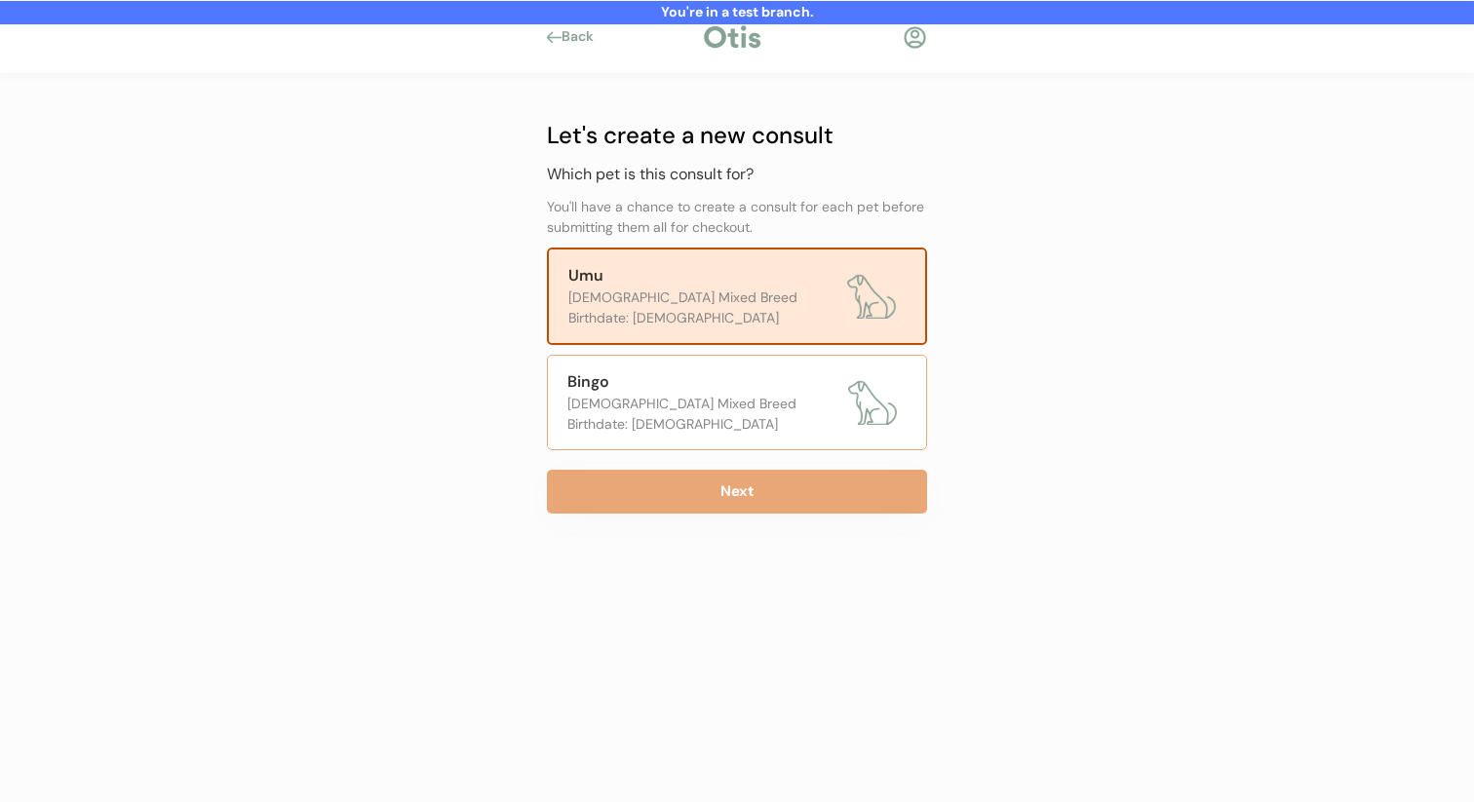
click at [683, 410] on div "Female Mixed Breed" at bounding box center [702, 404] width 271 height 20
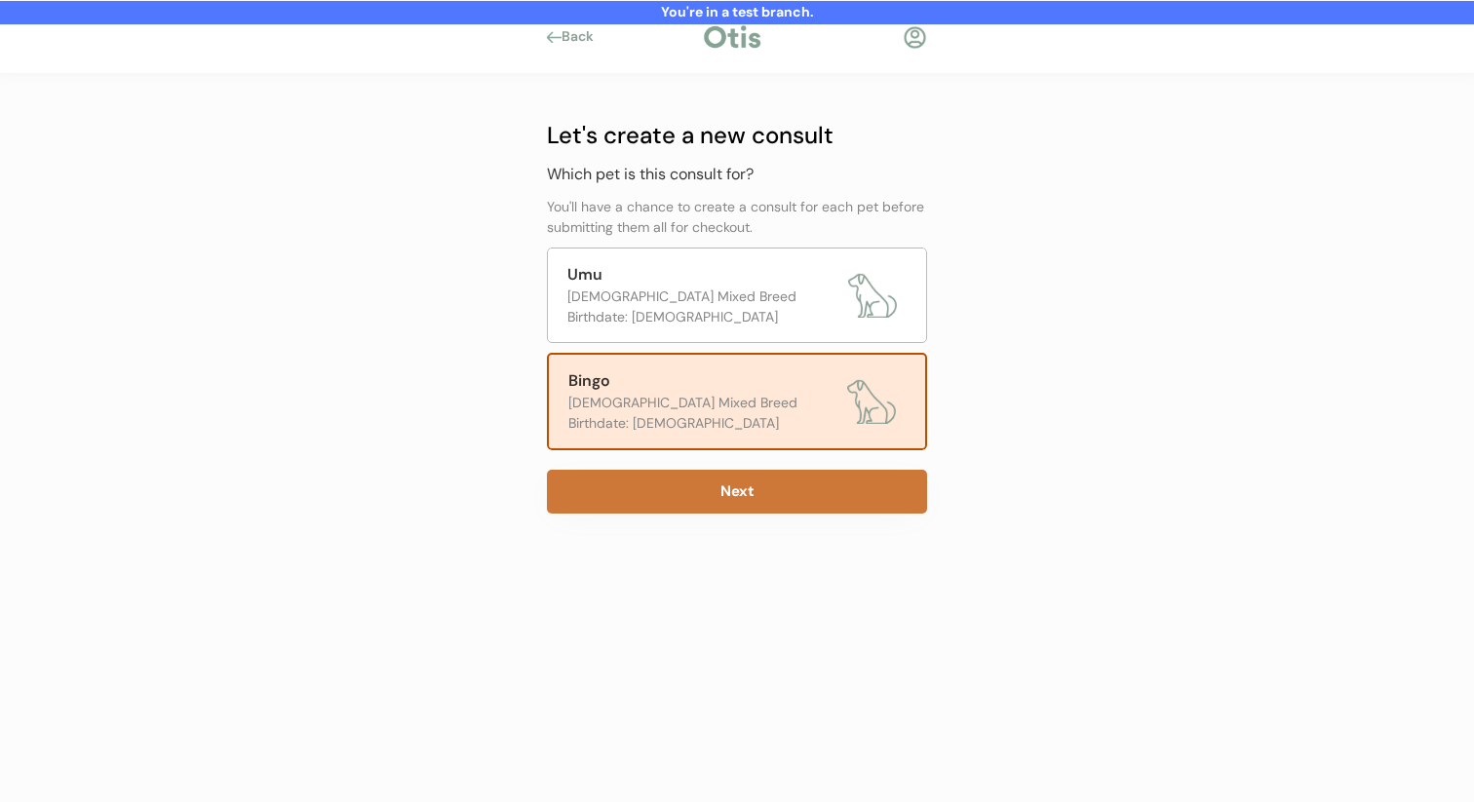
click at [683, 506] on button "Next" at bounding box center [737, 492] width 380 height 44
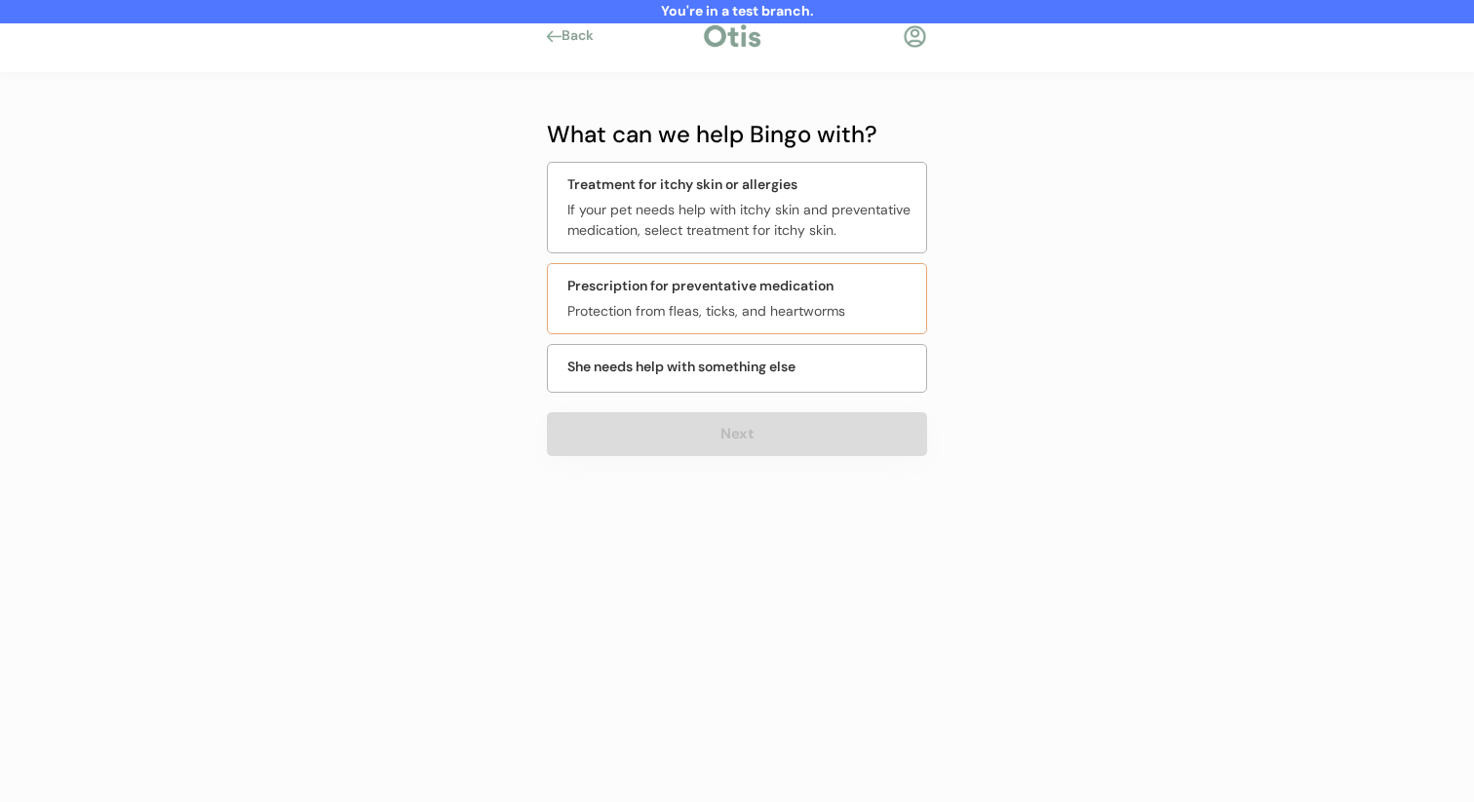
click at [744, 316] on div "Protection from fleas, ticks, and heartworms" at bounding box center [740, 311] width 347 height 20
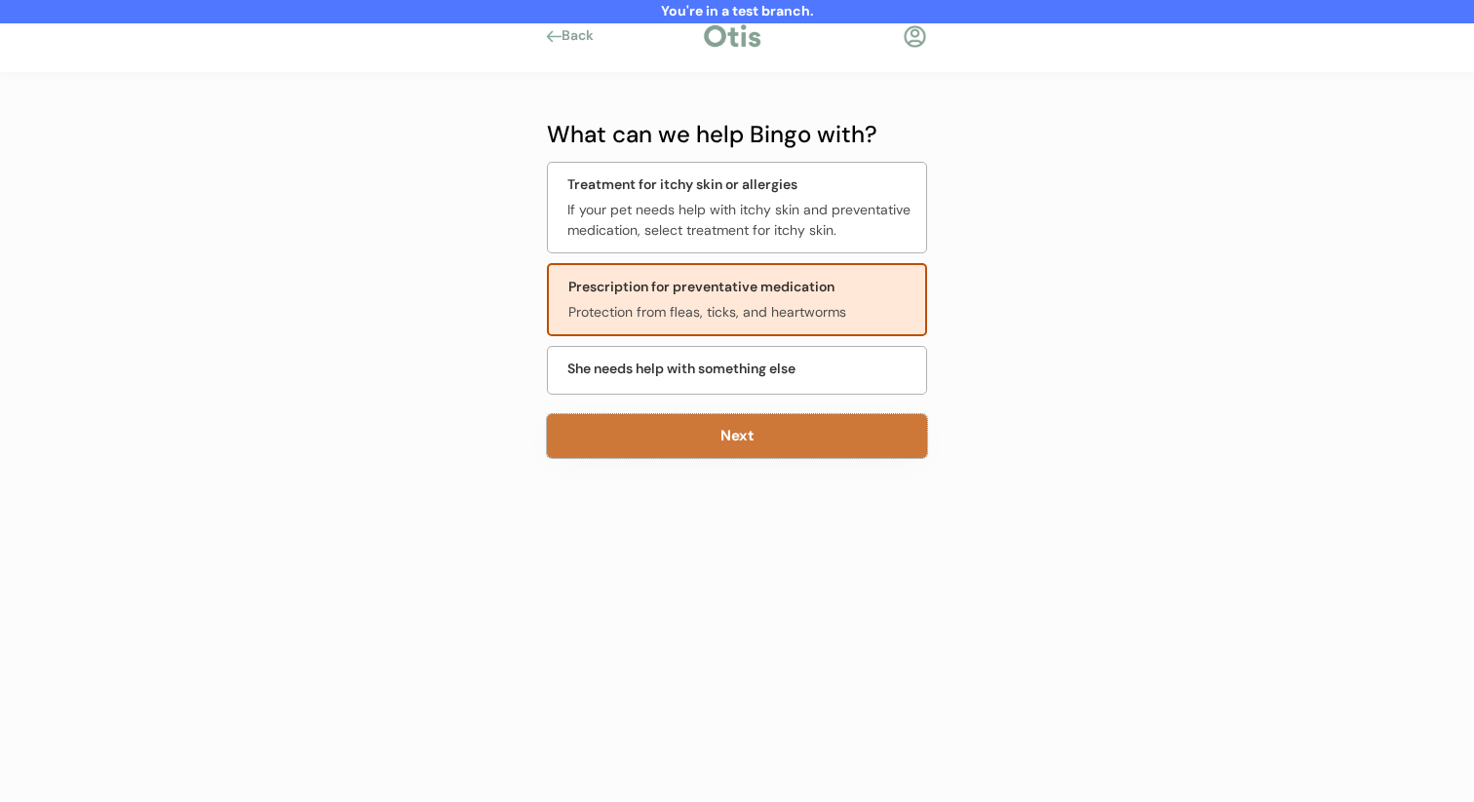
click at [718, 427] on button "Next" at bounding box center [737, 436] width 380 height 44
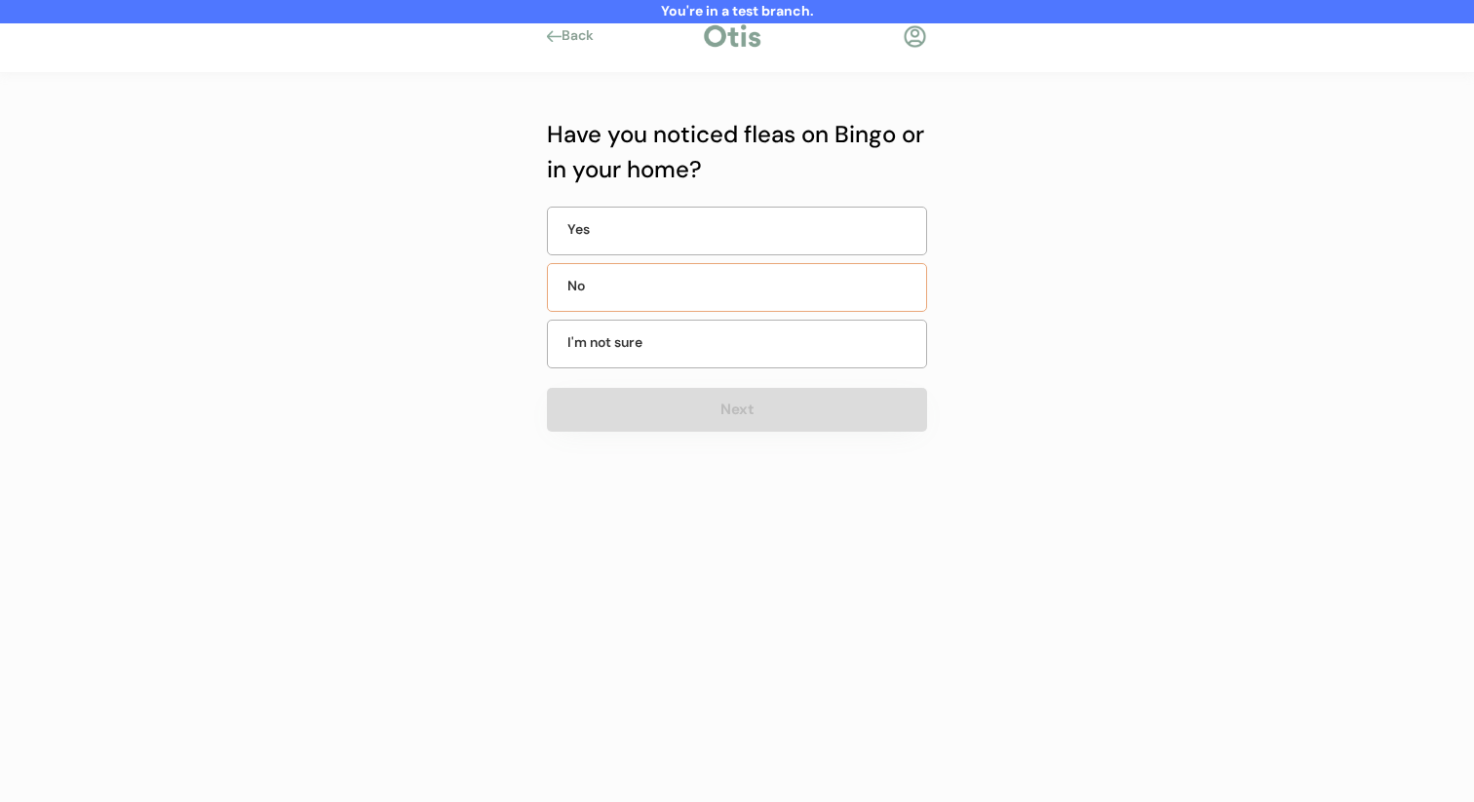
click at [738, 293] on div "No" at bounding box center [737, 287] width 380 height 49
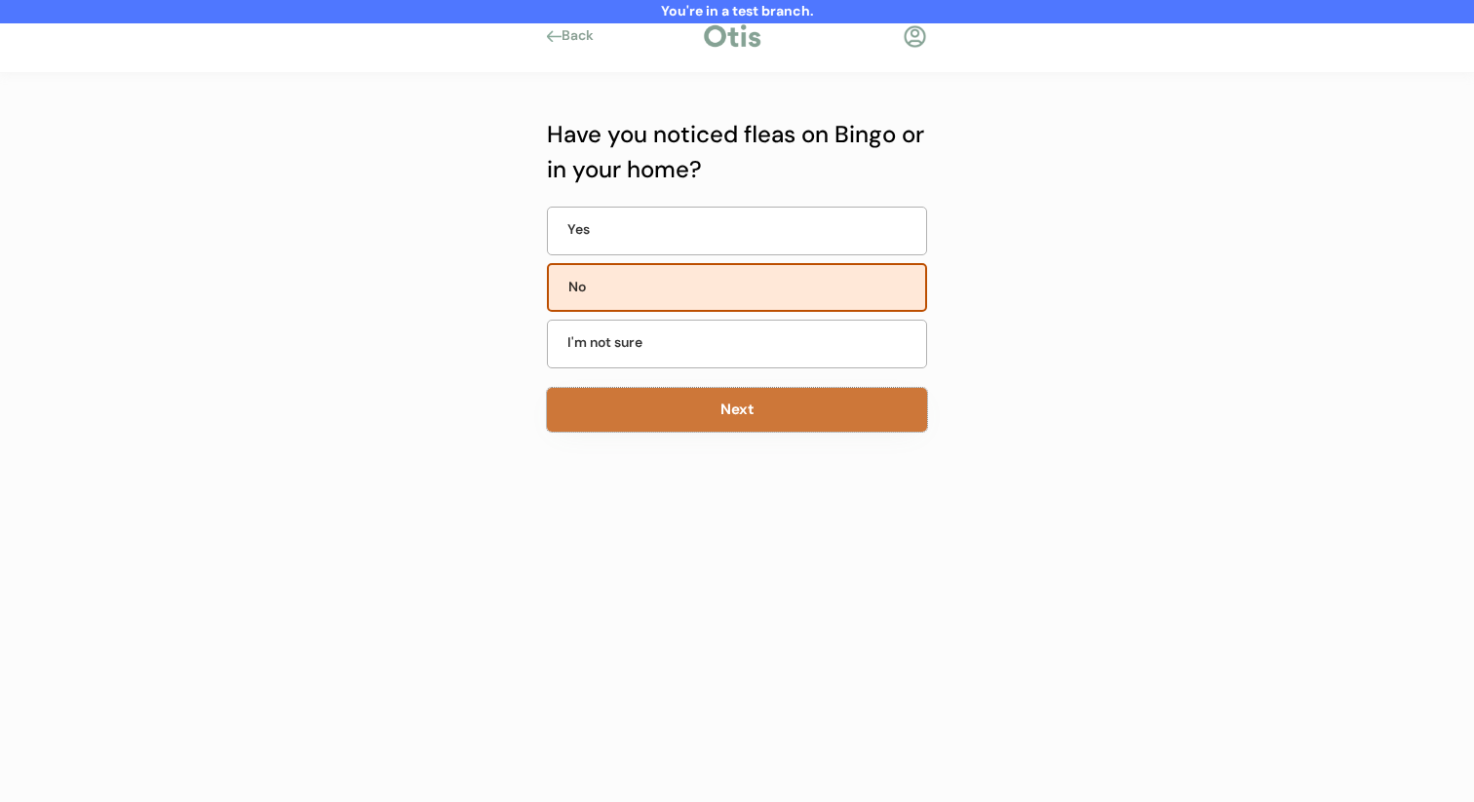
click at [716, 412] on button "Next" at bounding box center [737, 410] width 380 height 44
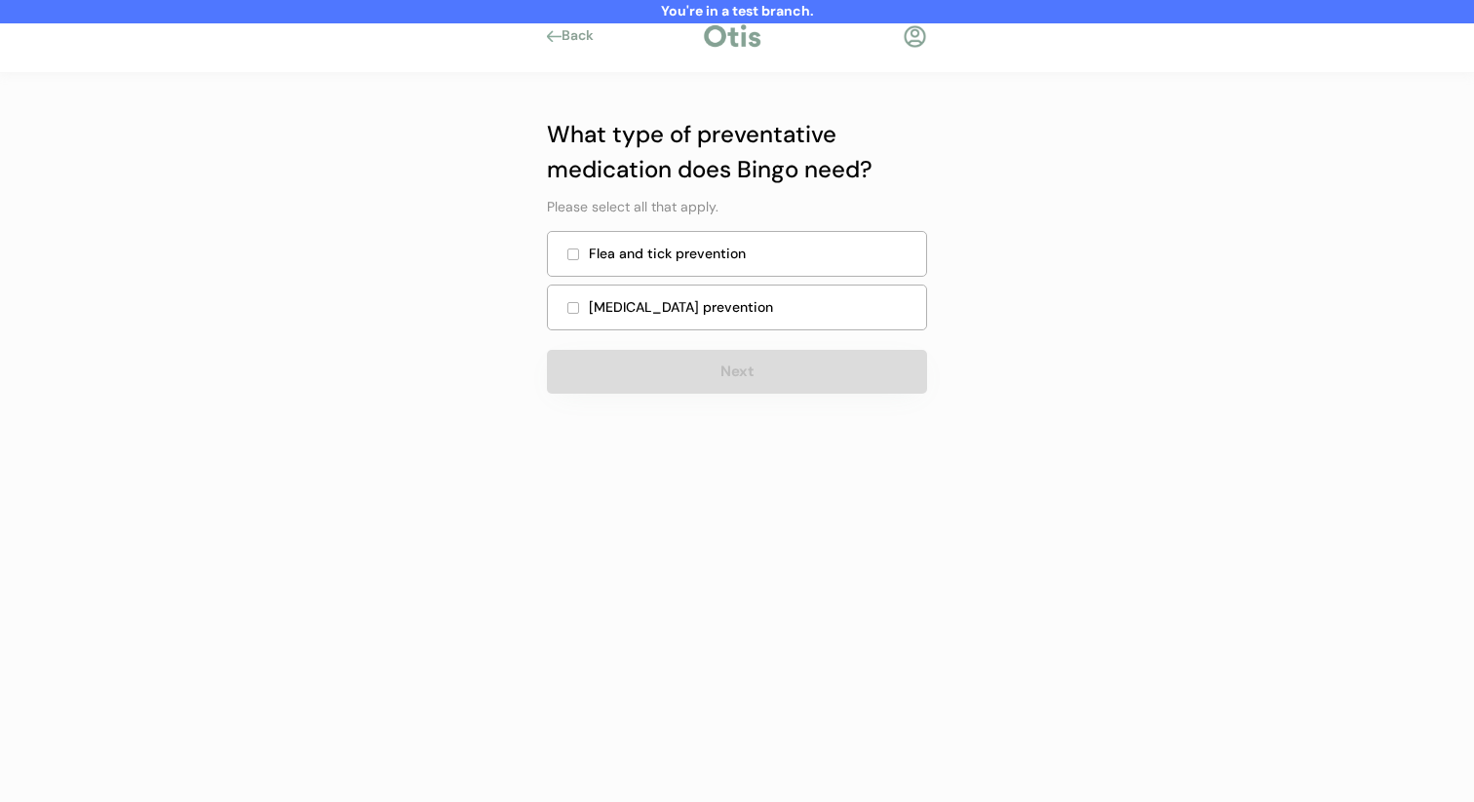
click at [746, 260] on div "Flea and tick prevention" at bounding box center [752, 254] width 326 height 20
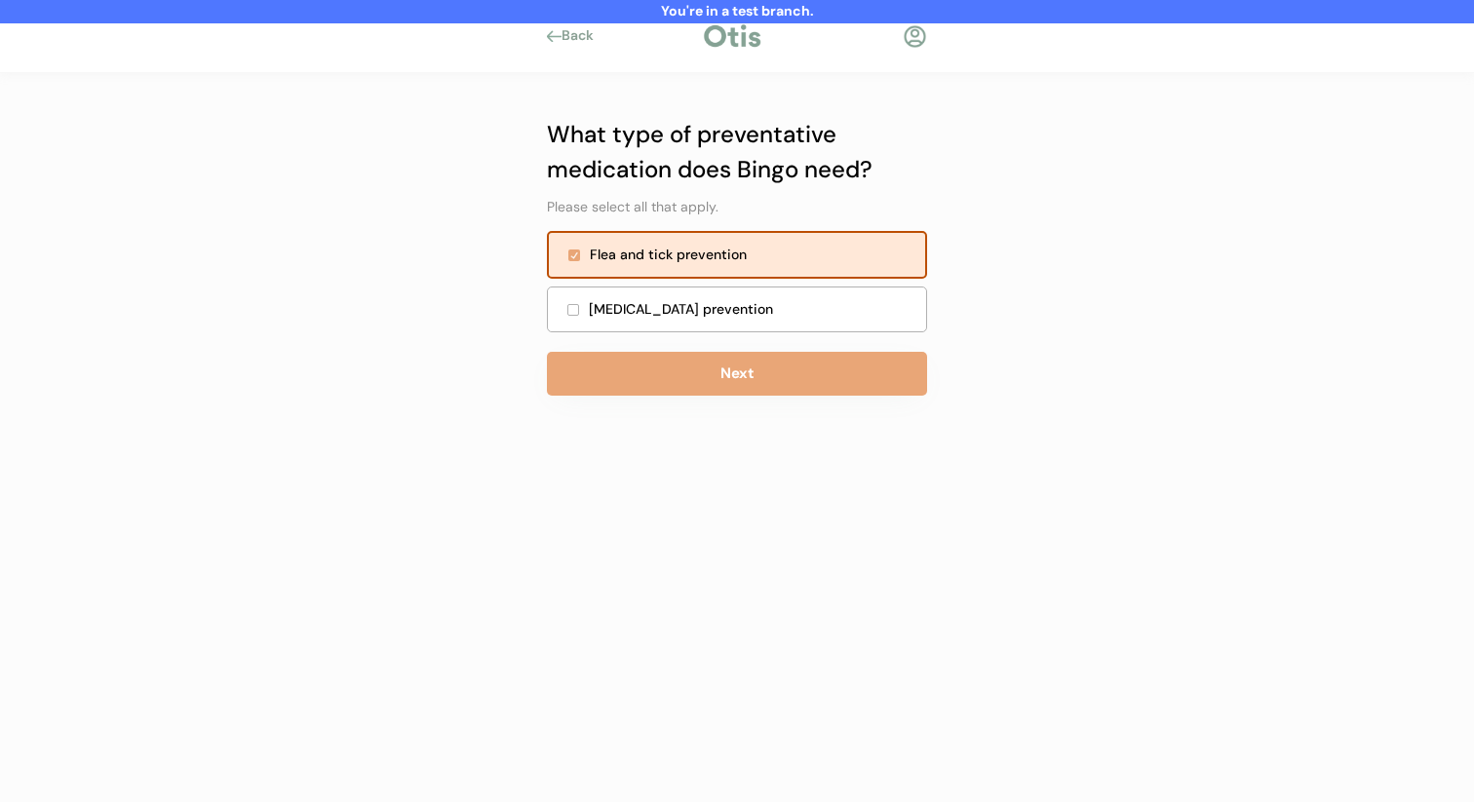
click at [739, 317] on div "[MEDICAL_DATA] prevention" at bounding box center [752, 309] width 326 height 20
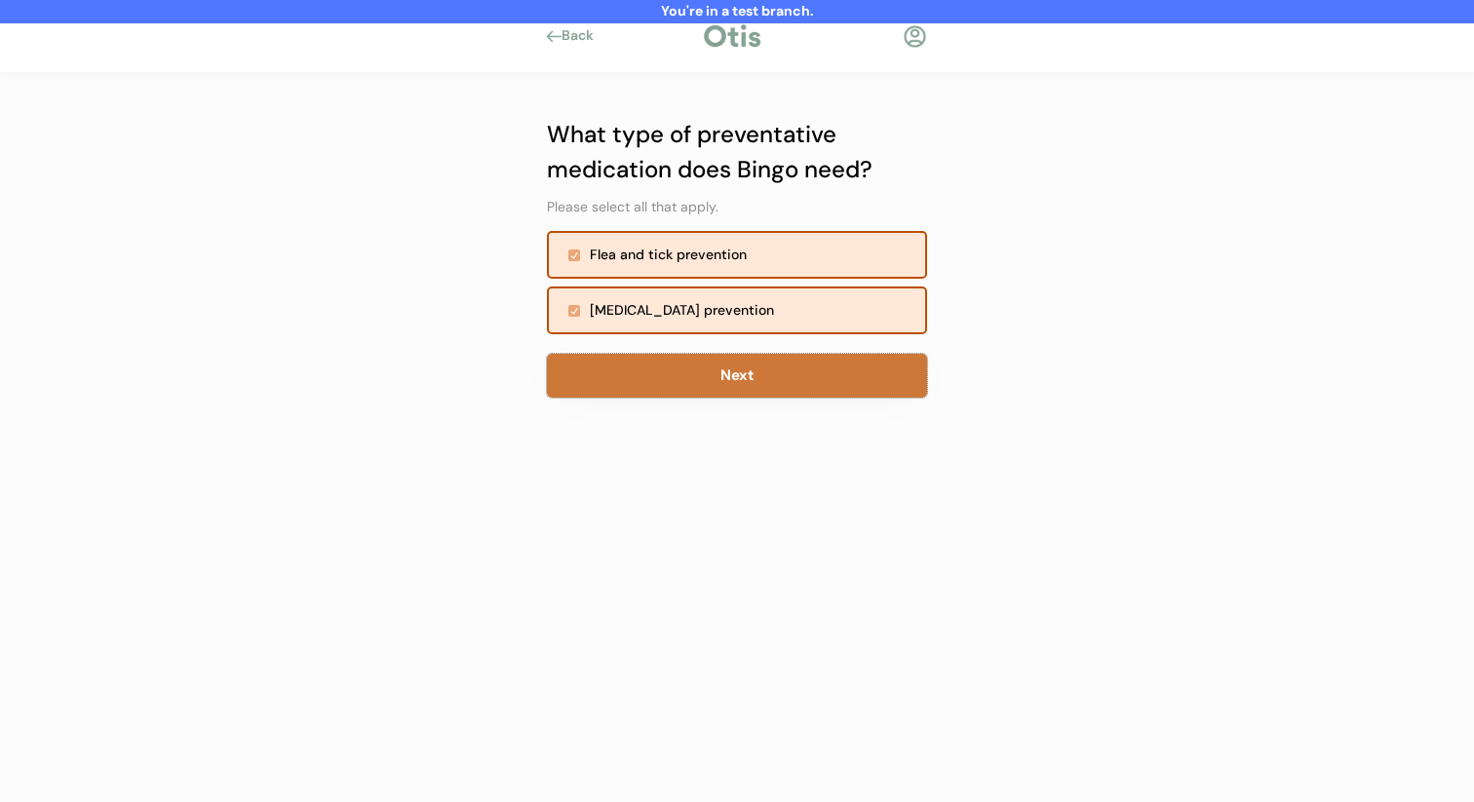
click at [731, 371] on button "Next" at bounding box center [737, 376] width 380 height 44
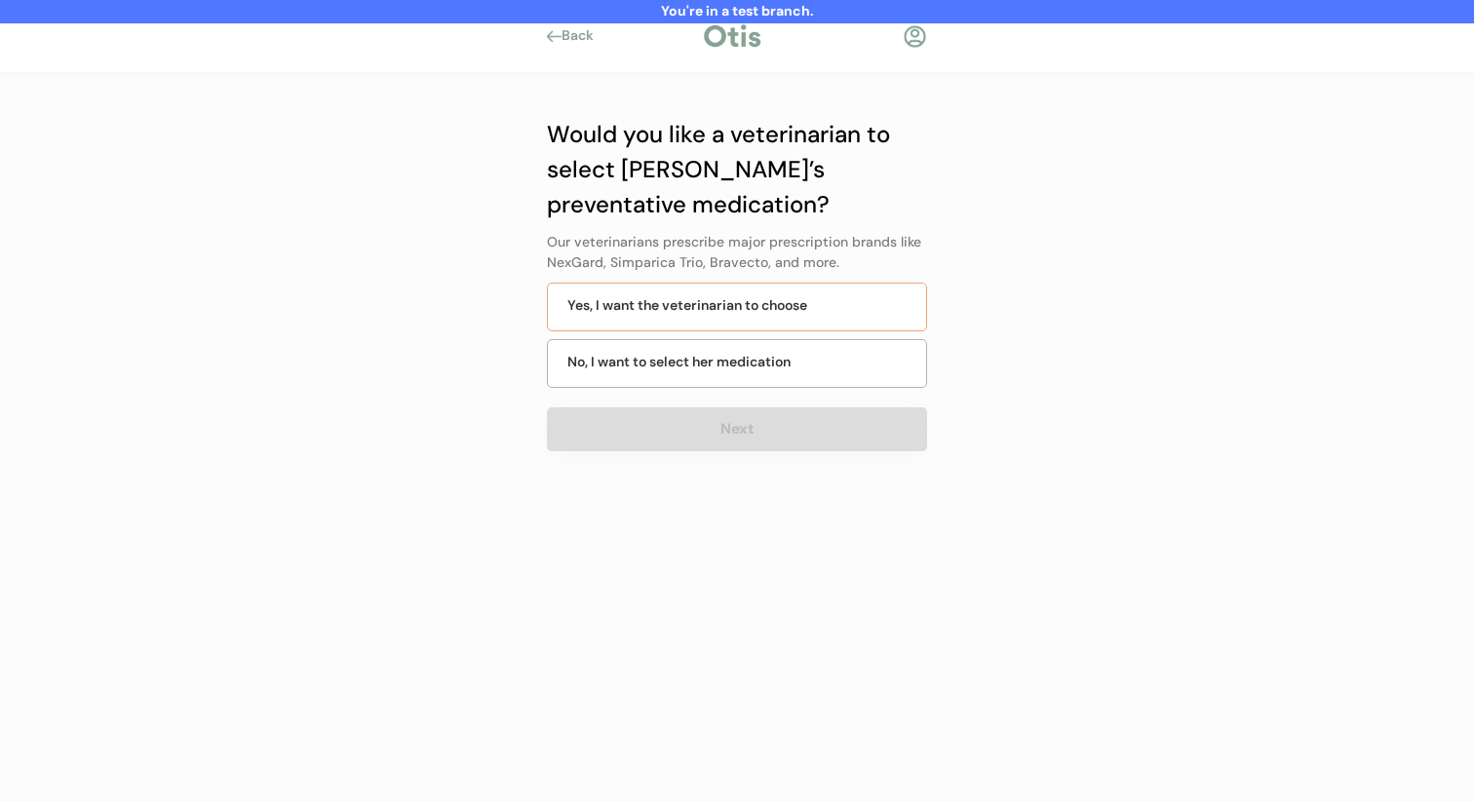
click at [757, 309] on div "Yes, I want the veterinarian to choose" at bounding box center [687, 305] width 240 height 20
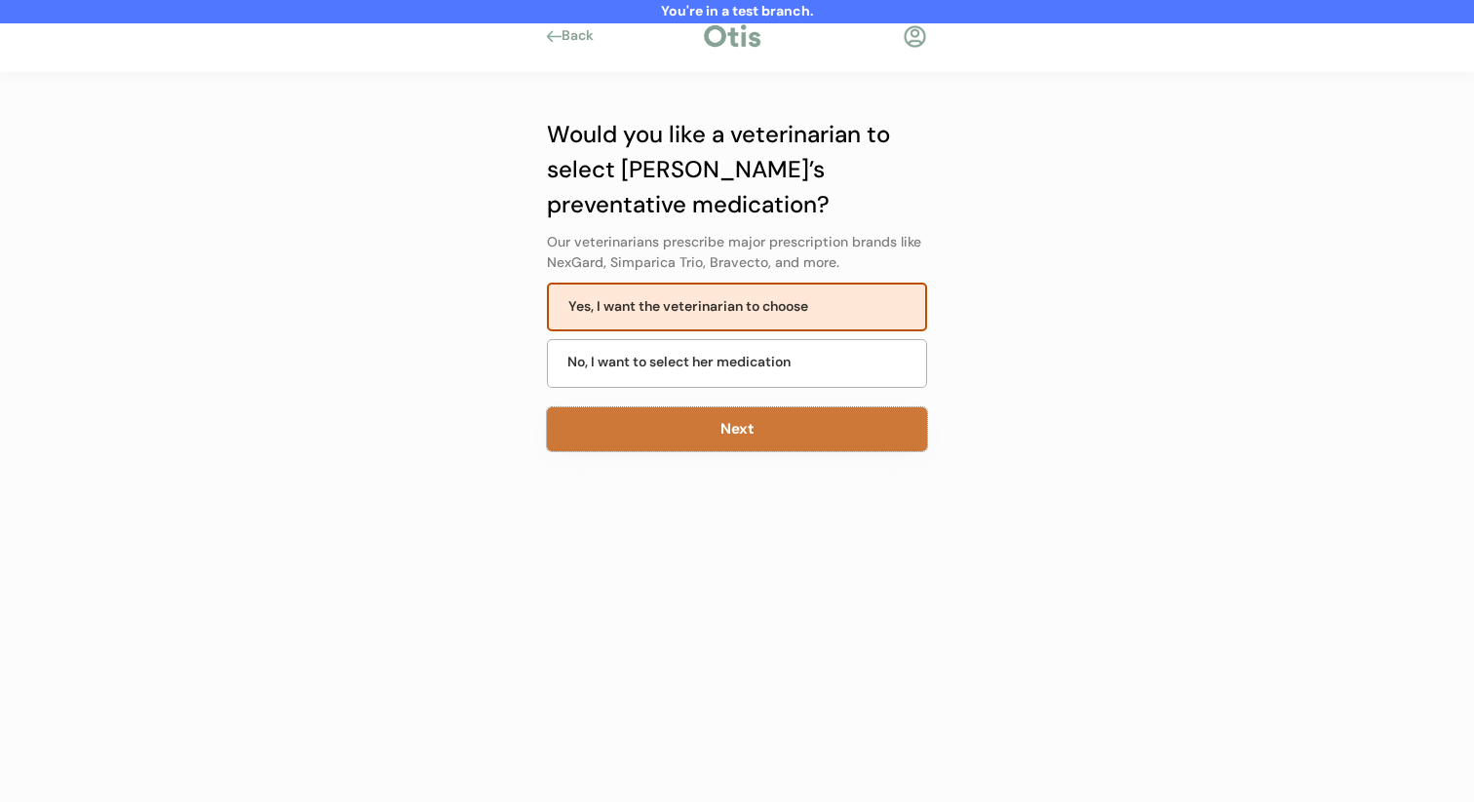
click at [724, 424] on button "Next" at bounding box center [737, 430] width 380 height 44
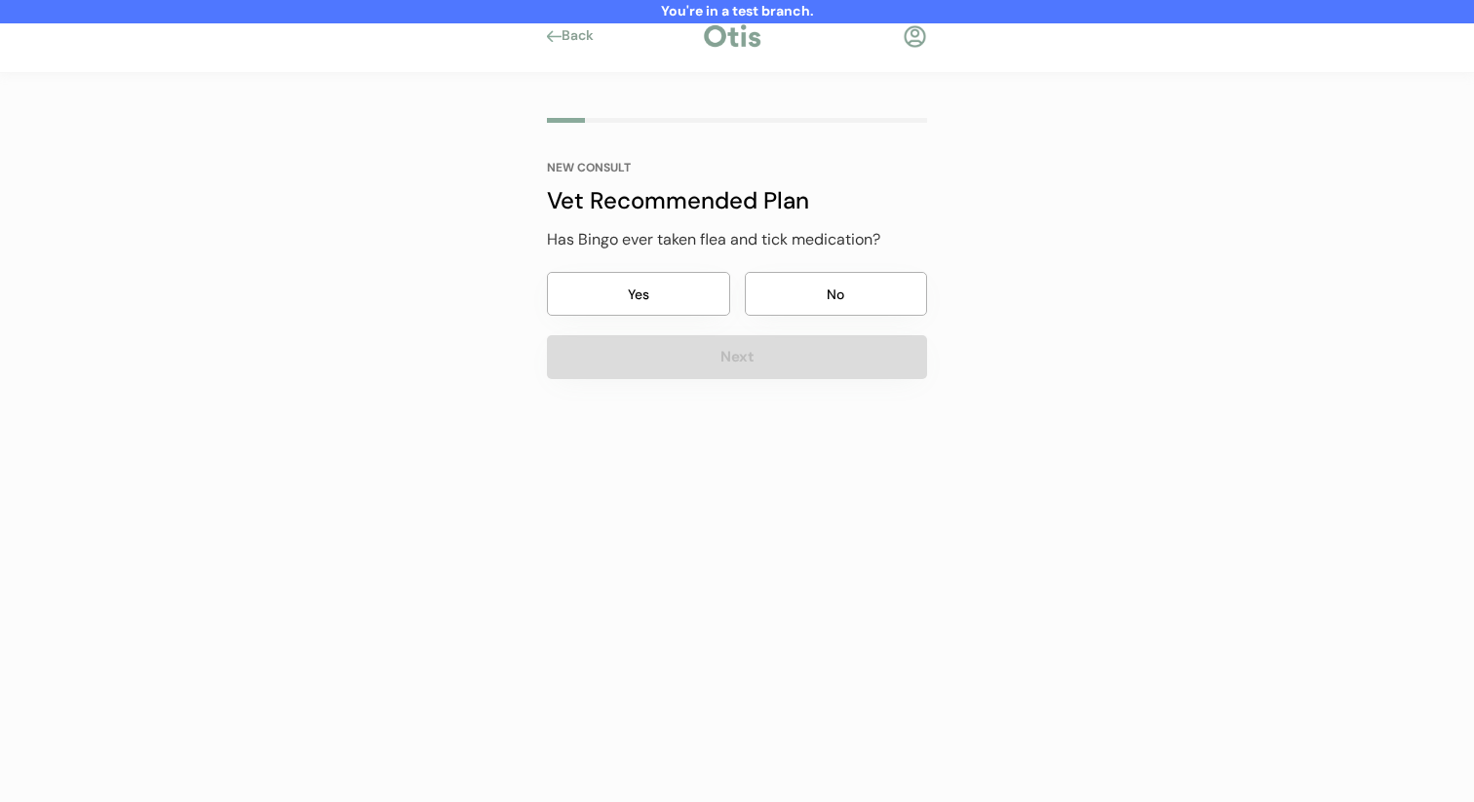
click at [764, 291] on button "No" at bounding box center [836, 294] width 183 height 44
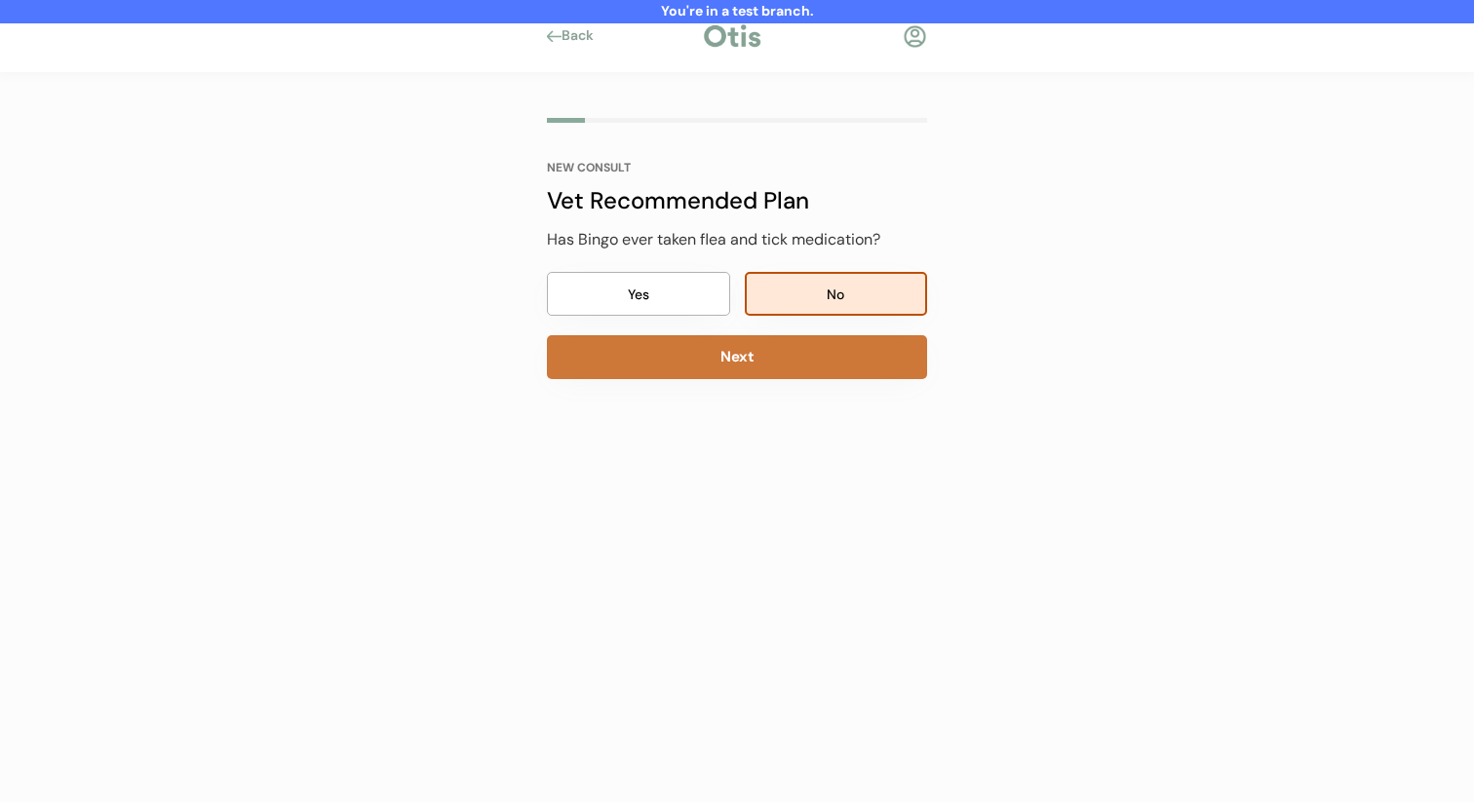
click at [774, 352] on button "Next" at bounding box center [737, 357] width 380 height 44
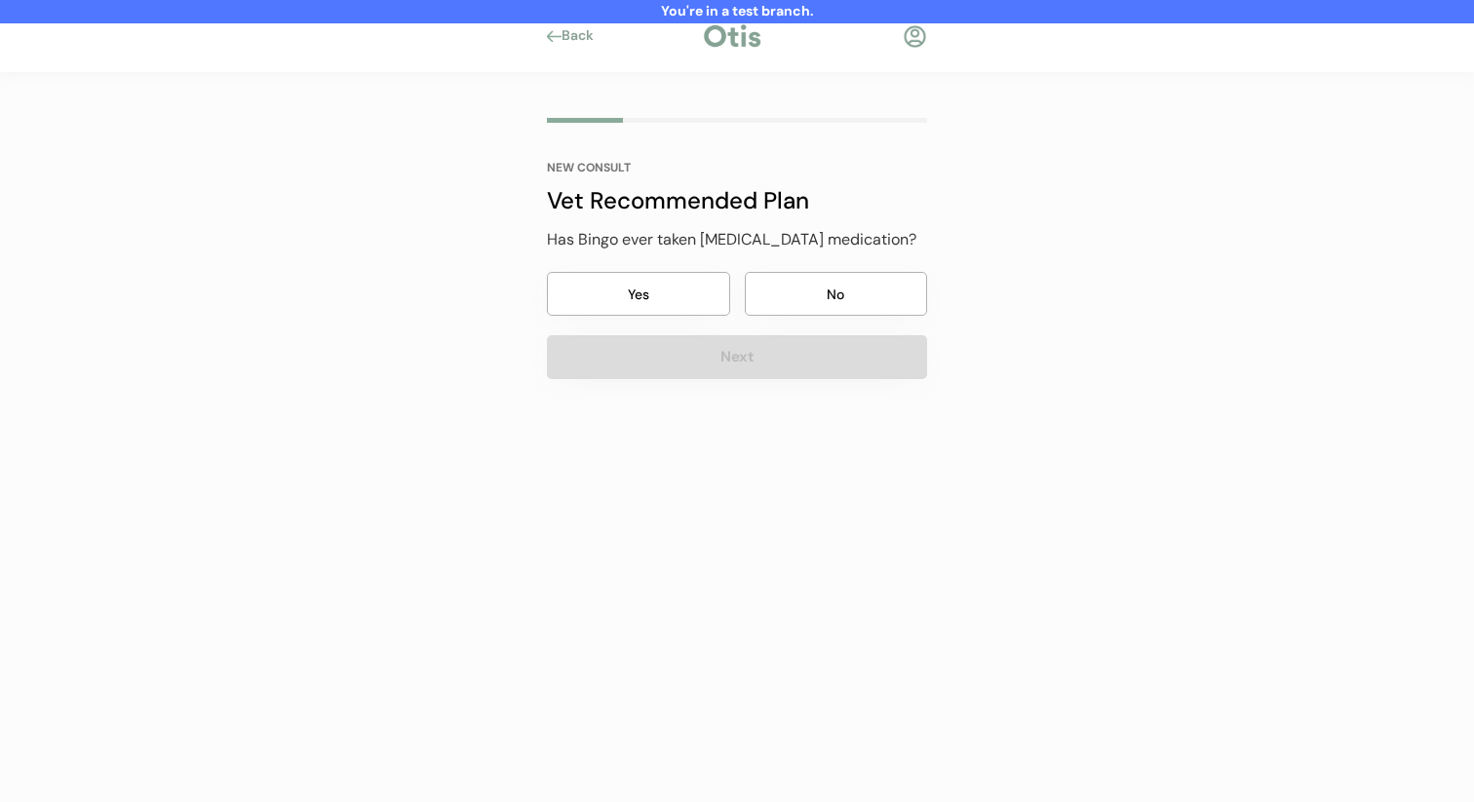
click at [828, 302] on button "No" at bounding box center [836, 294] width 183 height 44
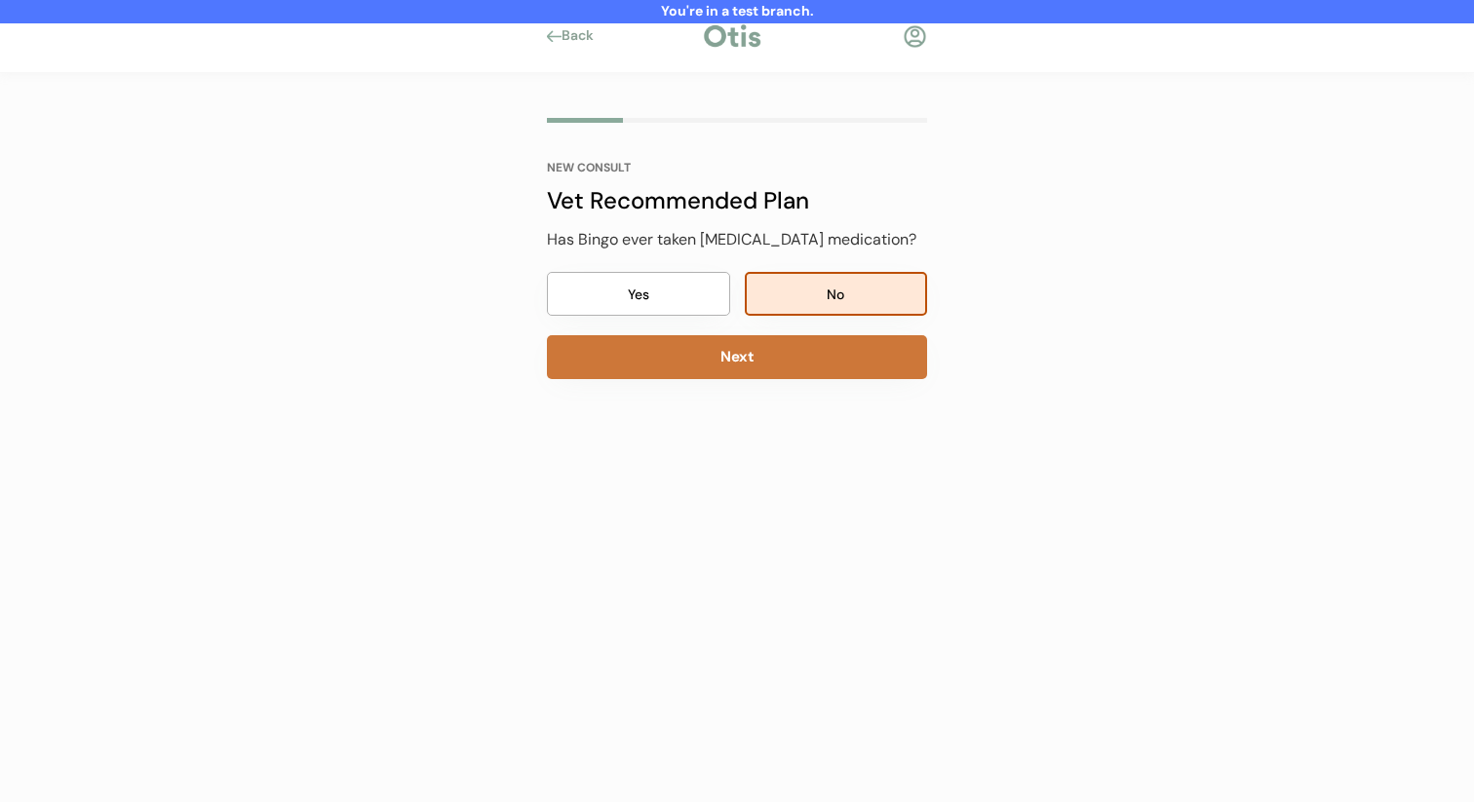
click at [813, 370] on button "Next" at bounding box center [737, 357] width 380 height 44
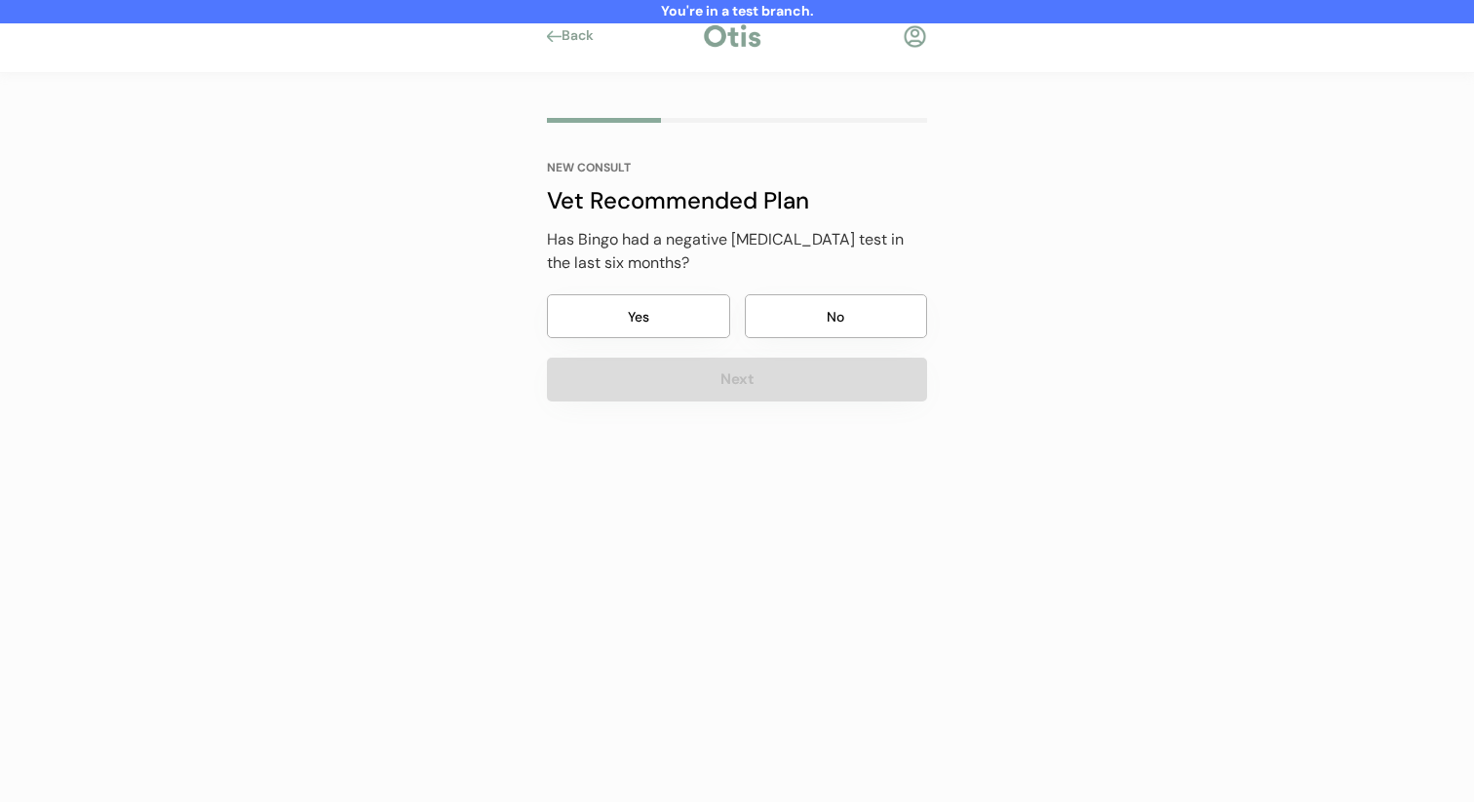
click at [845, 290] on div "NEW CONSULT Vet Recommended Plan Has Bingo had a negative heartworm test in the…" at bounding box center [737, 282] width 380 height 240
click at [816, 333] on button "No" at bounding box center [836, 316] width 183 height 44
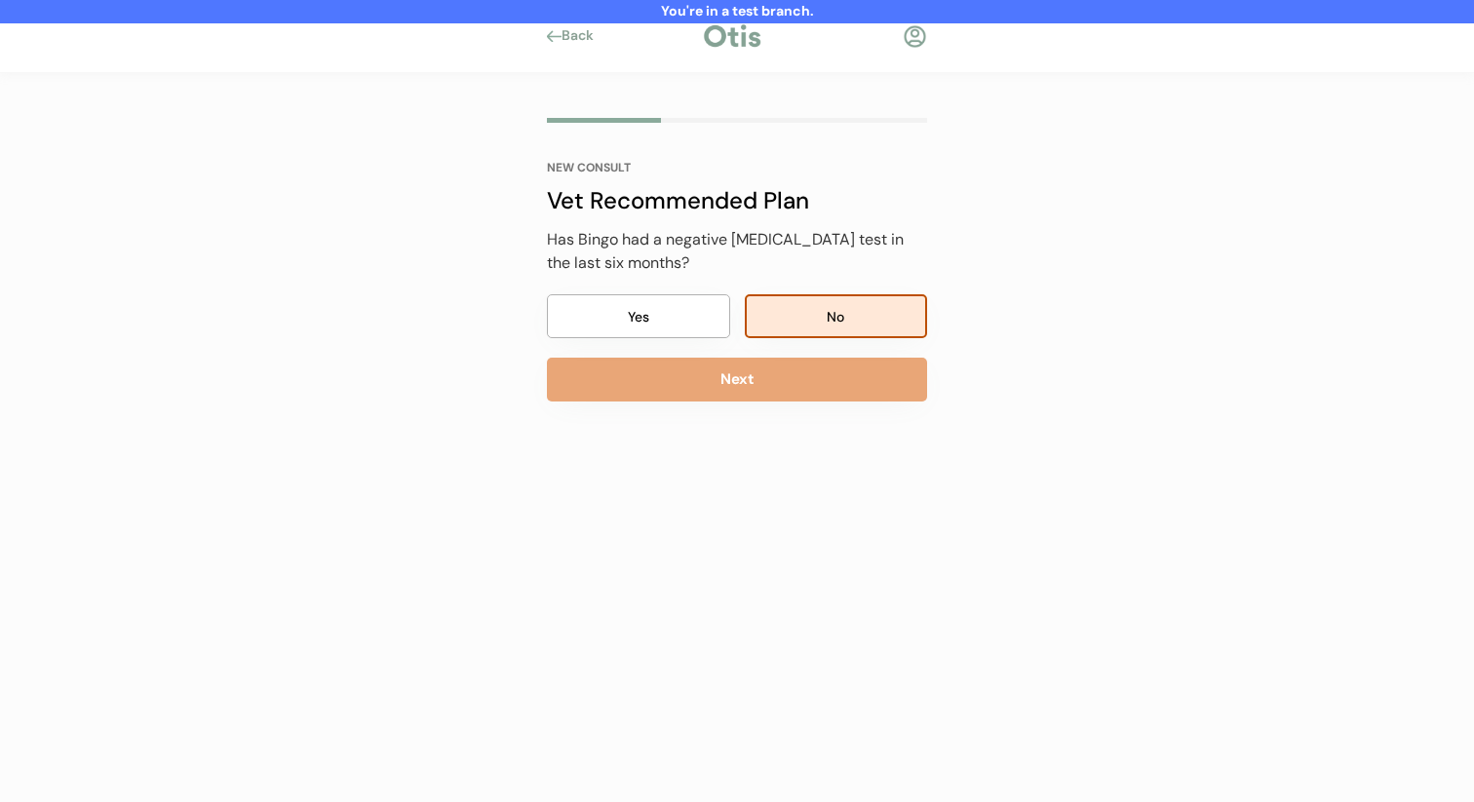
click at [803, 395] on button "Next" at bounding box center [737, 380] width 380 height 44
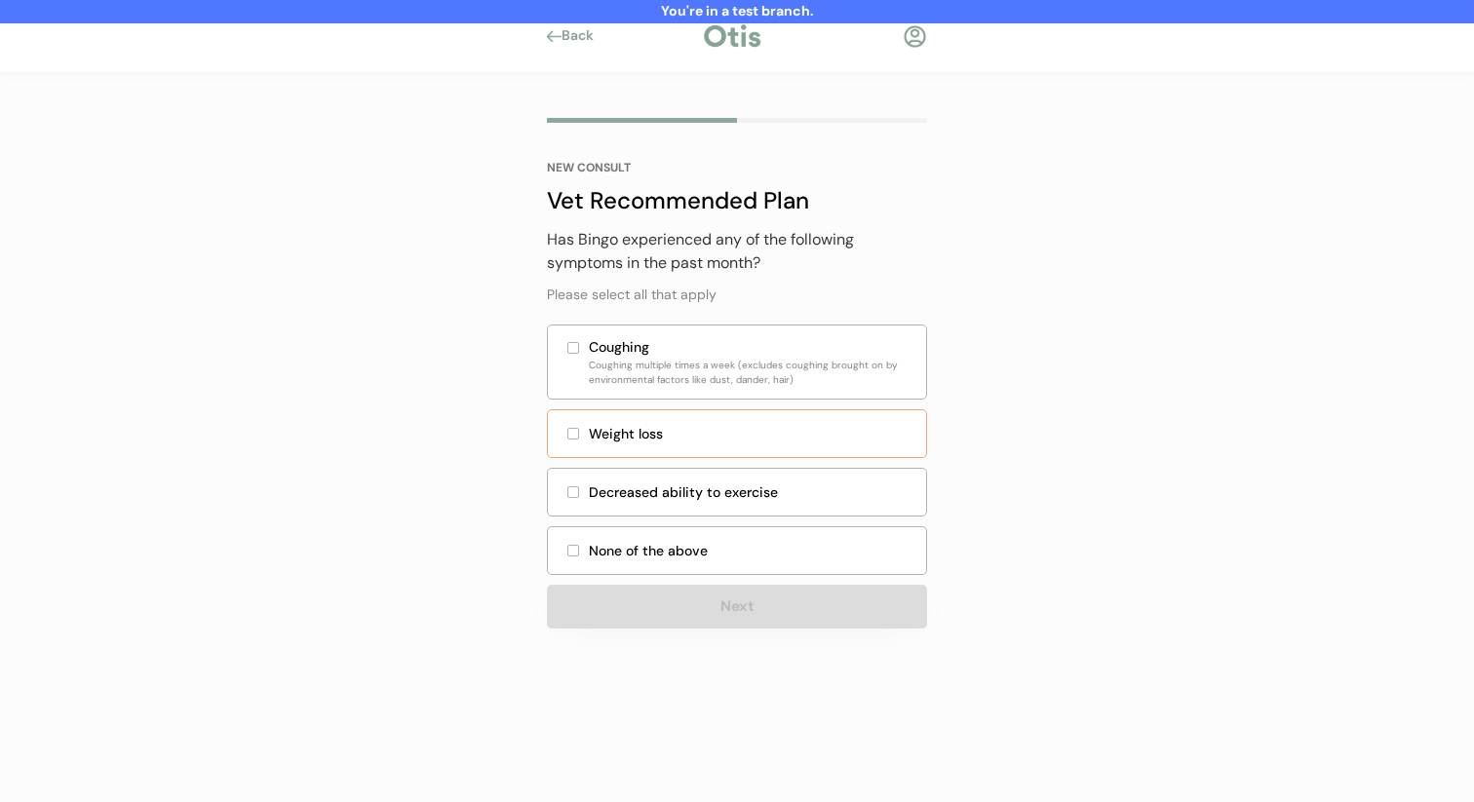
click at [720, 489] on div "Decreased ability to exercise" at bounding box center [752, 493] width 326 height 20
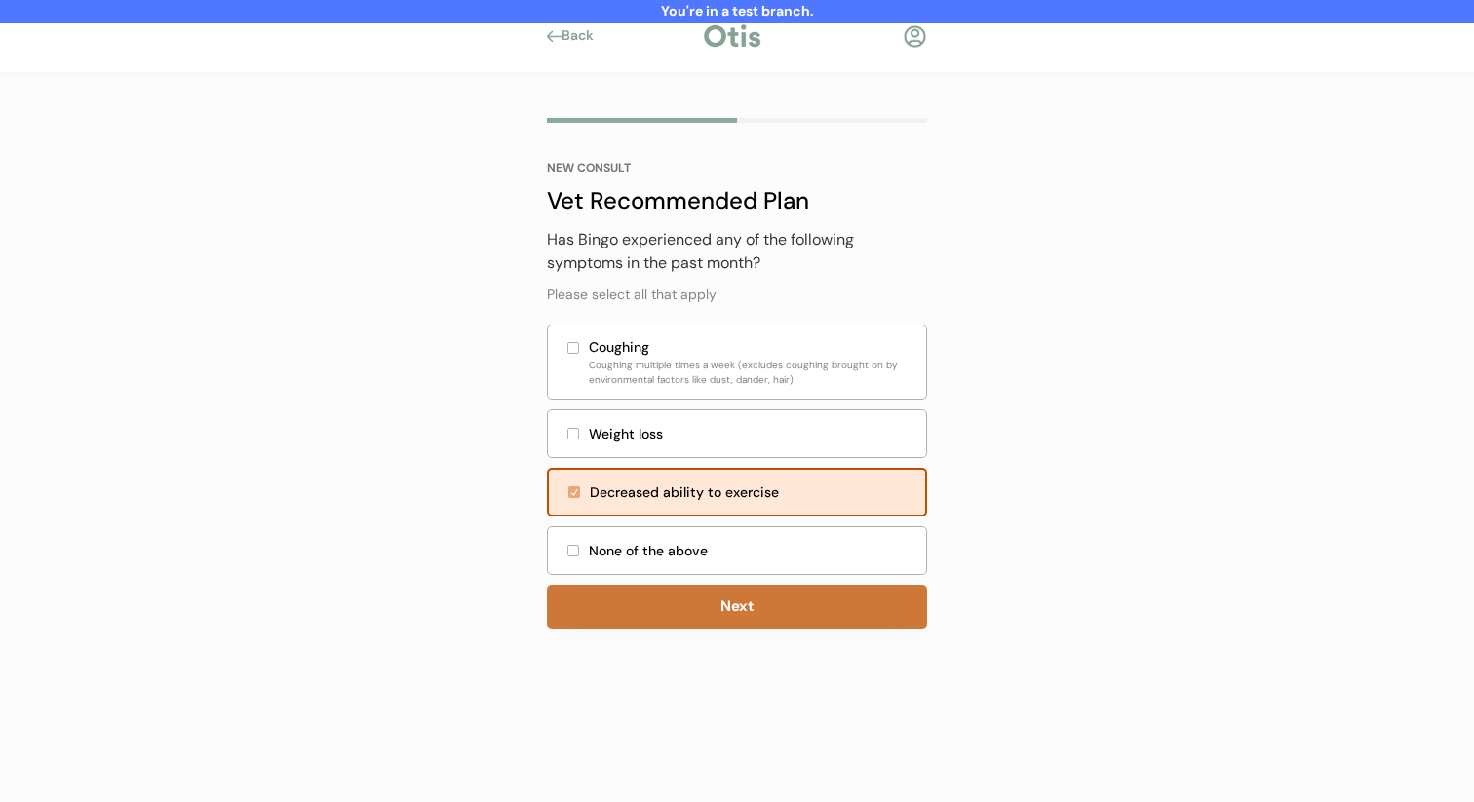
click at [691, 587] on div "NEW CONSULT Vet Recommended Plan Has Bingo experienced any of the following sym…" at bounding box center [737, 395] width 380 height 467
click at [688, 596] on button "Next" at bounding box center [737, 607] width 380 height 44
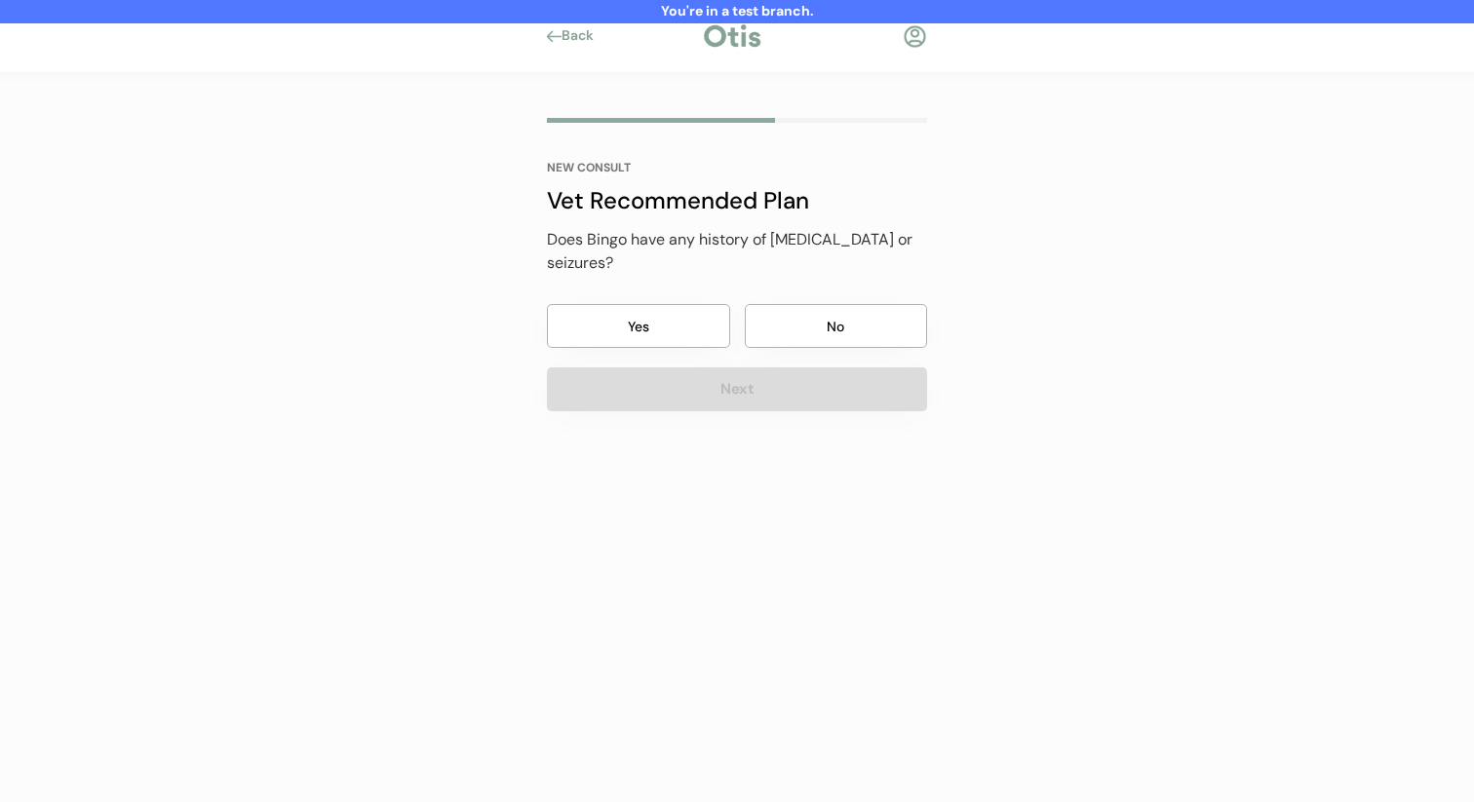
click at [833, 304] on button "No" at bounding box center [836, 326] width 183 height 44
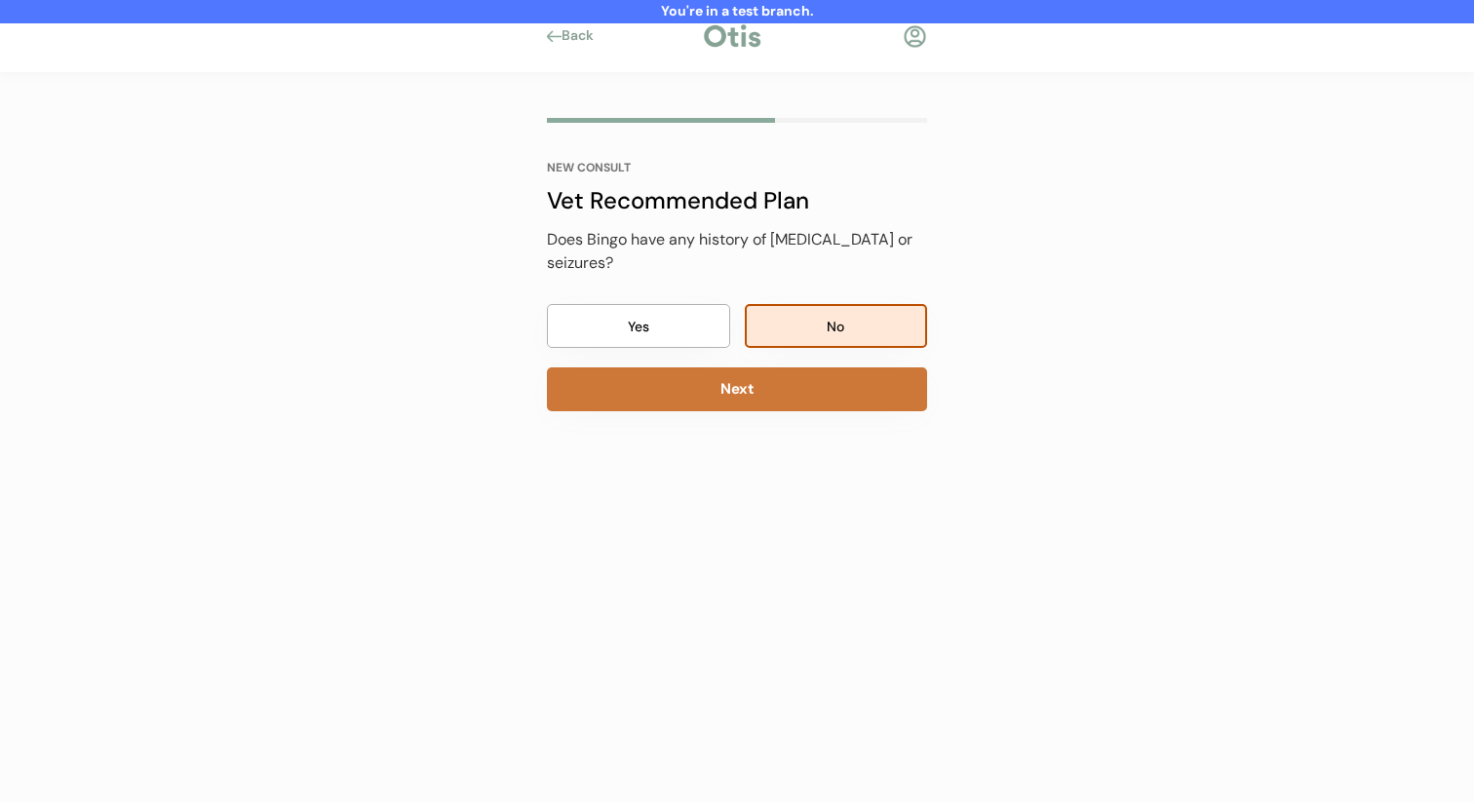
click at [804, 381] on button "Next" at bounding box center [737, 390] width 380 height 44
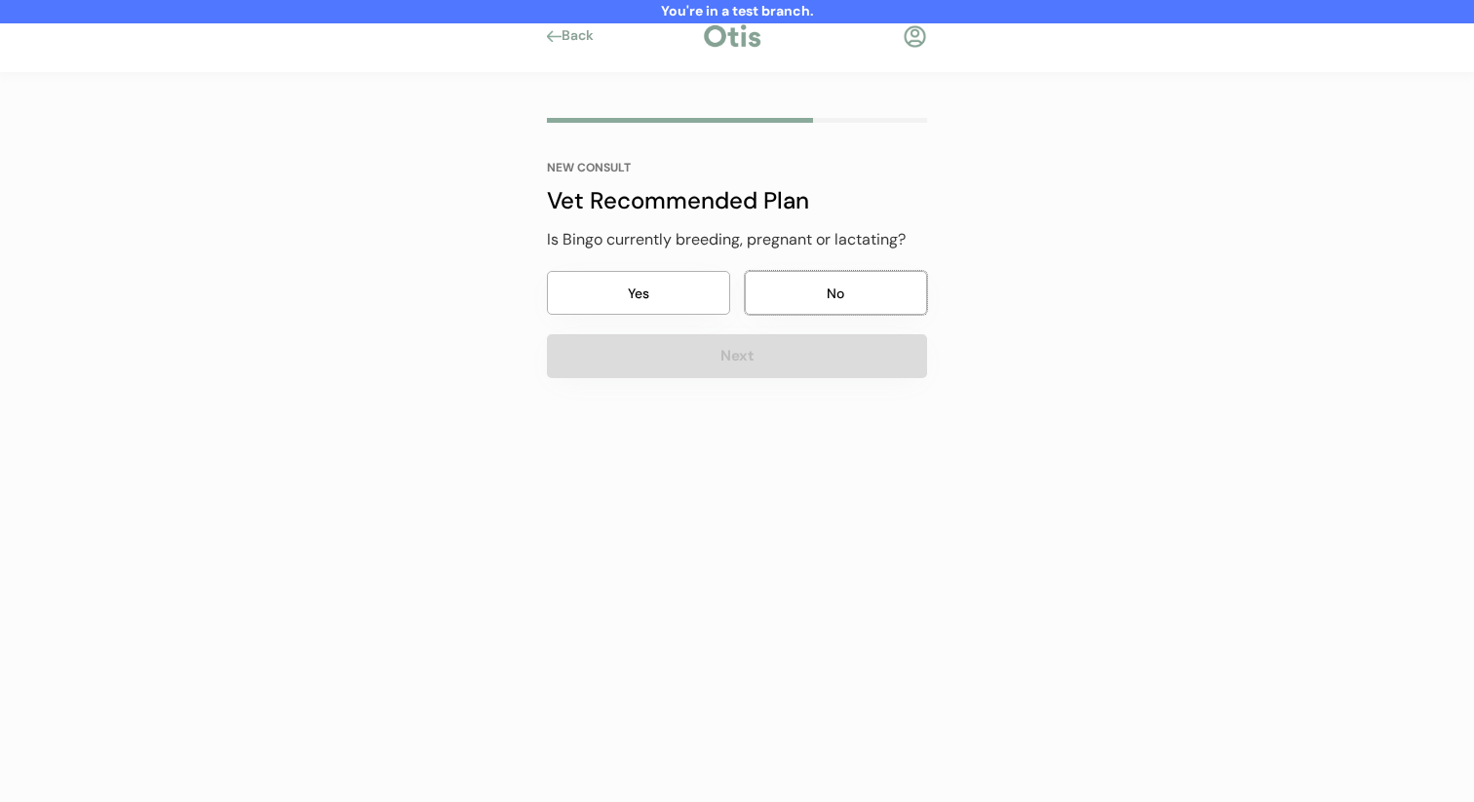
drag, startPoint x: 822, startPoint y: 279, endPoint x: 801, endPoint y: 338, distance: 62.9
click at [822, 280] on button "No" at bounding box center [836, 293] width 183 height 44
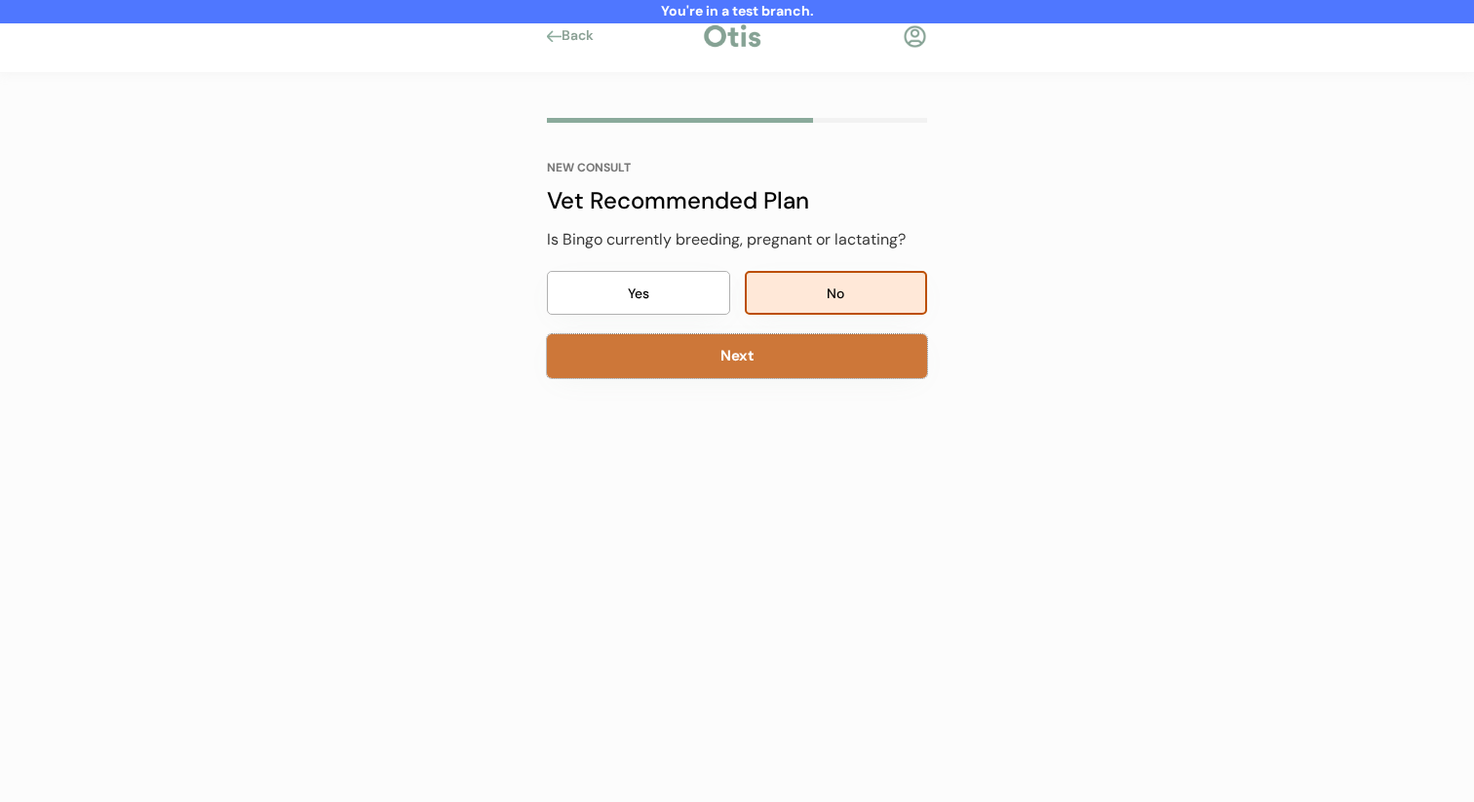
click at [796, 353] on button "Next" at bounding box center [737, 356] width 380 height 44
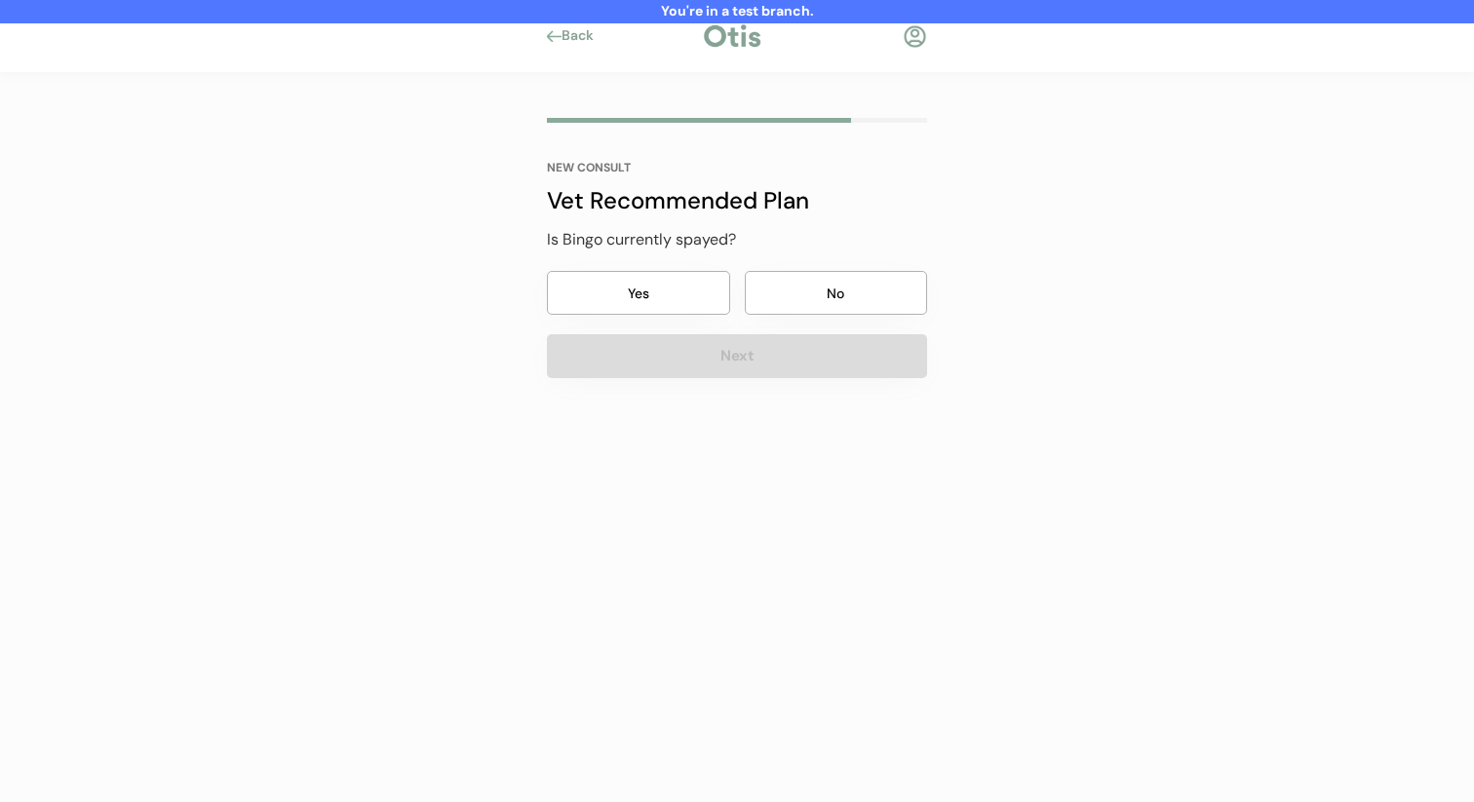
click at [786, 299] on button "No" at bounding box center [836, 293] width 183 height 44
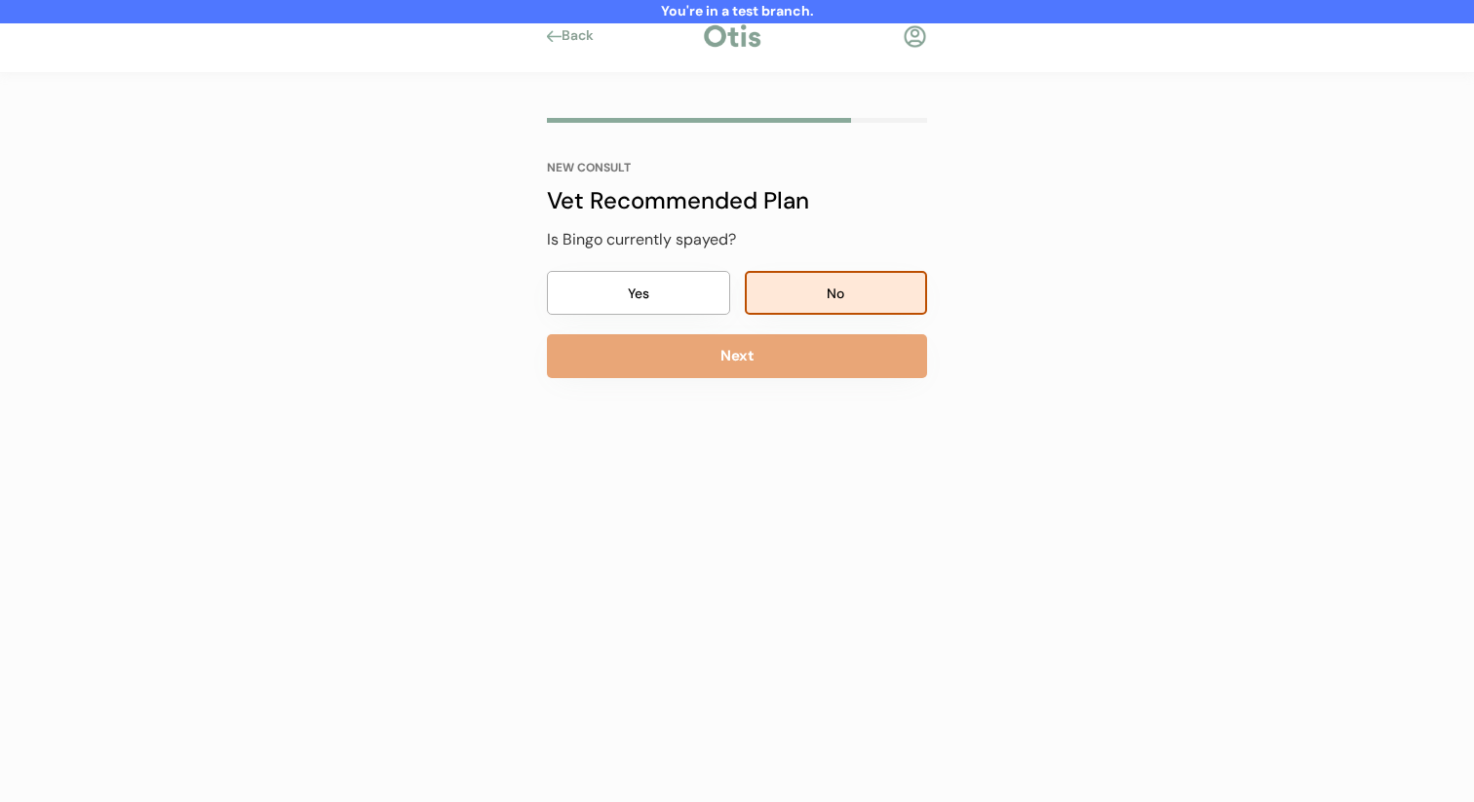
click at [767, 371] on button "Next" at bounding box center [737, 356] width 380 height 44
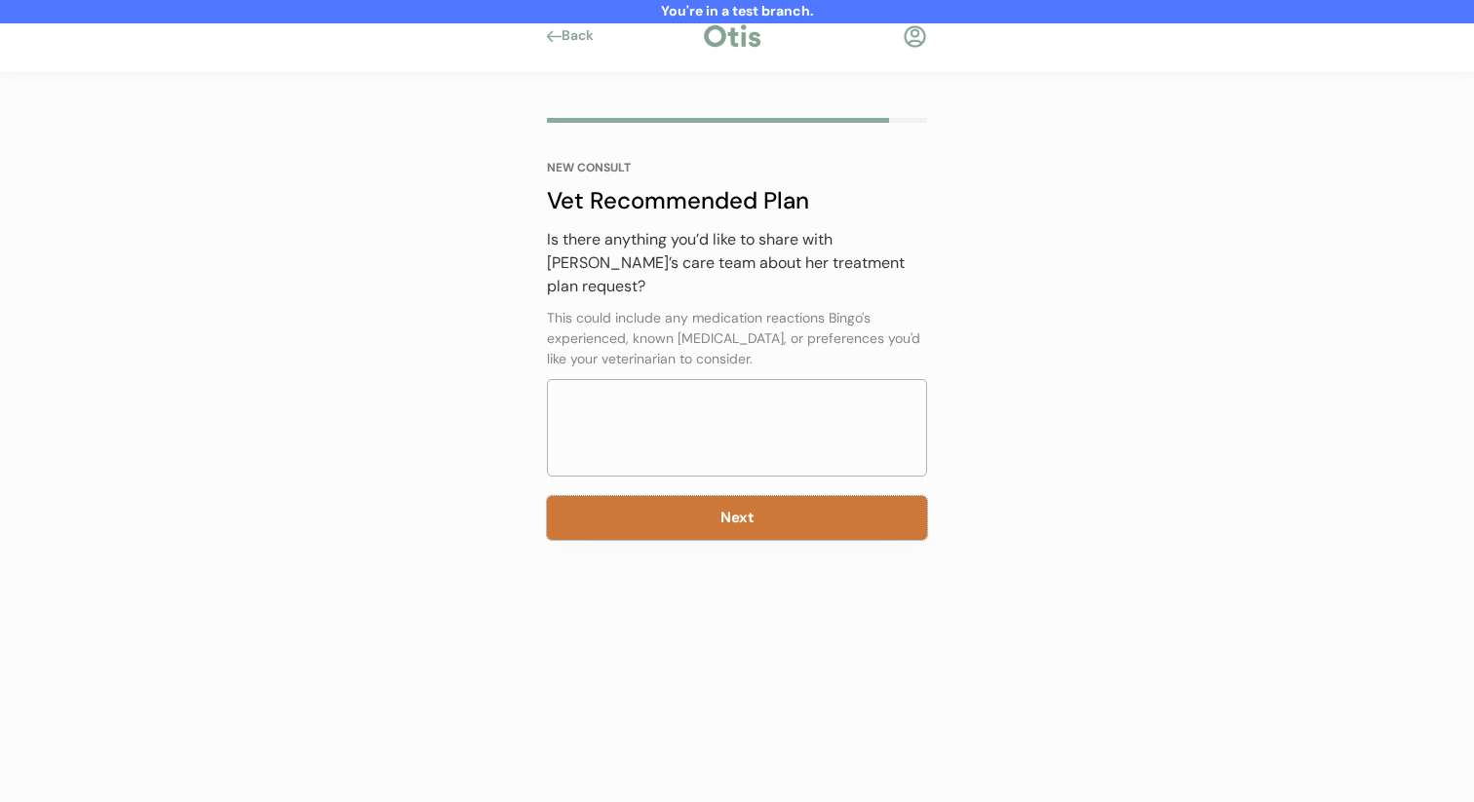
click at [692, 516] on button "Next" at bounding box center [737, 518] width 380 height 44
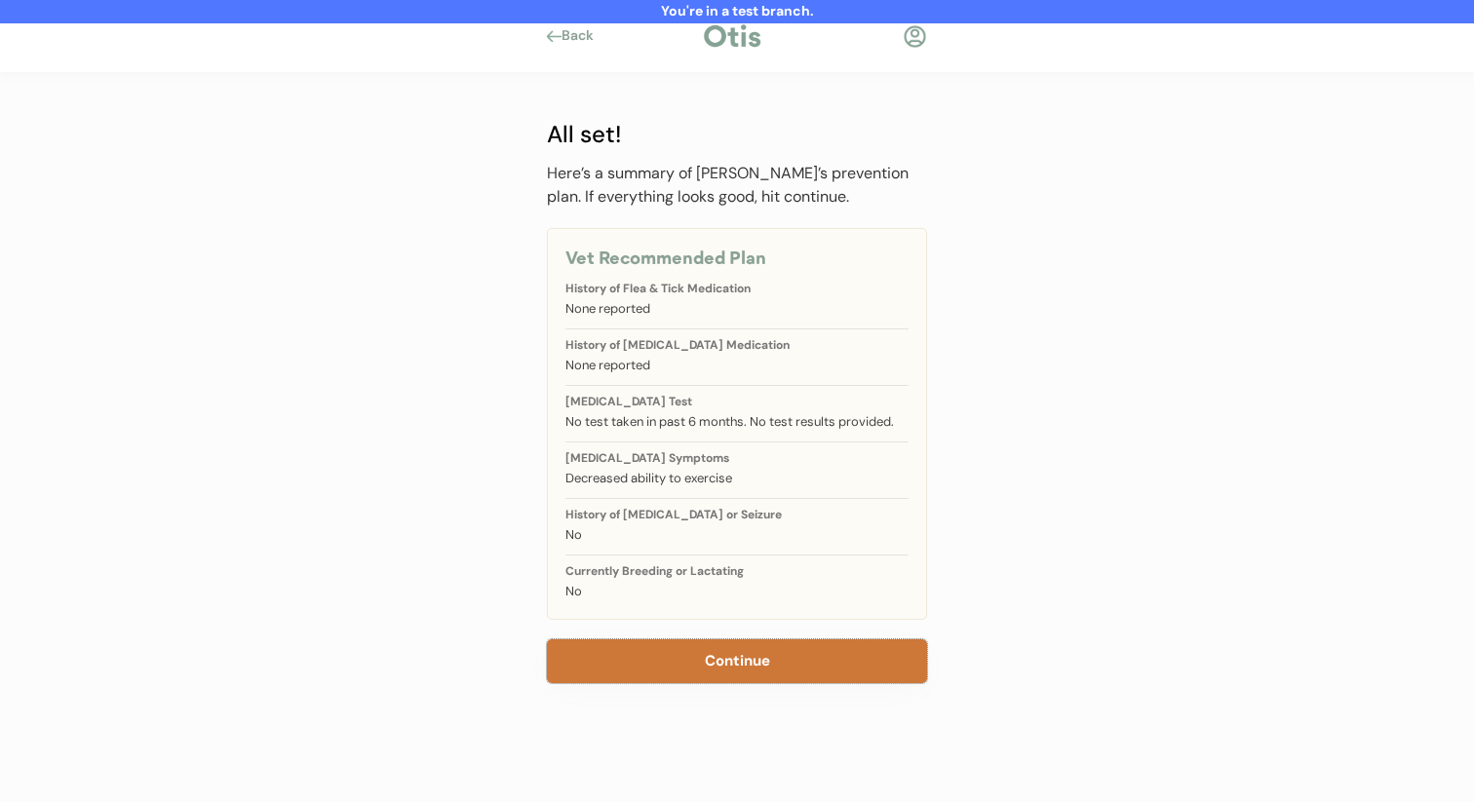
click at [664, 640] on button "Continue" at bounding box center [737, 662] width 380 height 44
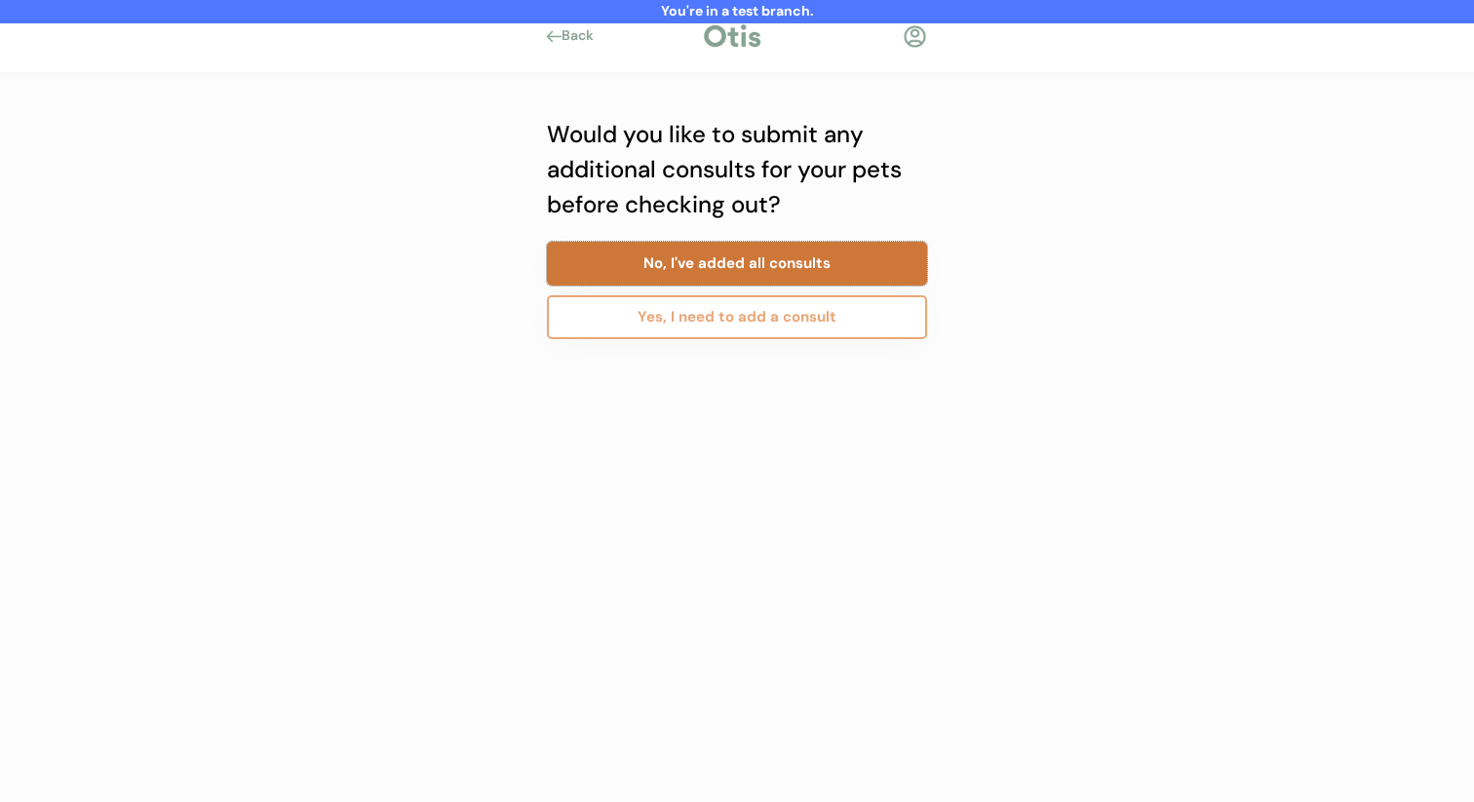
click at [780, 264] on button "No, I've added all consults" at bounding box center [737, 264] width 380 height 44
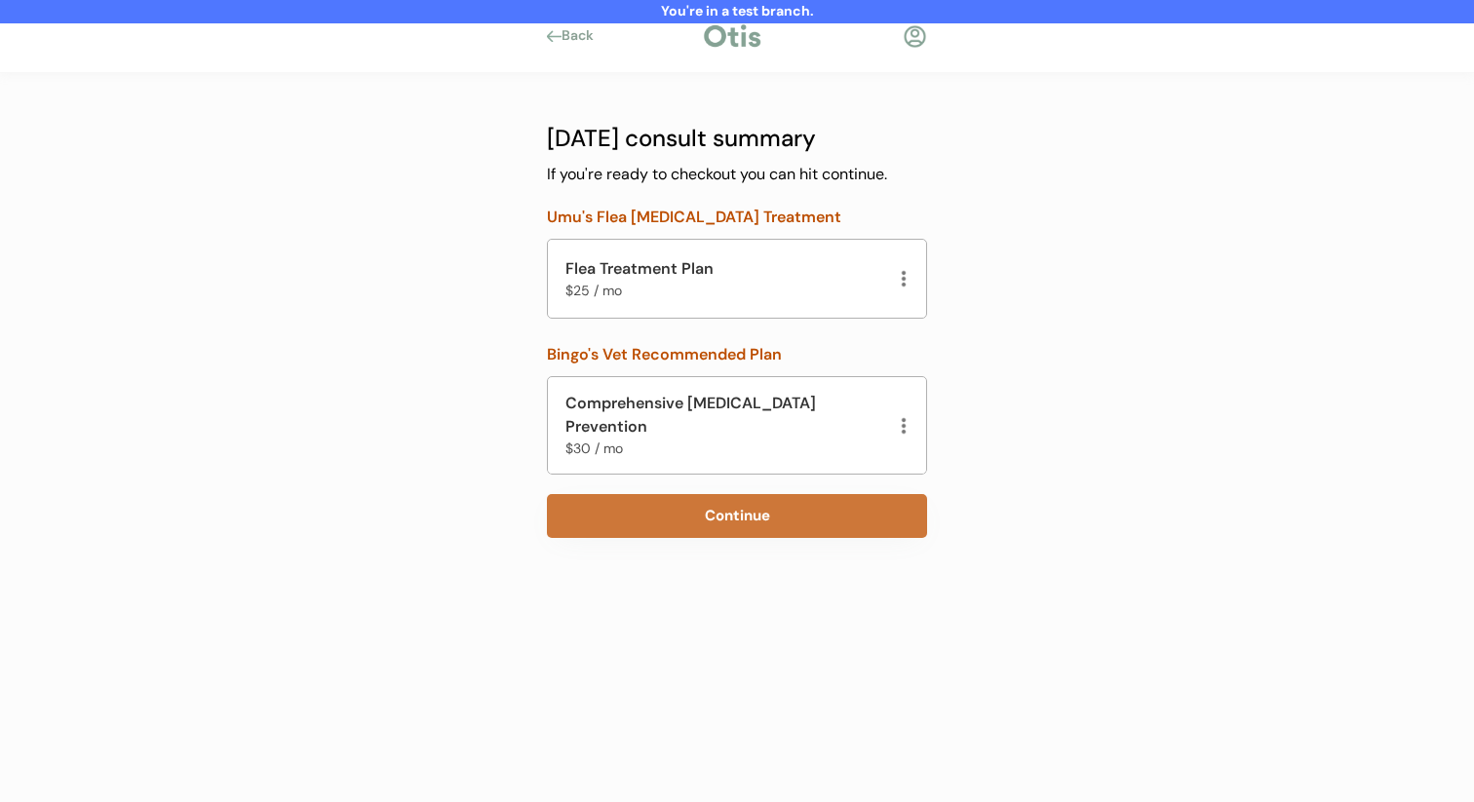
click at [696, 503] on button "Continue" at bounding box center [737, 516] width 380 height 44
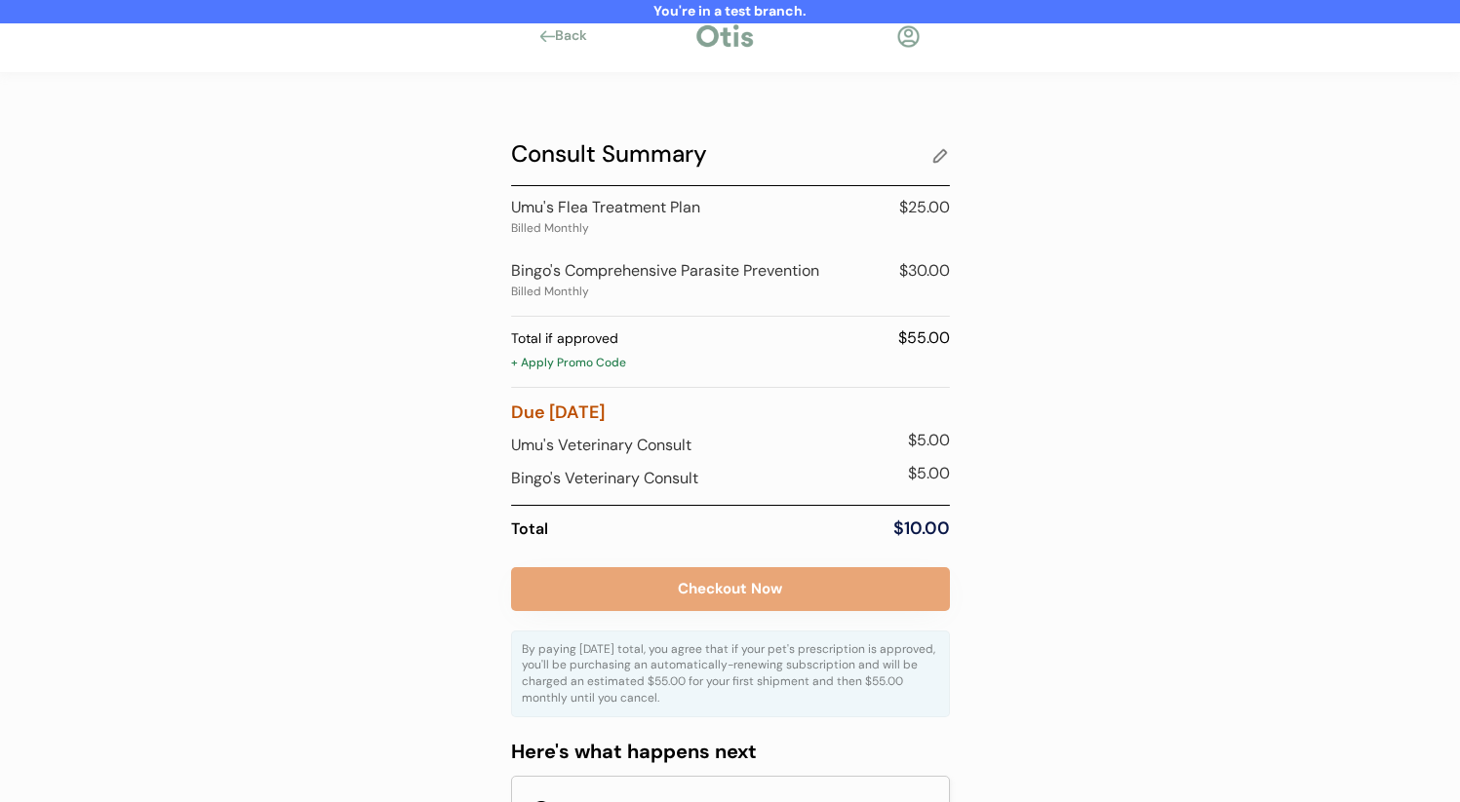
click at [611, 365] on div "+ Apply Promo Code" at bounding box center [730, 365] width 439 height 20
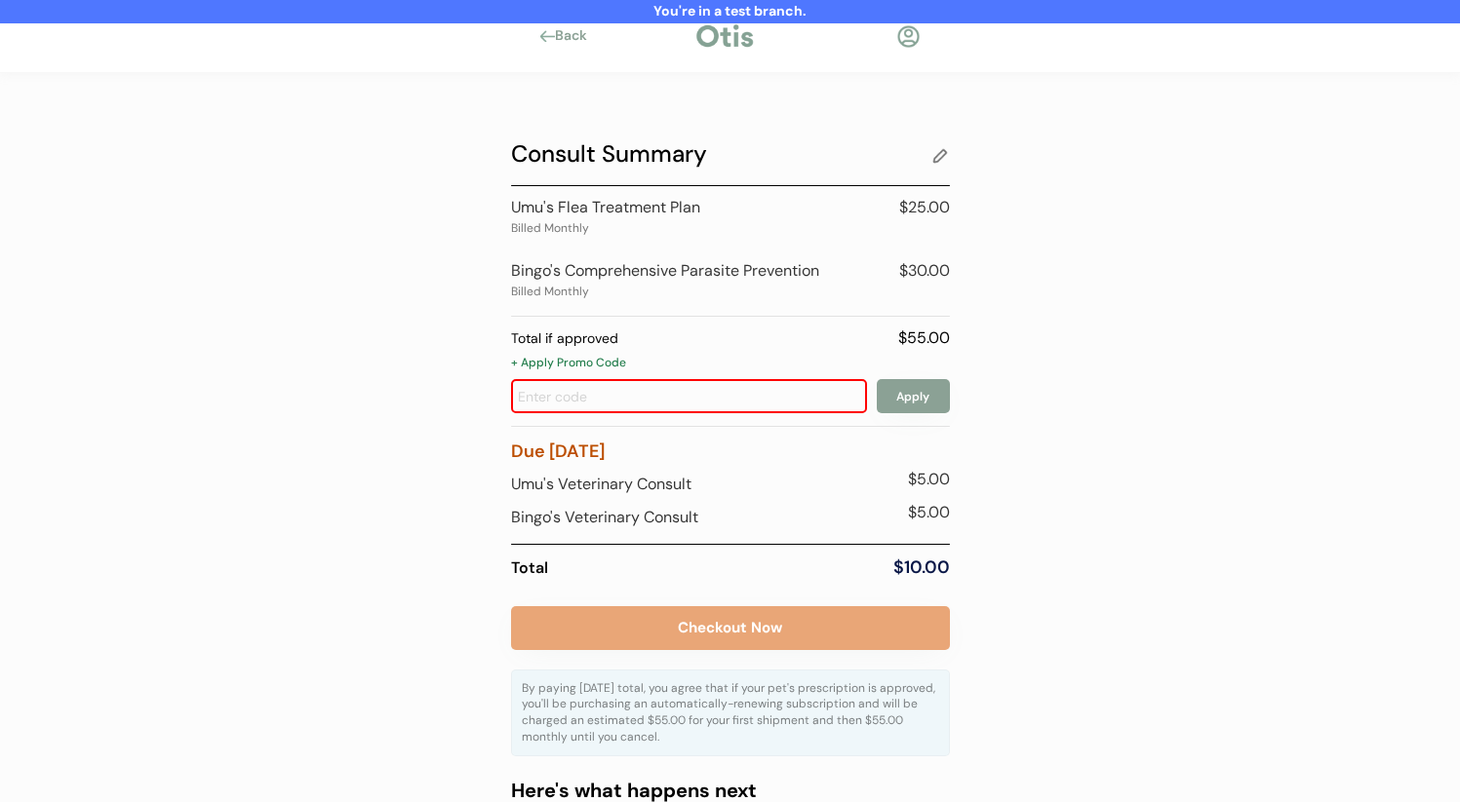
click at [614, 393] on input "input" at bounding box center [689, 396] width 356 height 34
type input "early"
click at [910, 400] on button "Apply" at bounding box center [913, 396] width 73 height 34
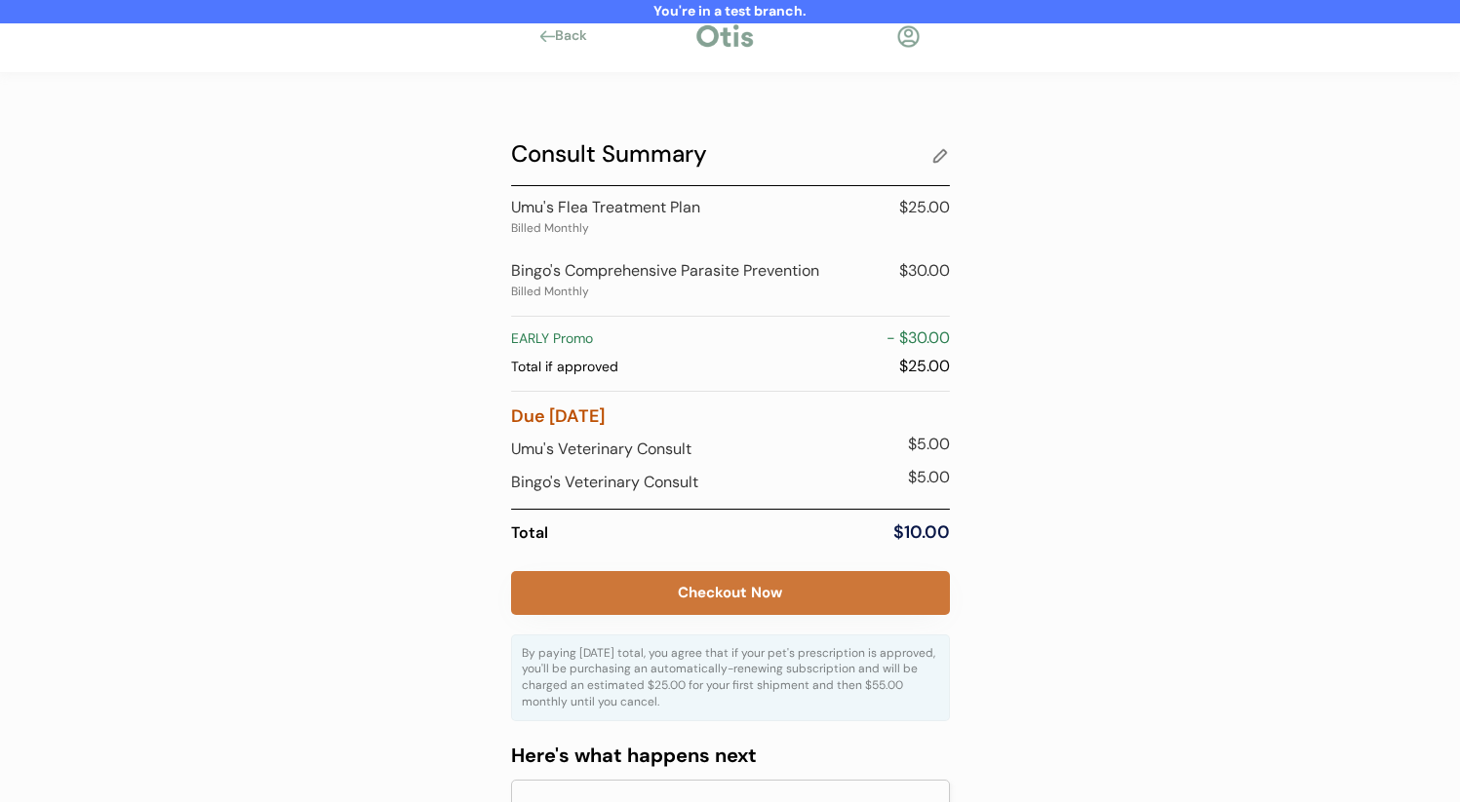
click at [730, 598] on button "Checkout Now" at bounding box center [730, 593] width 439 height 44
